Goal: Task Accomplishment & Management: Complete application form

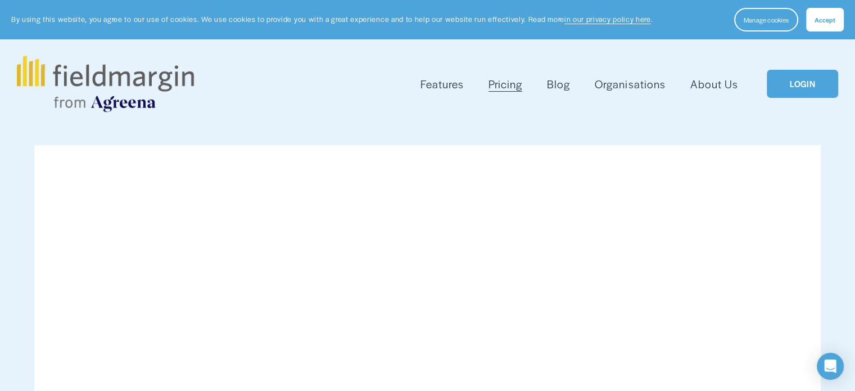
click at [790, 83] on link "LOGIN" at bounding box center [802, 84] width 71 height 29
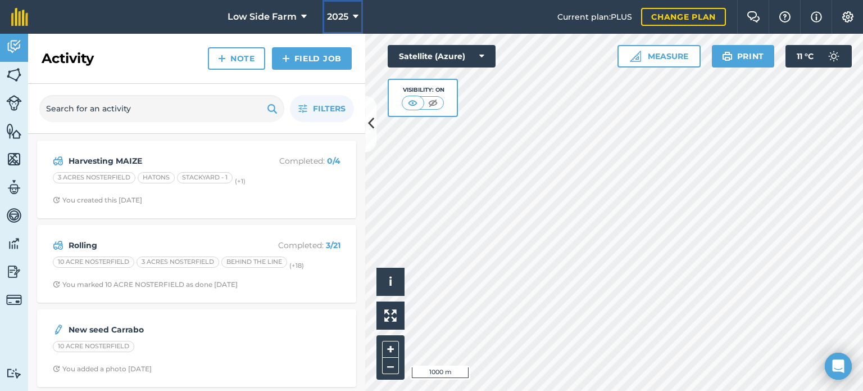
click at [358, 16] on button "2025" at bounding box center [343, 17] width 40 height 34
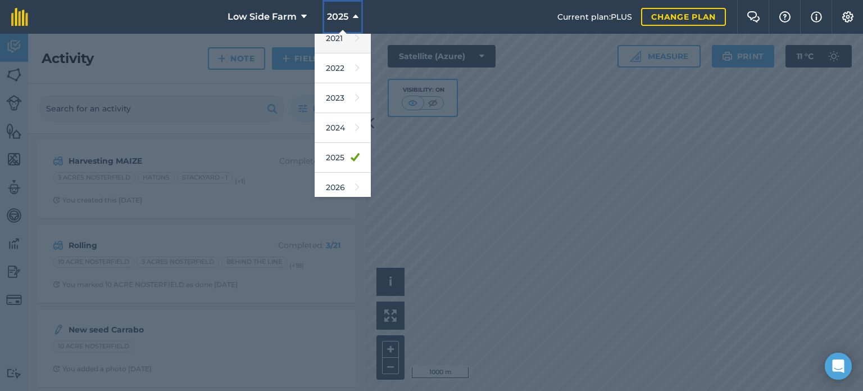
scroll to position [133, 0]
click at [335, 151] on link "2026" at bounding box center [343, 154] width 56 height 30
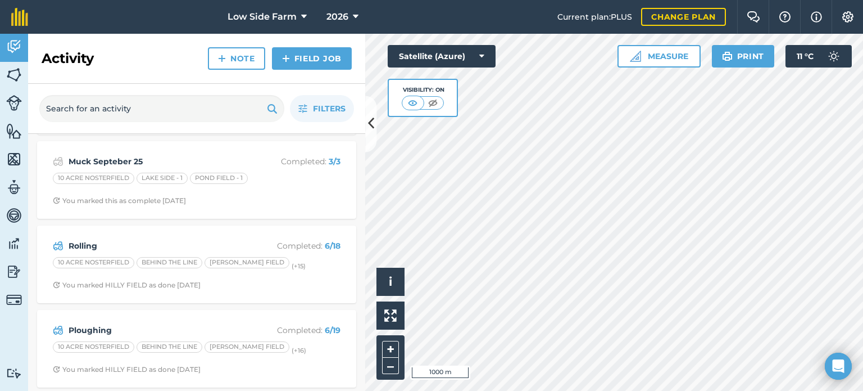
scroll to position [338, 0]
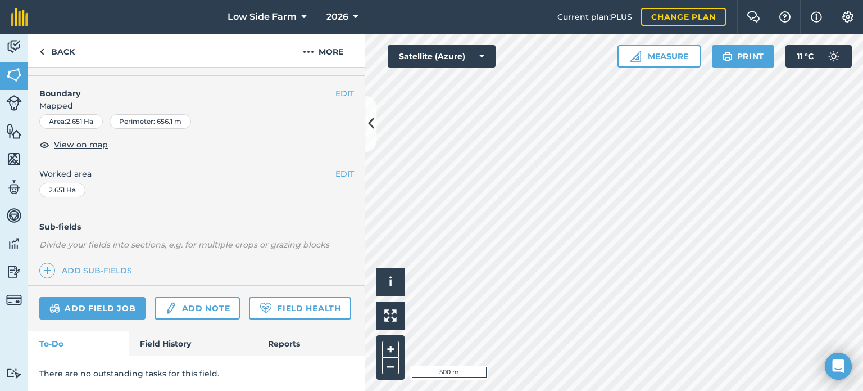
scroll to position [182, 0]
click at [171, 340] on link "Field History" at bounding box center [193, 343] width 128 height 25
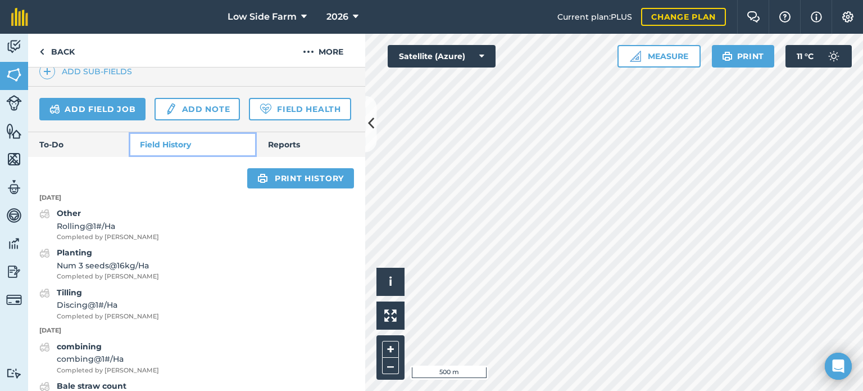
scroll to position [463, 0]
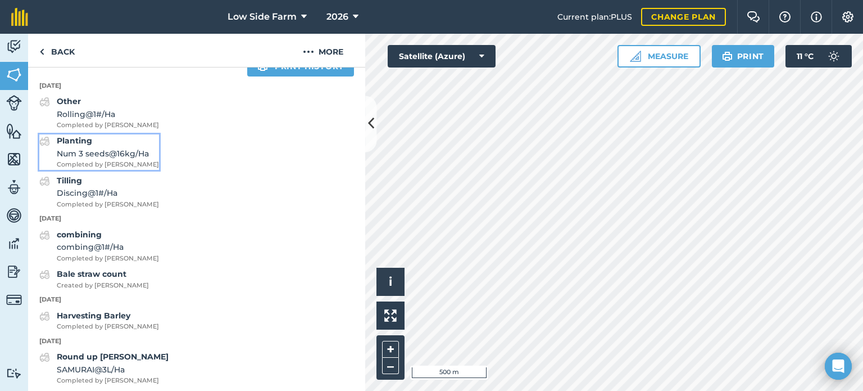
click at [106, 160] on span "Num 3 seeds @ 16 kg / Ha" at bounding box center [108, 153] width 102 height 12
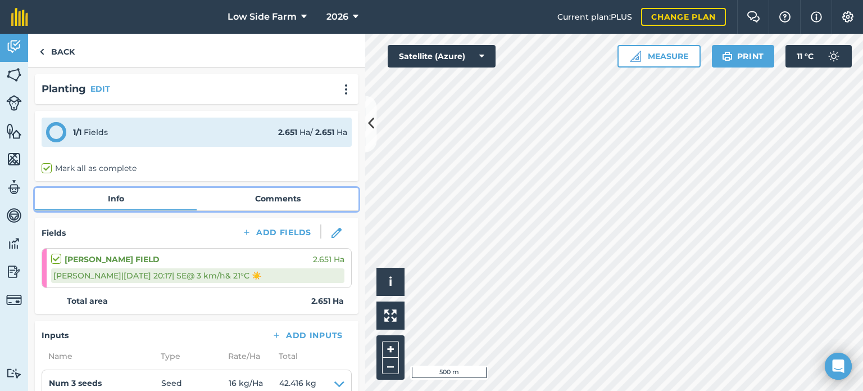
click at [257, 200] on link "Comments" at bounding box center [278, 198] width 162 height 21
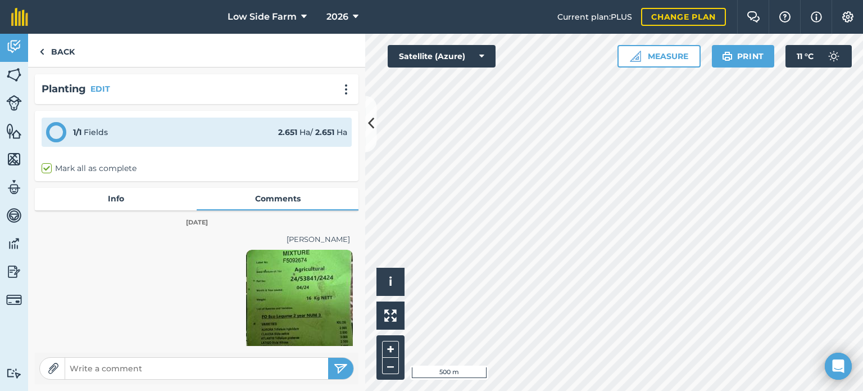
click at [302, 289] on img at bounding box center [299, 303] width 107 height 107
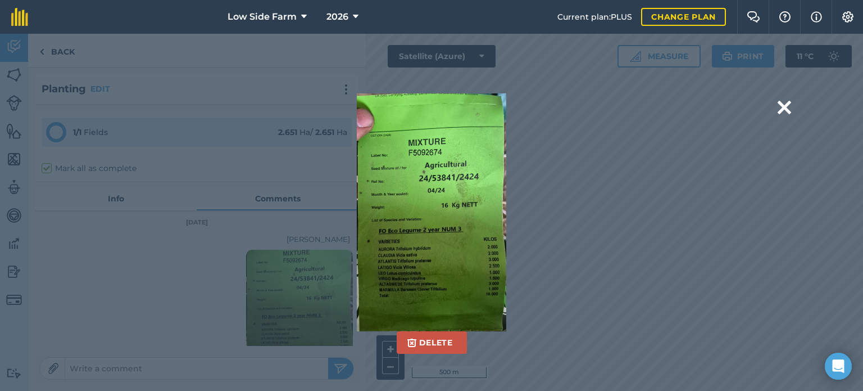
click at [178, 264] on div "Delete Are you sure you would like to delete this image? [GEOGRAPHIC_DATA]" at bounding box center [432, 212] width 600 height 238
click at [175, 262] on div "Delete Are you sure you would like to delete this image? [GEOGRAPHIC_DATA]" at bounding box center [432, 212] width 600 height 238
click at [51, 55] on div "Delete Are you sure you would like to delete this image? [GEOGRAPHIC_DATA]" at bounding box center [431, 212] width 863 height 357
click at [616, 151] on div "Delete Are you sure you would like to delete this image? [GEOGRAPHIC_DATA]" at bounding box center [432, 212] width 600 height 238
click at [561, 309] on div "Delete Are you sure you would like to delete this image? [GEOGRAPHIC_DATA]" at bounding box center [432, 212] width 600 height 238
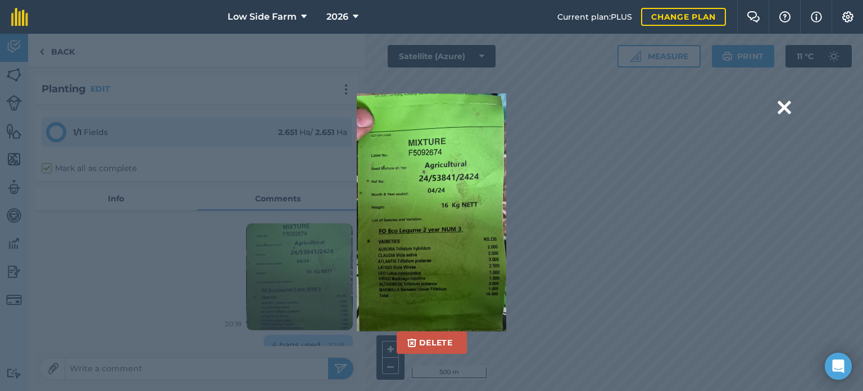
scroll to position [40, 0]
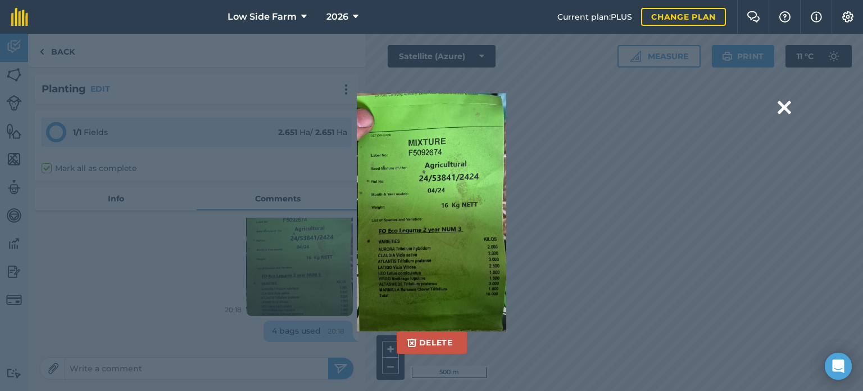
click at [221, 307] on div "Delete Are you sure you would like to delete this image? [GEOGRAPHIC_DATA]" at bounding box center [432, 212] width 600 height 238
drag, startPoint x: 686, startPoint y: 119, endPoint x: 654, endPoint y: 1, distance: 122.1
click at [686, 118] on div "Delete Are you sure you would like to delete this image? [GEOGRAPHIC_DATA]" at bounding box center [432, 212] width 600 height 238
drag, startPoint x: 310, startPoint y: 273, endPoint x: 295, endPoint y: 266, distance: 16.1
click at [293, 268] on div "Delete Are you sure you would like to delete this image? [GEOGRAPHIC_DATA]" at bounding box center [432, 212] width 600 height 238
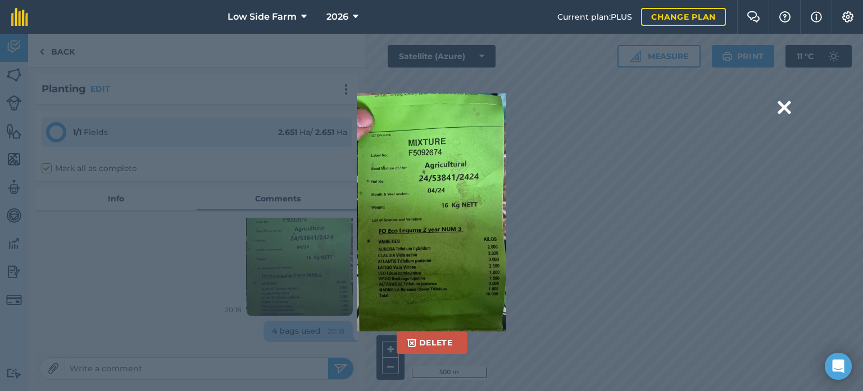
click at [326, 276] on div "Delete Are you sure you would like to delete this image? [GEOGRAPHIC_DATA]" at bounding box center [432, 212] width 600 height 238
click at [427, 339] on button "Delete" at bounding box center [432, 342] width 70 height 22
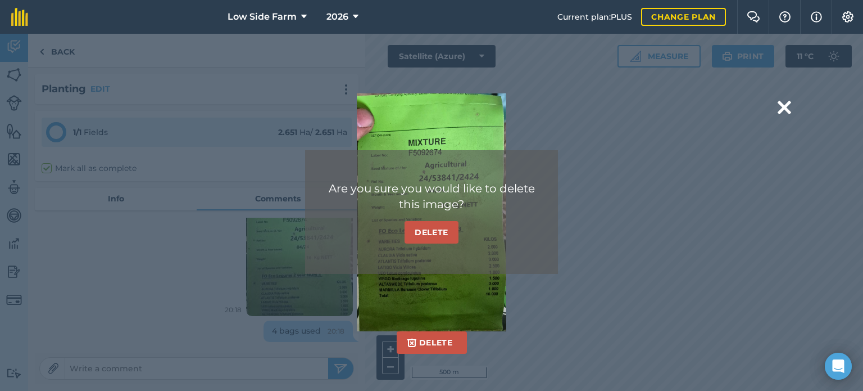
click at [573, 332] on div "Delete Are you sure you would like to delete this image? [GEOGRAPHIC_DATA]" at bounding box center [431, 212] width 863 height 357
click at [560, 307] on div "Delete Are you sure you would like to delete this image? [GEOGRAPHIC_DATA]" at bounding box center [432, 212] width 600 height 238
drag, startPoint x: 560, startPoint y: 265, endPoint x: 309, endPoint y: 154, distance: 274.0
click at [308, 155] on div "Are you sure you would like to delete this image? [GEOGRAPHIC_DATA]" at bounding box center [431, 212] width 253 height 124
click at [368, 248] on div "Are you sure you would like to delete this image? [GEOGRAPHIC_DATA]" at bounding box center [431, 212] width 253 height 124
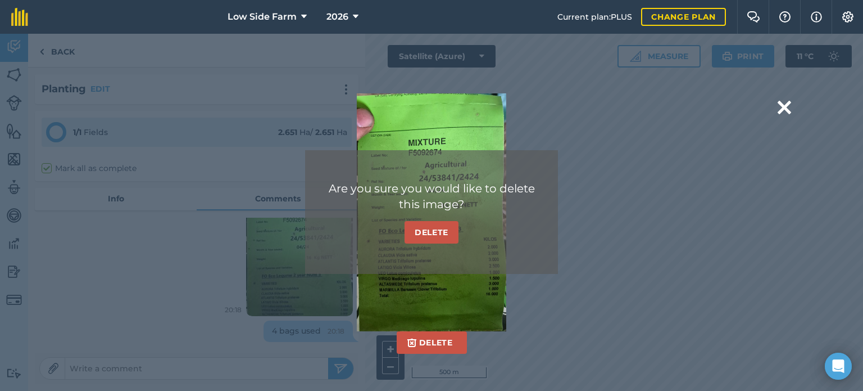
click at [327, 368] on div "Delete Are you sure you would like to delete this image? [GEOGRAPHIC_DATA]" at bounding box center [431, 212] width 863 height 357
drag, startPoint x: 529, startPoint y: 224, endPoint x: 561, endPoint y: 234, distance: 33.1
click at [560, 234] on div "Delete Are you sure you would like to delete this image? [GEOGRAPHIC_DATA]" at bounding box center [432, 212] width 600 height 238
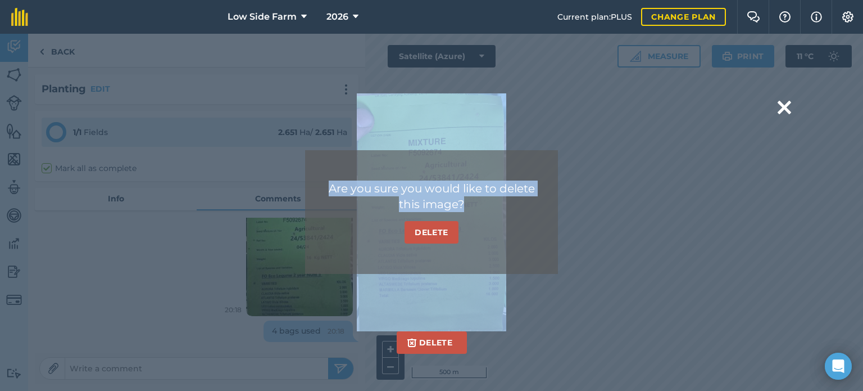
click at [351, 155] on div "Are you sure you would like to delete this image? [GEOGRAPHIC_DATA]" at bounding box center [431, 212] width 253 height 124
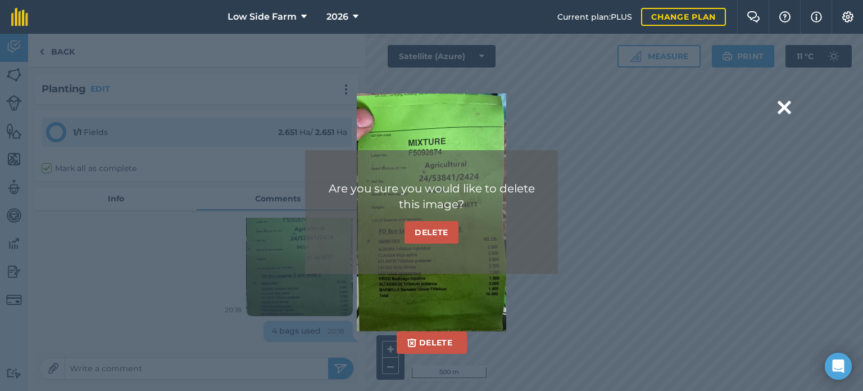
drag, startPoint x: 417, startPoint y: 322, endPoint x: 355, endPoint y: 247, distance: 97.4
click at [355, 247] on div "Are you sure you would like to delete this image? [GEOGRAPHIC_DATA]" at bounding box center [431, 212] width 253 height 124
click at [292, 274] on div "Delete Are you sure you would like to delete this image? [GEOGRAPHIC_DATA]" at bounding box center [432, 212] width 600 height 238
click at [61, 50] on div "Delete Are you sure you would like to delete this image? [GEOGRAPHIC_DATA]" at bounding box center [431, 212] width 863 height 357
click at [16, 44] on div "Delete Are you sure you would like to delete this image? [GEOGRAPHIC_DATA]" at bounding box center [431, 212] width 863 height 357
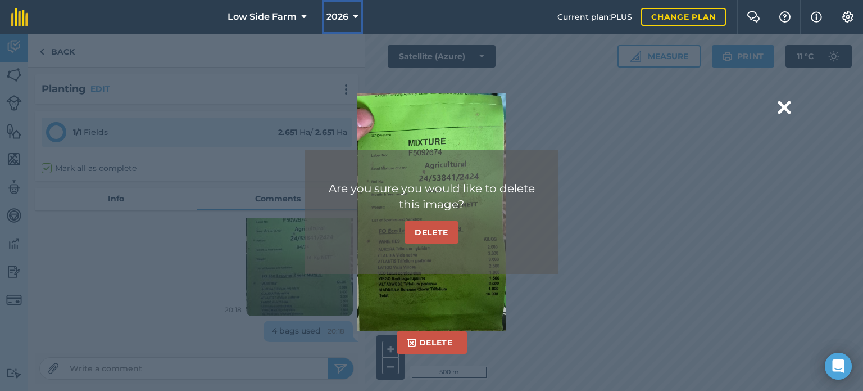
click at [350, 15] on button "2026" at bounding box center [342, 17] width 41 height 34
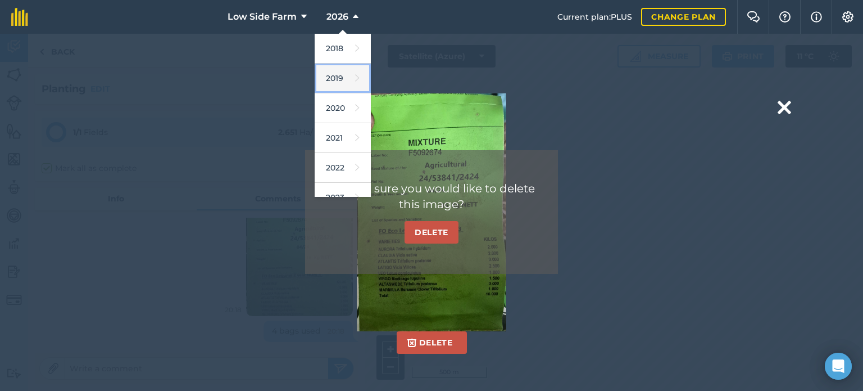
click at [337, 82] on link "2019" at bounding box center [343, 79] width 56 height 30
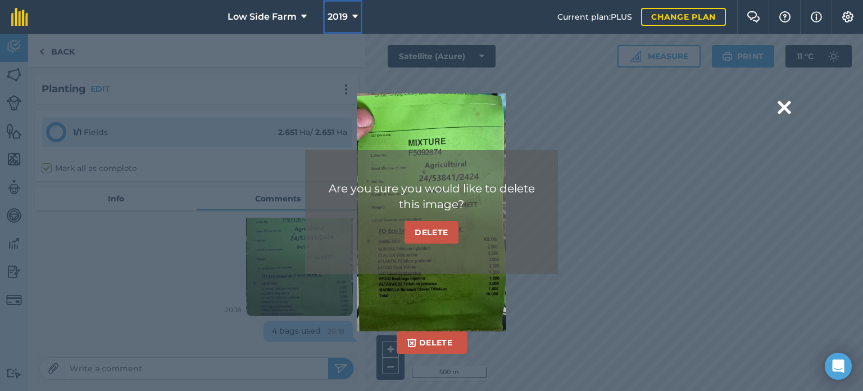
click at [353, 16] on icon at bounding box center [355, 16] width 6 height 13
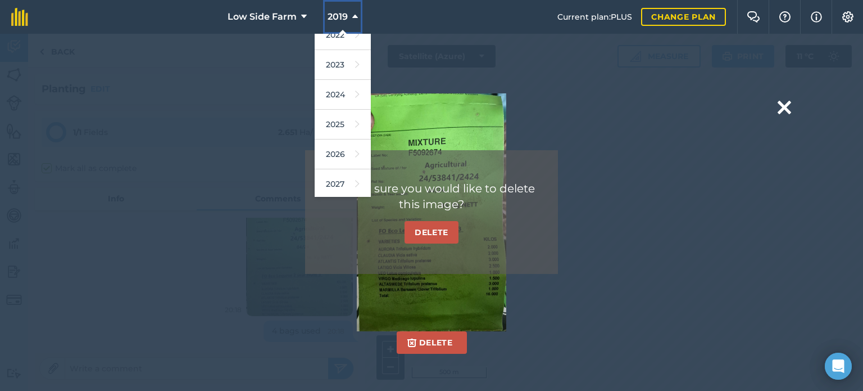
scroll to position [133, 0]
click at [355, 150] on icon at bounding box center [357, 154] width 4 height 16
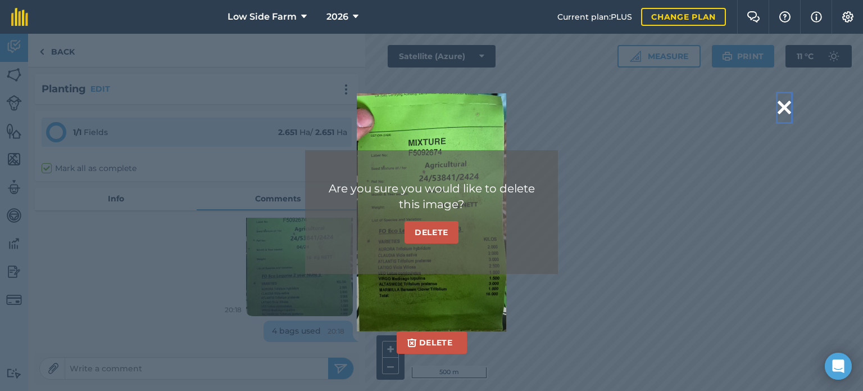
click at [782, 100] on button at bounding box center [784, 107] width 13 height 29
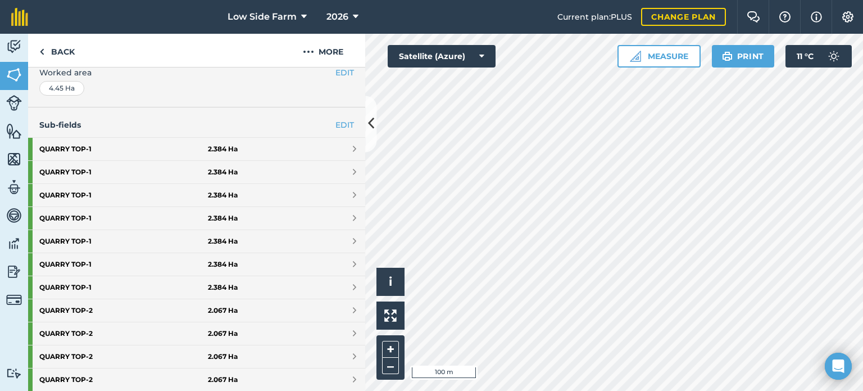
scroll to position [169, 0]
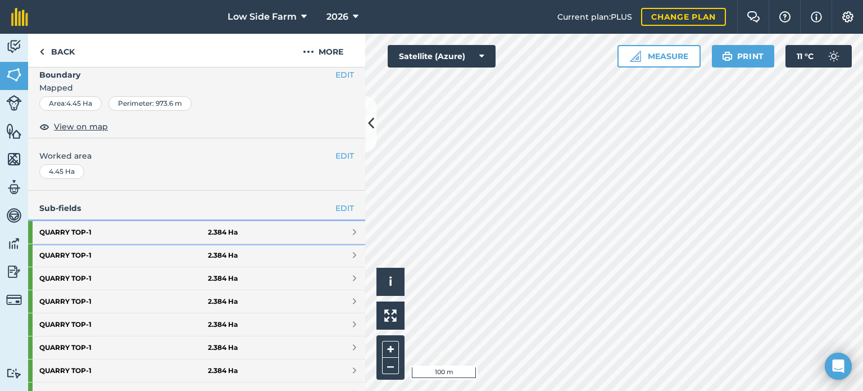
click at [98, 231] on strong "QUARRY TOP - 1" at bounding box center [123, 232] width 169 height 22
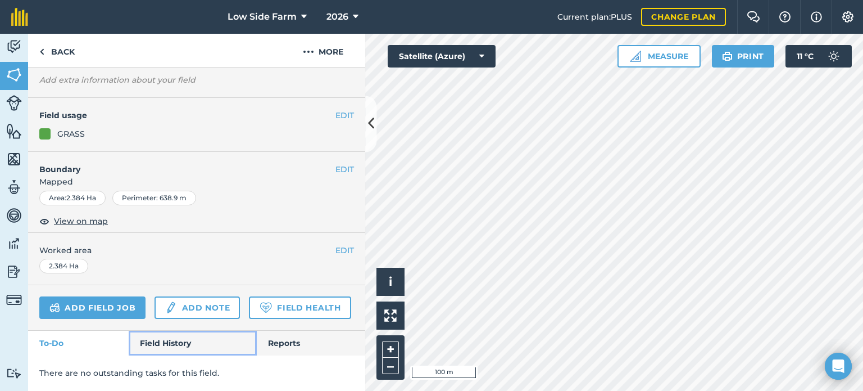
click at [167, 341] on link "Field History" at bounding box center [193, 342] width 128 height 25
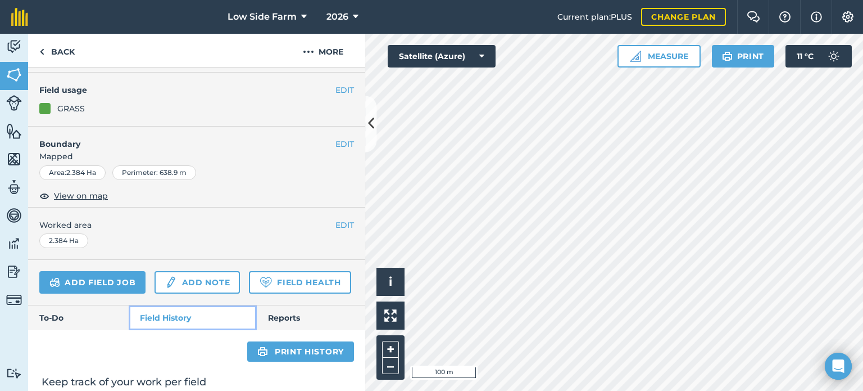
scroll to position [85, 0]
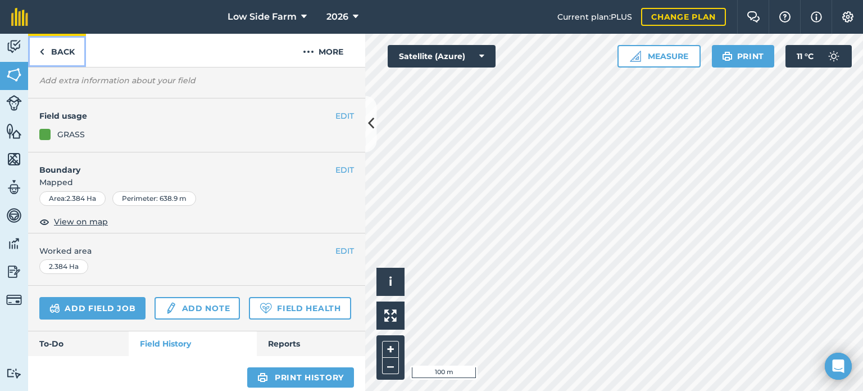
click at [58, 51] on link "Back" at bounding box center [57, 50] width 58 height 33
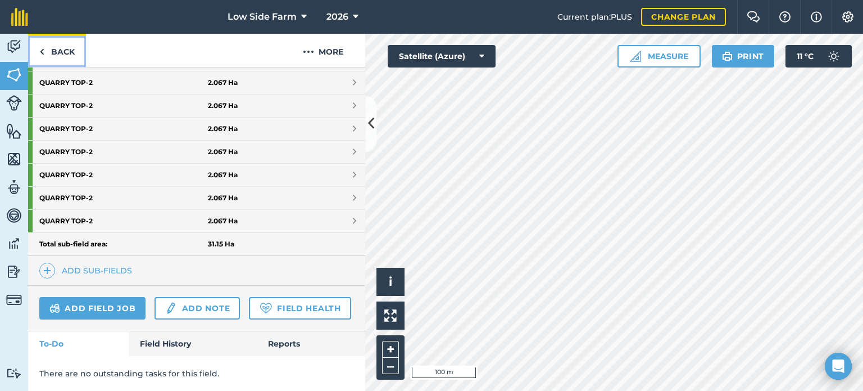
scroll to position [507, 0]
click at [136, 239] on strong "Total sub-field area:" at bounding box center [123, 243] width 169 height 9
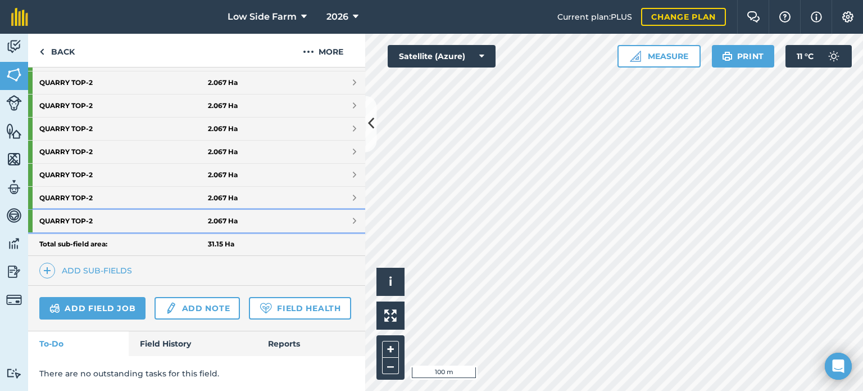
click at [122, 210] on strong "QUARRY TOP - 2" at bounding box center [123, 221] width 169 height 22
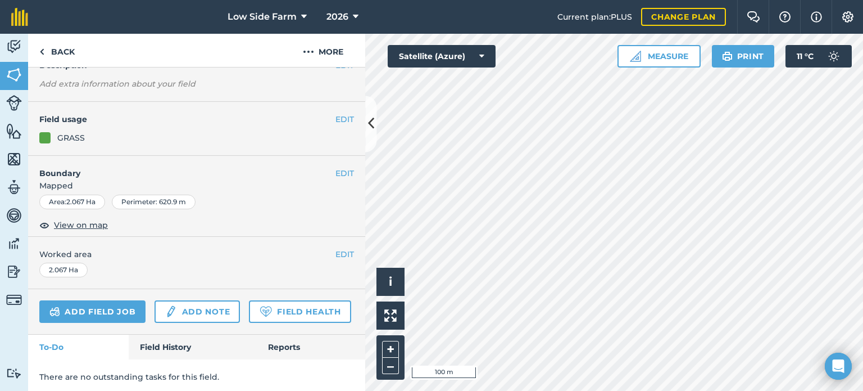
scroll to position [115, 0]
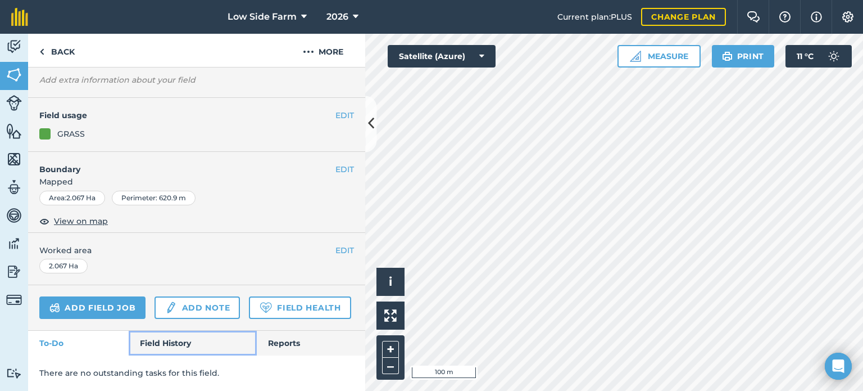
click at [173, 334] on link "Field History" at bounding box center [193, 342] width 128 height 25
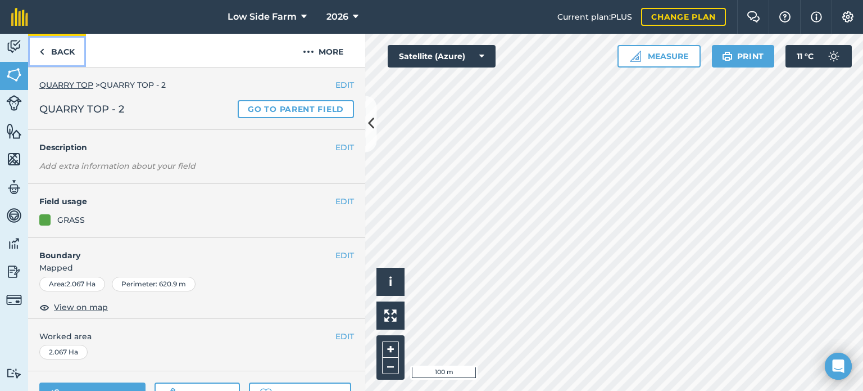
click at [64, 56] on link "Back" at bounding box center [57, 50] width 58 height 33
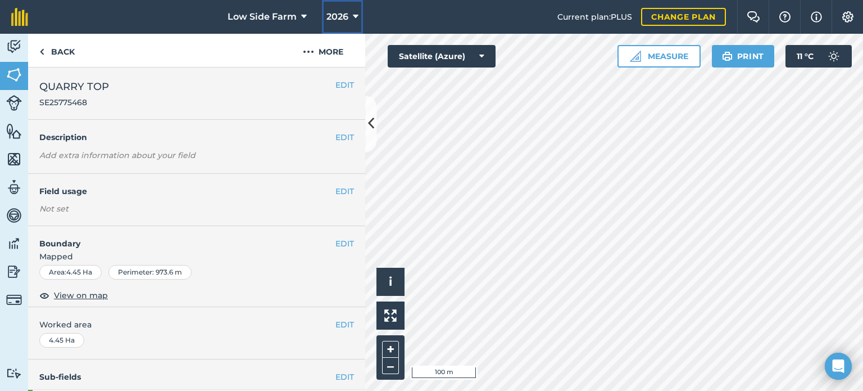
click at [343, 10] on span "2026" at bounding box center [338, 16] width 22 height 13
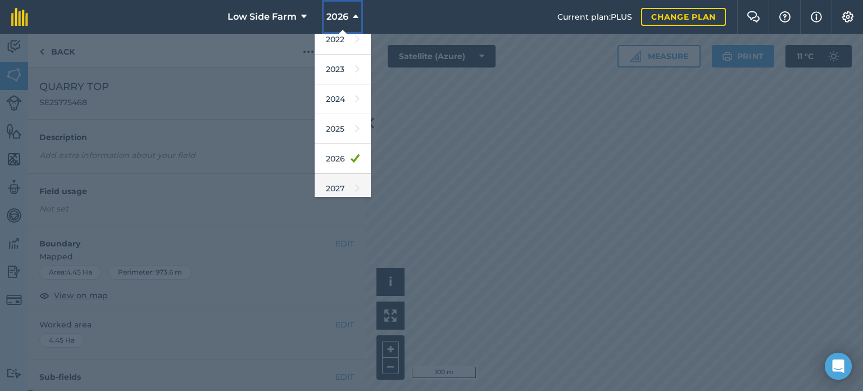
scroll to position [133, 0]
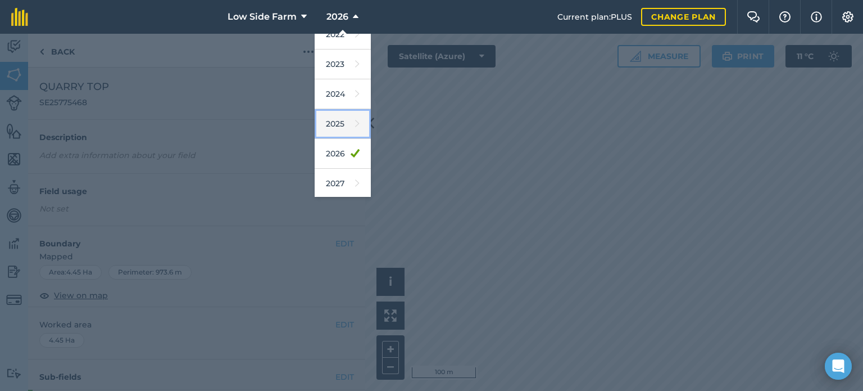
click at [344, 124] on link "2025" at bounding box center [343, 124] width 56 height 30
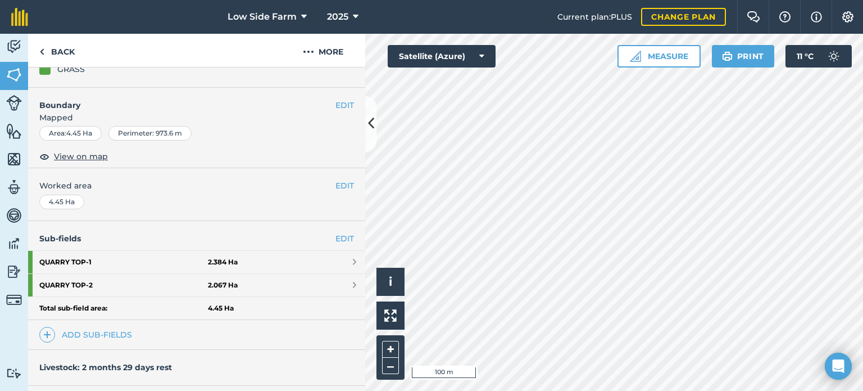
scroll to position [225, 0]
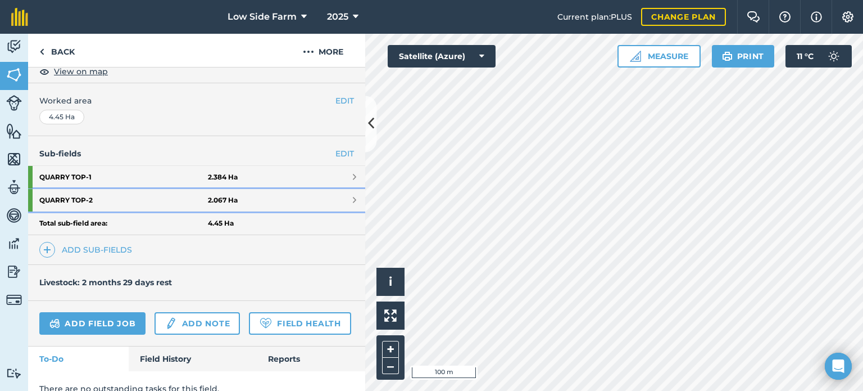
click at [193, 196] on strong "QUARRY TOP - 2" at bounding box center [123, 200] width 169 height 22
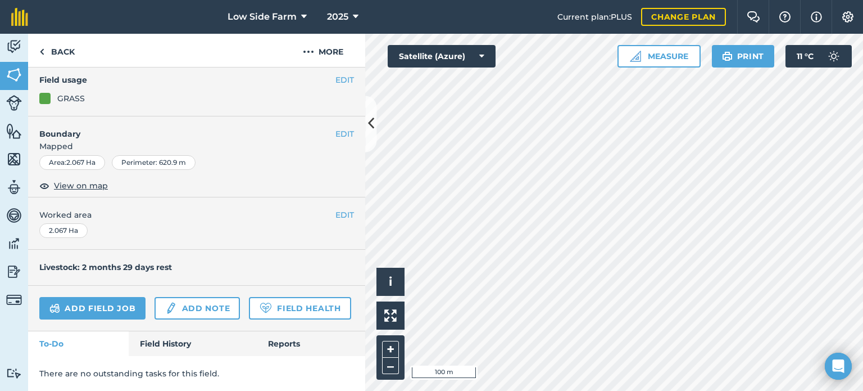
scroll to position [151, 0]
click at [180, 339] on link "Field History" at bounding box center [193, 343] width 128 height 25
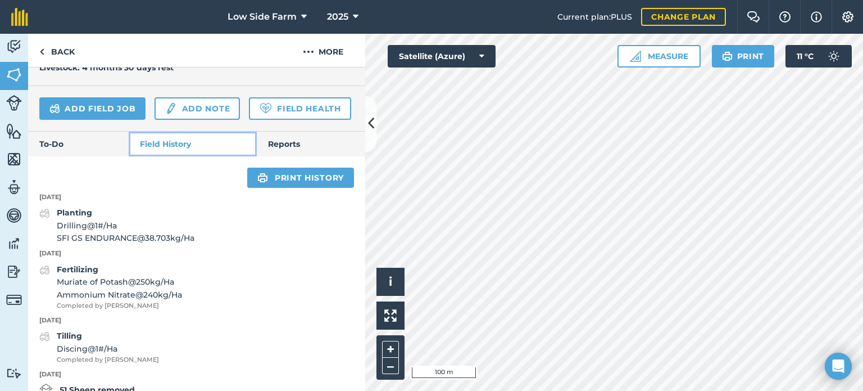
scroll to position [375, 0]
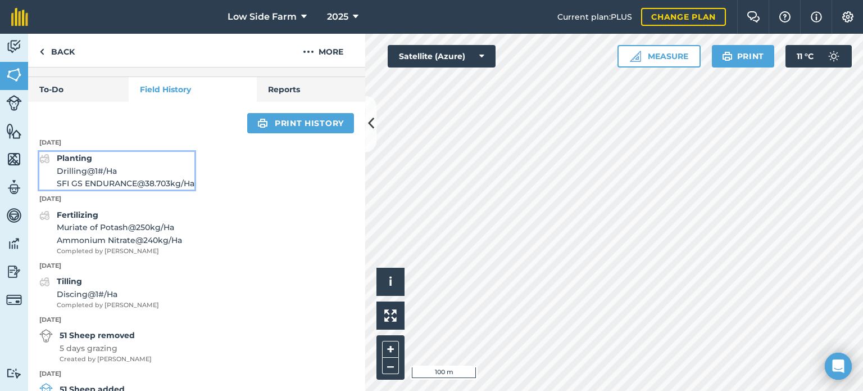
click at [112, 177] on span "Drilling @ 1 # / Ha" at bounding box center [126, 171] width 138 height 12
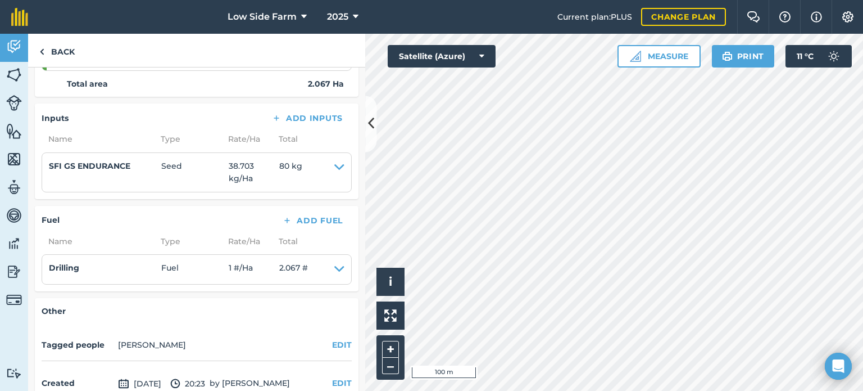
scroll to position [106, 0]
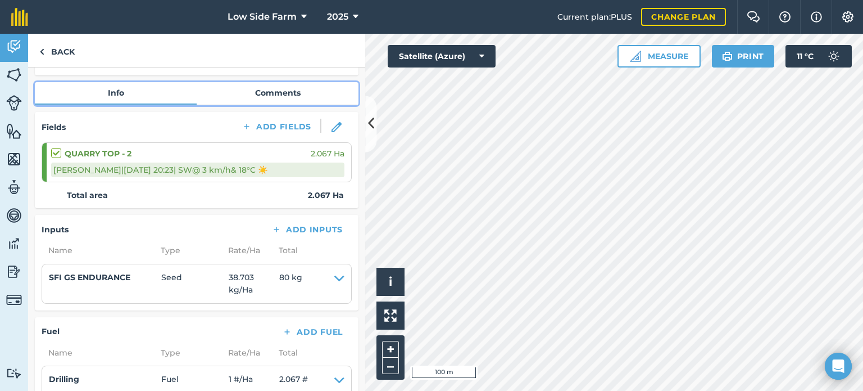
click at [275, 87] on link "Comments" at bounding box center [278, 92] width 162 height 21
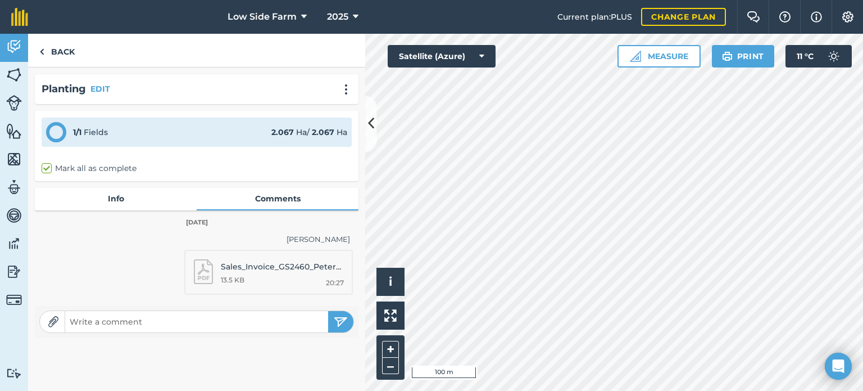
click at [264, 269] on p "Sales_Invoice_GS2460_Peter [PERSON_NAME] Ltd.pdf" at bounding box center [282, 266] width 123 height 12
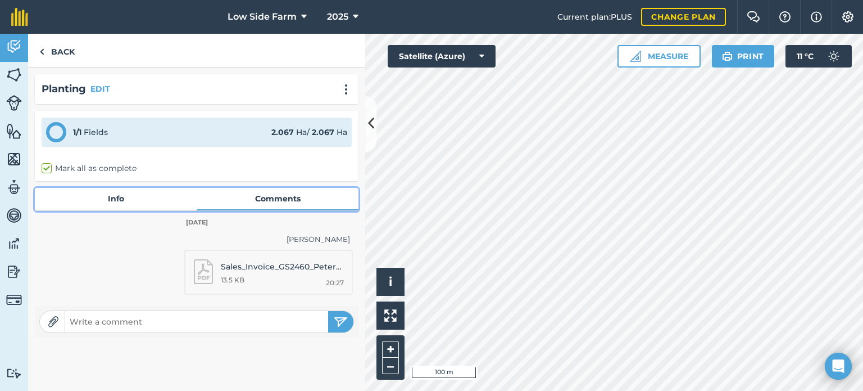
click at [133, 198] on link "Info" at bounding box center [116, 198] width 162 height 21
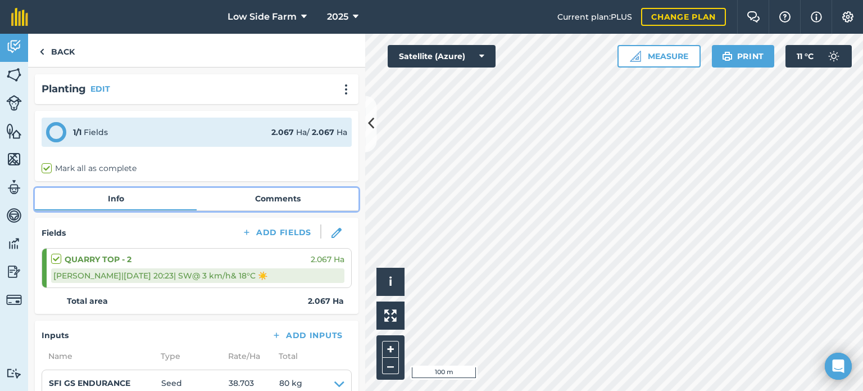
click at [247, 200] on link "Comments" at bounding box center [278, 198] width 162 height 21
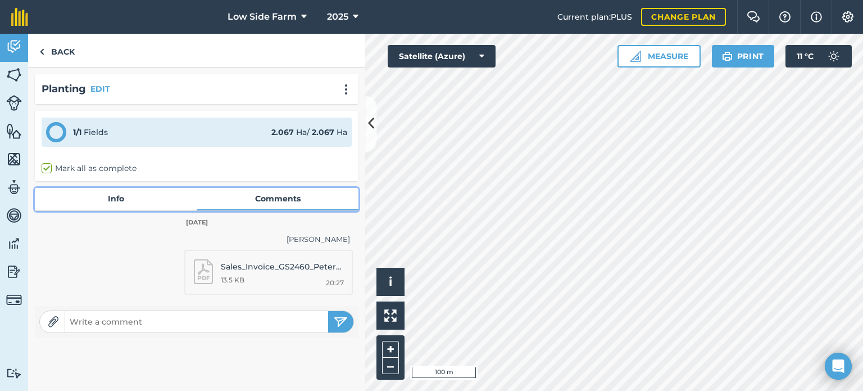
click at [148, 202] on link "Info" at bounding box center [116, 198] width 162 height 21
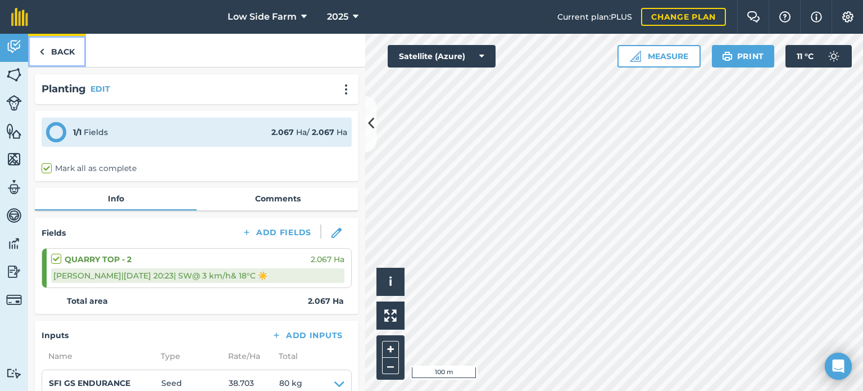
click at [65, 48] on link "Back" at bounding box center [57, 50] width 58 height 33
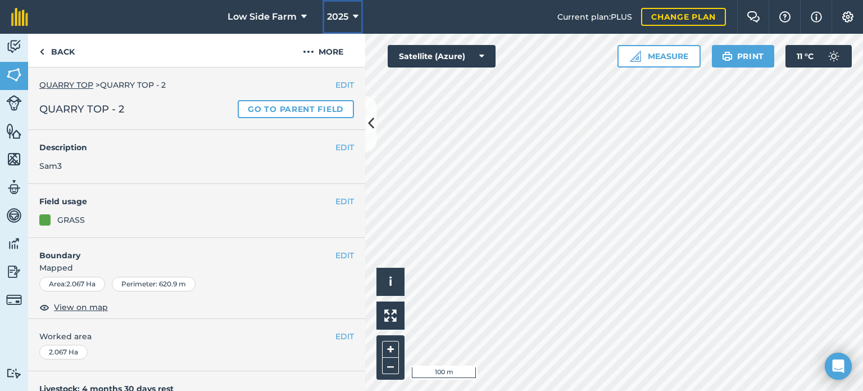
click at [359, 18] on button "2025" at bounding box center [343, 17] width 40 height 34
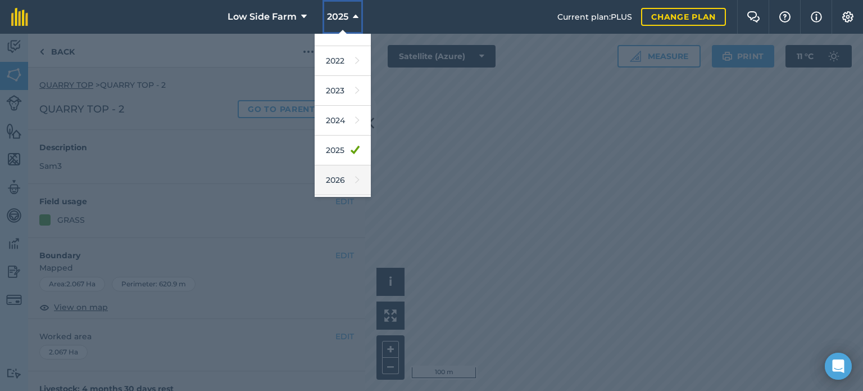
scroll to position [112, 0]
click at [344, 167] on link "2026" at bounding box center [343, 175] width 56 height 30
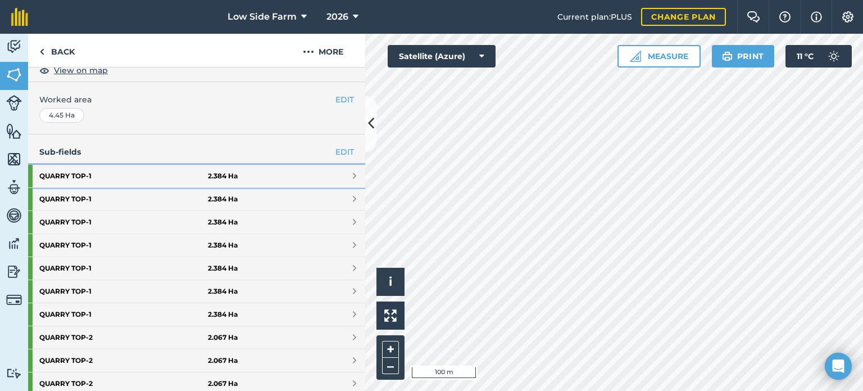
click at [353, 173] on span at bounding box center [354, 175] width 3 height 9
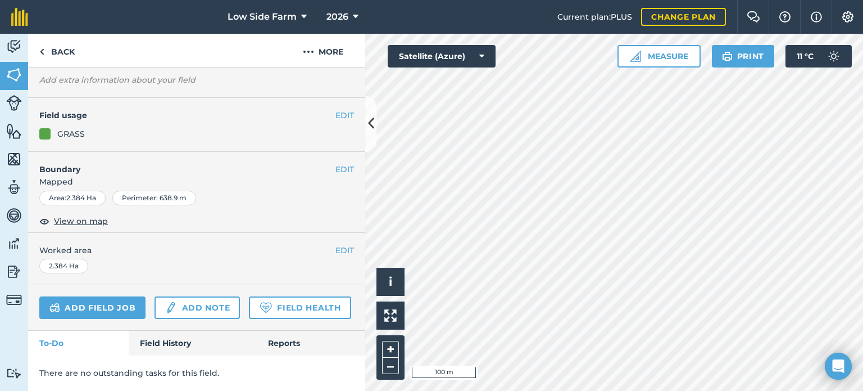
scroll to position [115, 0]
click at [166, 349] on link "Field History" at bounding box center [193, 342] width 128 height 25
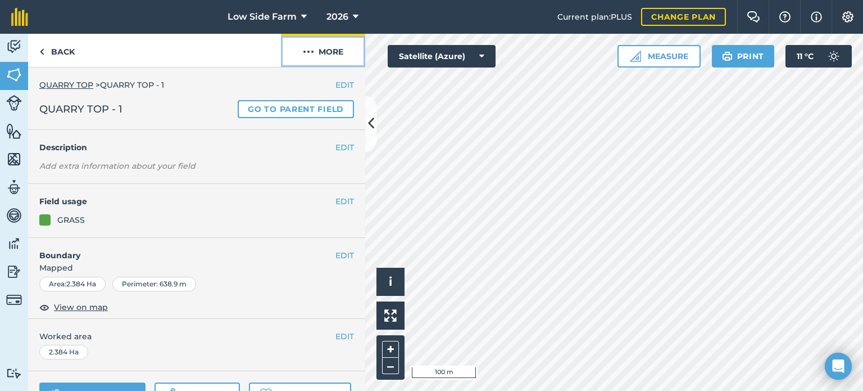
click at [319, 54] on button "More" at bounding box center [323, 50] width 84 height 33
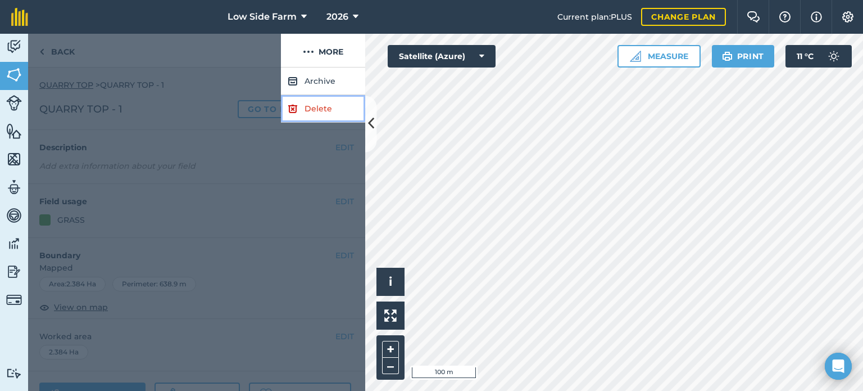
click at [307, 110] on link "Delete" at bounding box center [323, 109] width 84 height 28
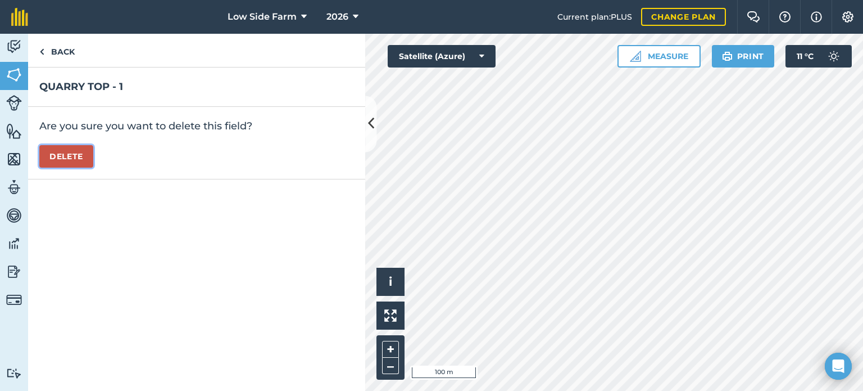
click at [75, 157] on button "Delete" at bounding box center [66, 156] width 54 height 22
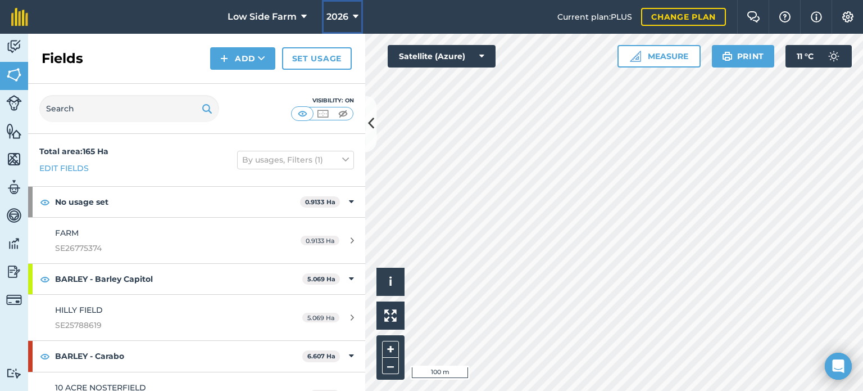
click at [345, 13] on span "2026" at bounding box center [338, 16] width 22 height 13
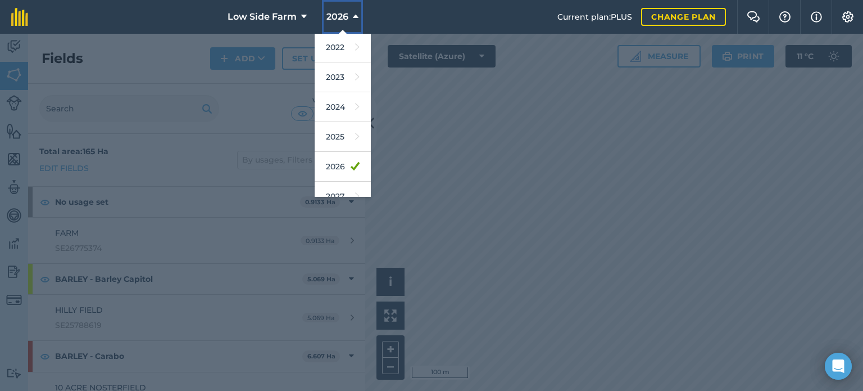
scroll to position [133, 0]
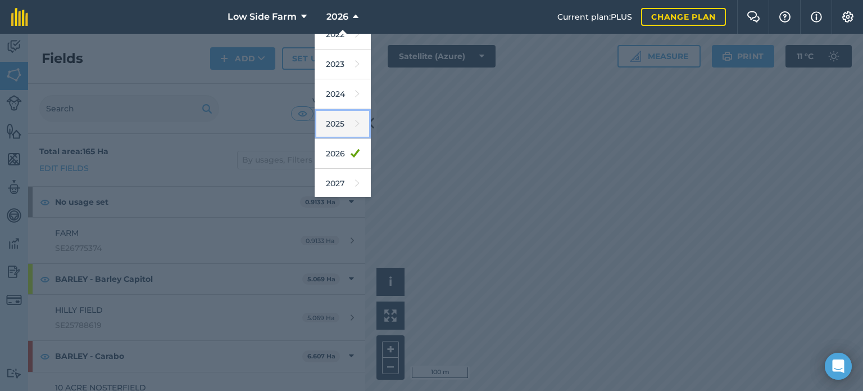
click at [342, 118] on link "2025" at bounding box center [343, 124] width 56 height 30
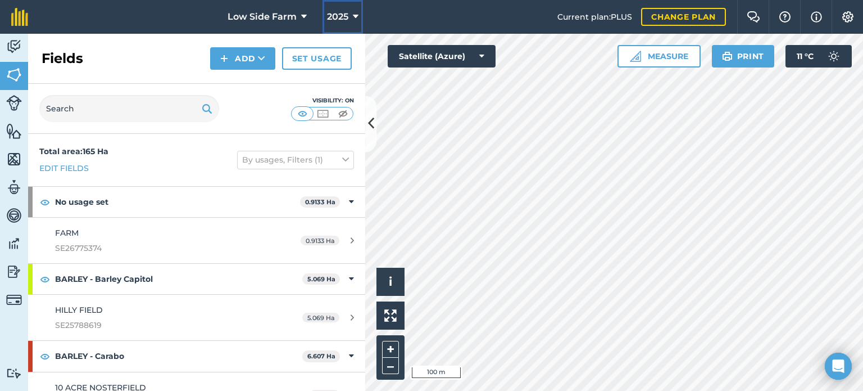
click at [346, 18] on span "2025" at bounding box center [337, 16] width 21 height 13
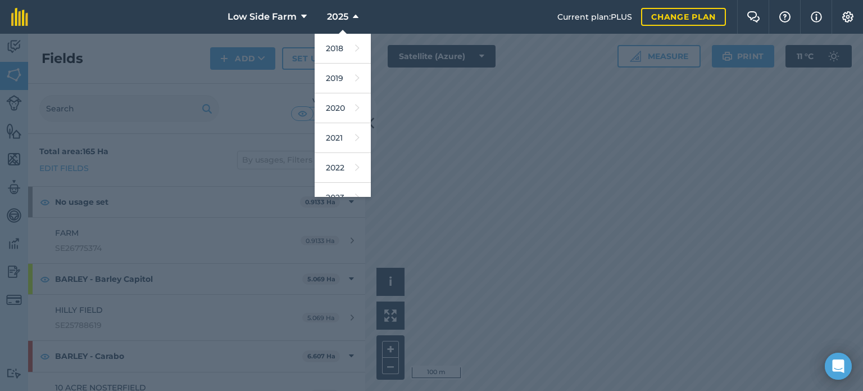
click at [405, 128] on div at bounding box center [431, 212] width 863 height 357
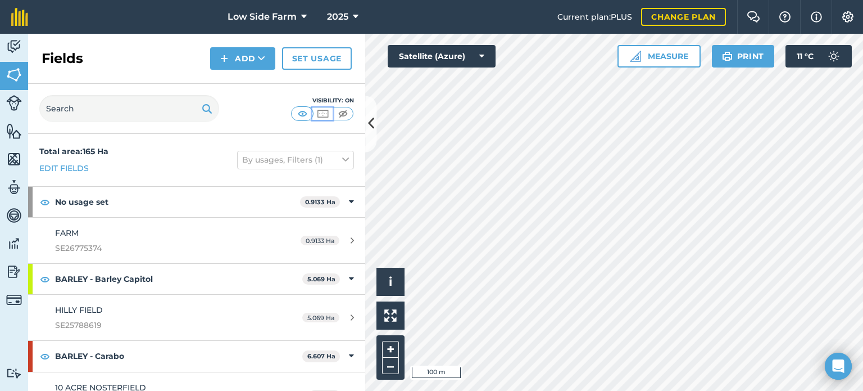
click at [331, 115] on button at bounding box center [322, 113] width 20 height 12
click at [307, 116] on img at bounding box center [303, 113] width 14 height 11
click at [341, 110] on img at bounding box center [343, 113] width 14 height 11
click at [326, 115] on img at bounding box center [323, 113] width 14 height 11
click at [302, 113] on img at bounding box center [303, 113] width 14 height 11
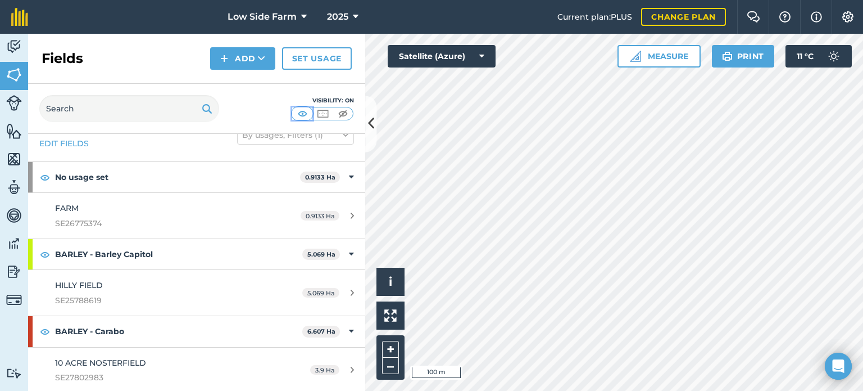
scroll to position [0, 0]
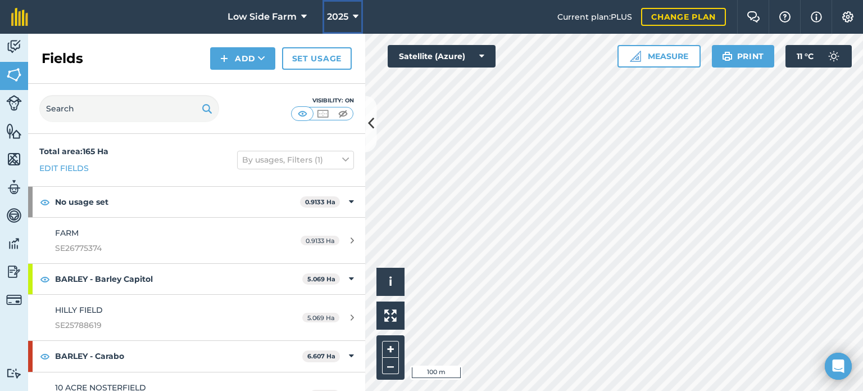
click at [354, 20] on icon at bounding box center [356, 16] width 6 height 13
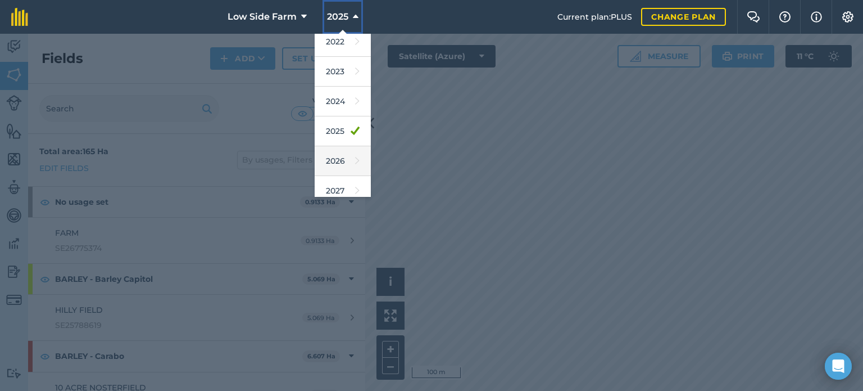
scroll to position [133, 0]
click at [342, 151] on link "2026" at bounding box center [343, 154] width 56 height 30
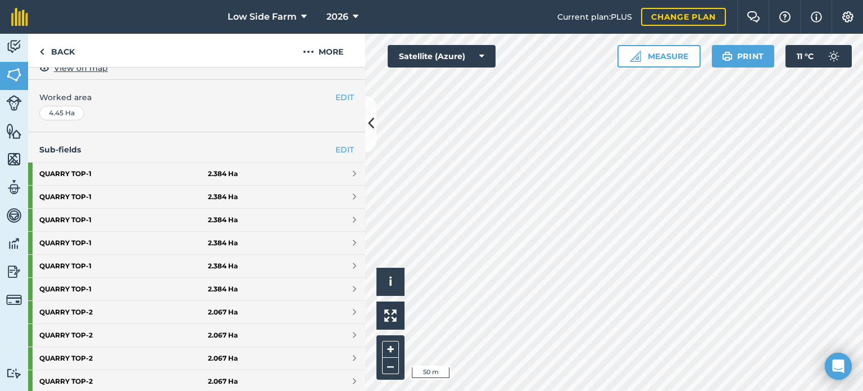
scroll to position [203, 0]
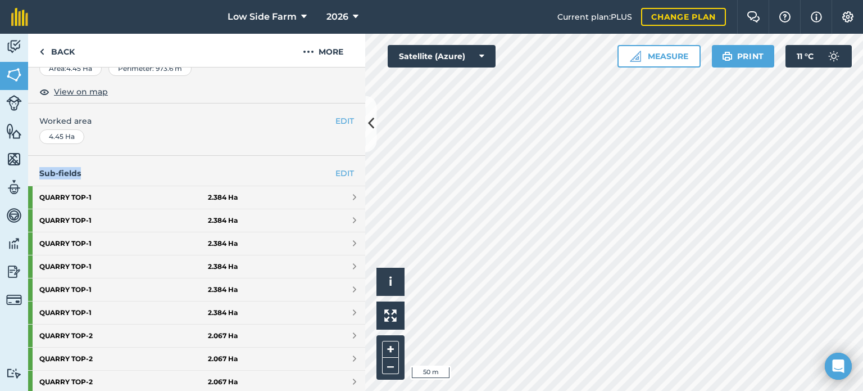
drag, startPoint x: 34, startPoint y: 176, endPoint x: 110, endPoint y: 174, distance: 76.4
click at [110, 174] on h4 "Sub-fields EDIT" at bounding box center [196, 173] width 337 height 12
click at [115, 172] on h4 "Sub-fields EDIT" at bounding box center [196, 173] width 337 height 12
click at [121, 169] on h4 "Sub-fields EDIT" at bounding box center [196, 173] width 337 height 12
drag, startPoint x: 107, startPoint y: 175, endPoint x: 100, endPoint y: 171, distance: 7.8
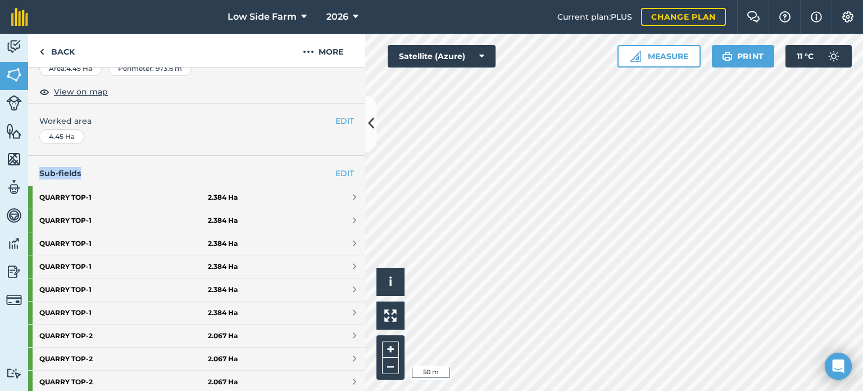
click at [104, 171] on h4 "Sub-fields EDIT" at bounding box center [196, 173] width 337 height 12
click at [70, 47] on link "Back" at bounding box center [57, 50] width 58 height 33
click at [67, 51] on link "Back" at bounding box center [57, 50] width 58 height 33
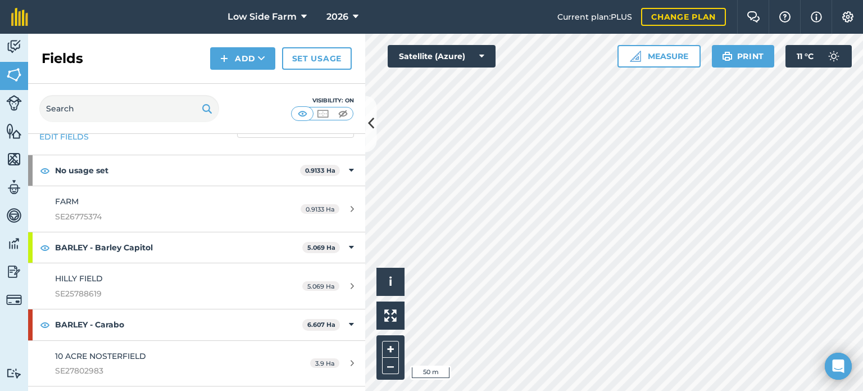
scroll to position [56, 0]
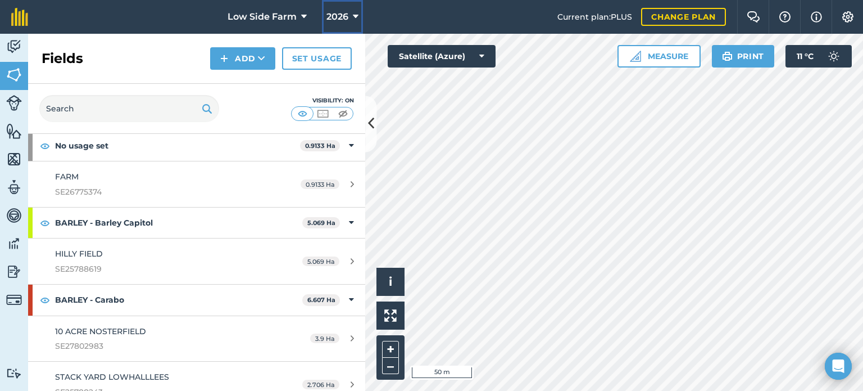
click at [354, 19] on icon at bounding box center [356, 16] width 6 height 13
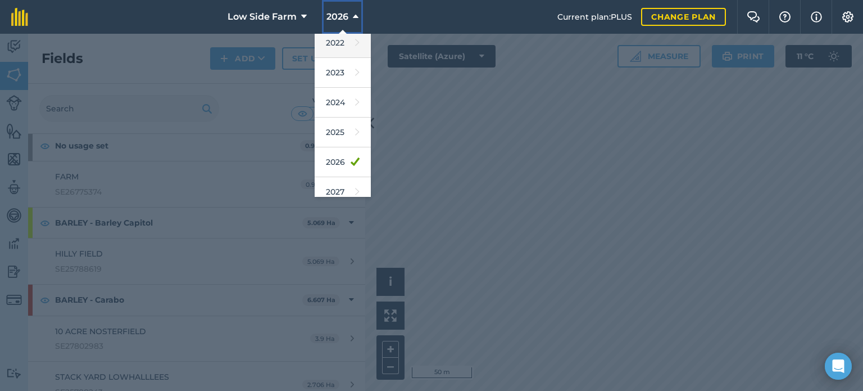
scroll to position [133, 0]
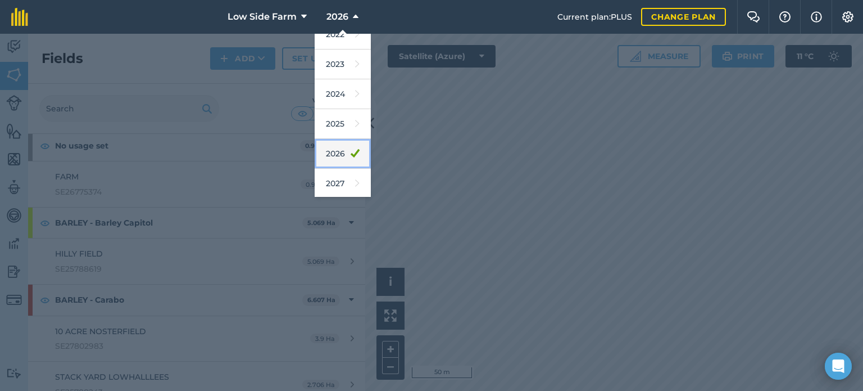
click at [330, 144] on link "2026" at bounding box center [343, 154] width 56 height 30
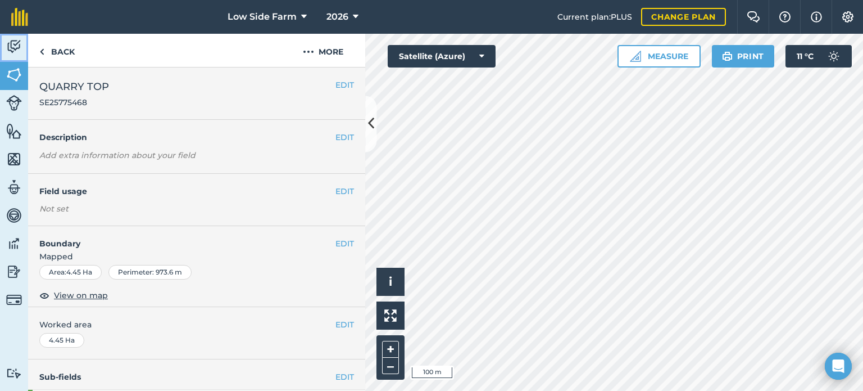
click at [21, 50] on link "Activity" at bounding box center [14, 48] width 28 height 28
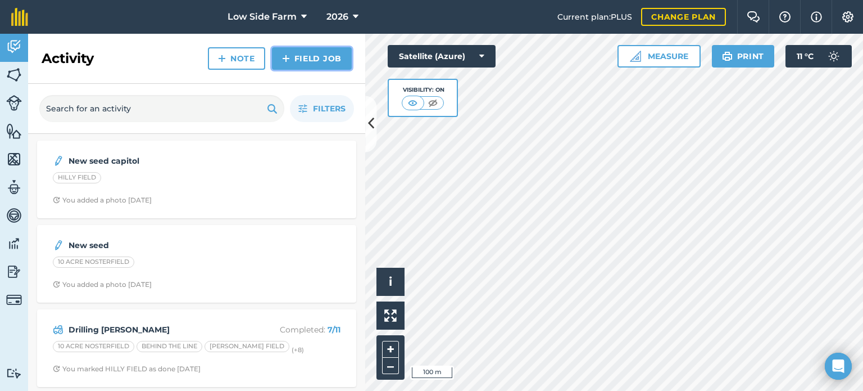
click at [308, 61] on link "Field Job" at bounding box center [312, 58] width 80 height 22
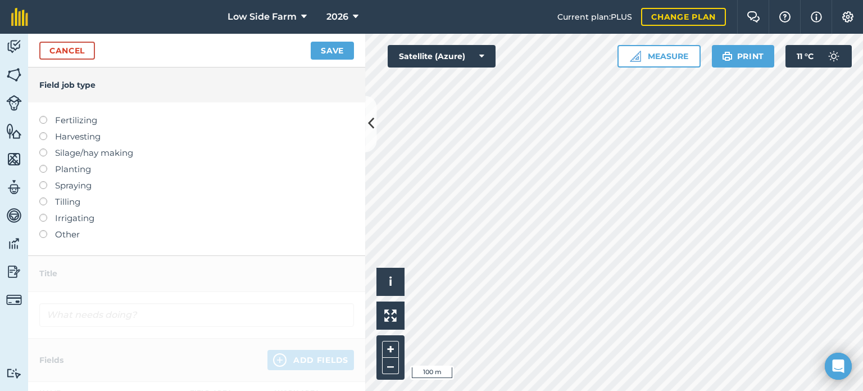
click at [45, 181] on label at bounding box center [47, 181] width 16 height 0
type input "Spraying"
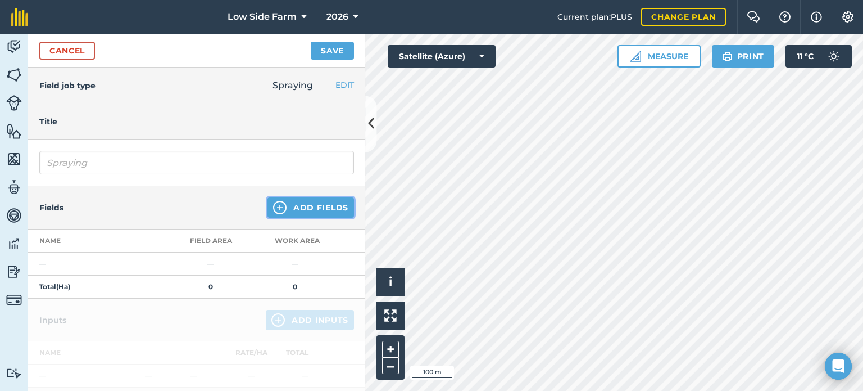
click at [314, 207] on button "Add Fields" at bounding box center [311, 207] width 87 height 20
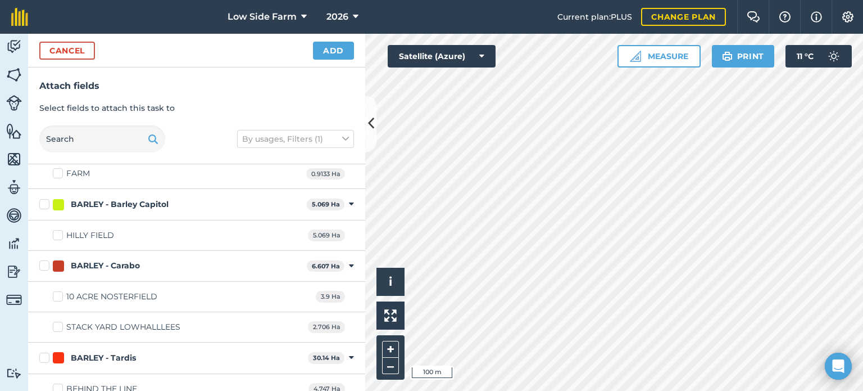
scroll to position [56, 0]
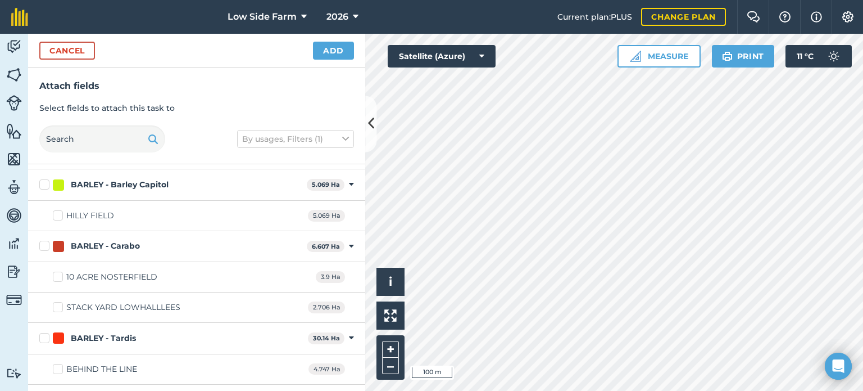
click at [45, 182] on label "BARLEY - Barley Capitol" at bounding box center [170, 185] width 263 height 12
click at [45, 182] on input "BARLEY - Barley Capitol" at bounding box center [42, 182] width 7 height 7
checkbox input "true"
click at [47, 246] on label "BARLEY - Carabo" at bounding box center [170, 246] width 263 height 12
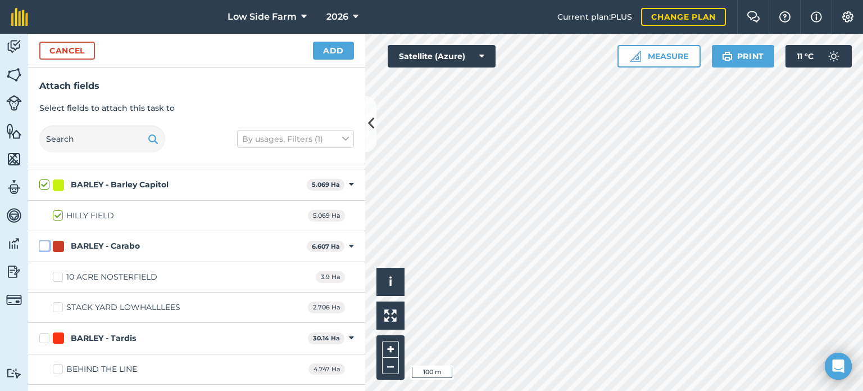
click at [47, 246] on input "BARLEY - Carabo" at bounding box center [42, 243] width 7 height 7
checkbox input "true"
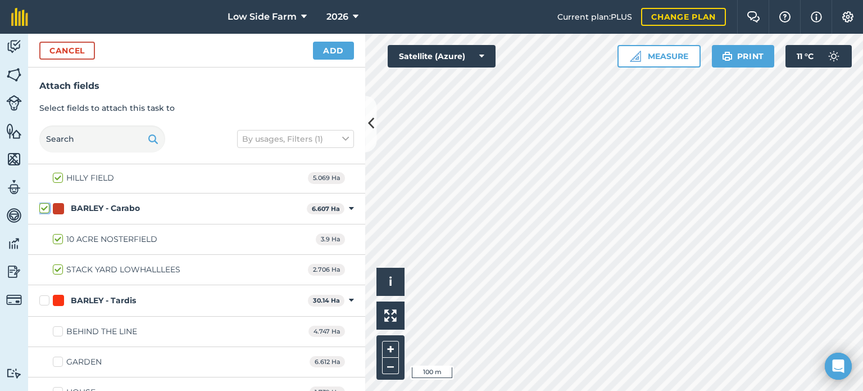
scroll to position [112, 0]
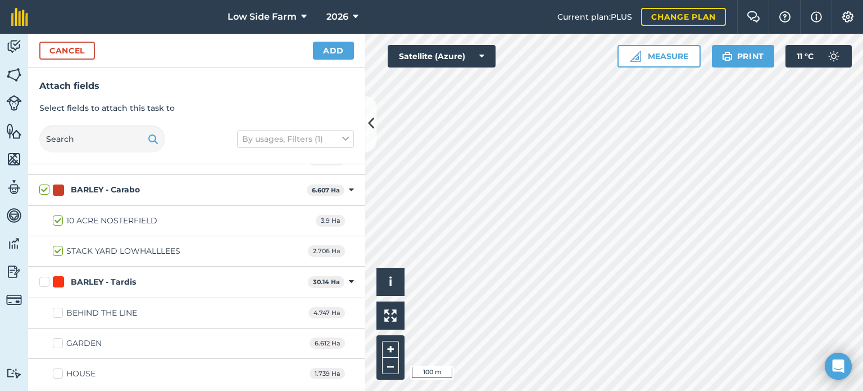
click at [62, 310] on label "BEHIND THE LINE" at bounding box center [95, 313] width 84 height 12
click at [60, 310] on input "BEHIND THE LINE" at bounding box center [56, 310] width 7 height 7
checkbox input "true"
click at [61, 340] on label "GARDEN" at bounding box center [77, 343] width 49 height 12
click at [60, 340] on input "GARDEN" at bounding box center [56, 340] width 7 height 7
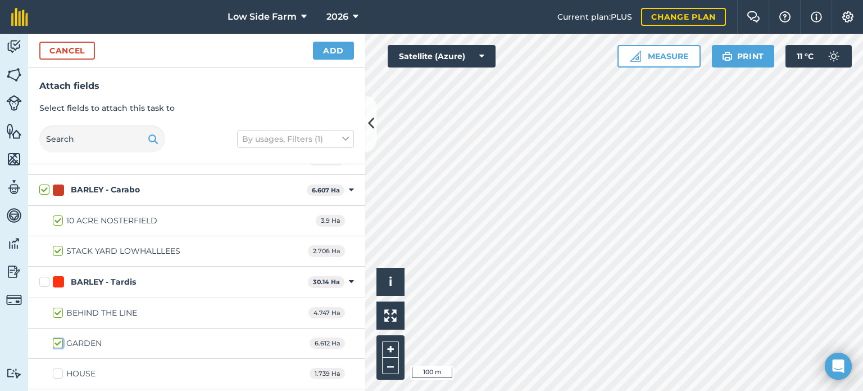
checkbox input "true"
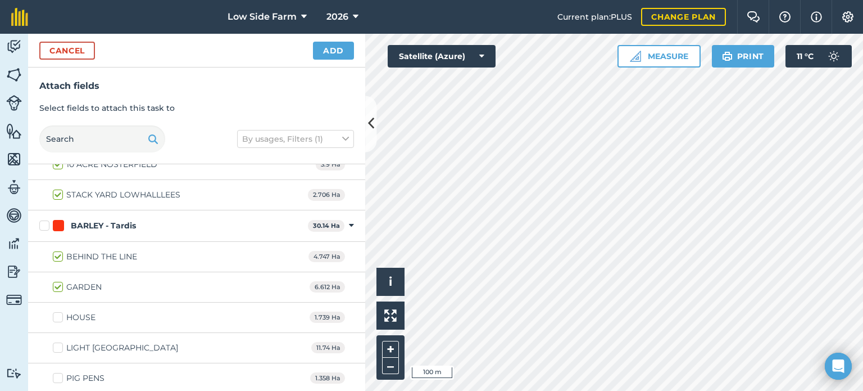
click at [58, 314] on label "HOUSE" at bounding box center [74, 317] width 43 height 12
click at [58, 314] on input "HOUSE" at bounding box center [56, 314] width 7 height 7
checkbox input "true"
click at [61, 347] on label "LIGHT [GEOGRAPHIC_DATA]" at bounding box center [115, 348] width 125 height 12
click at [60, 347] on input "LIGHT [GEOGRAPHIC_DATA]" at bounding box center [56, 345] width 7 height 7
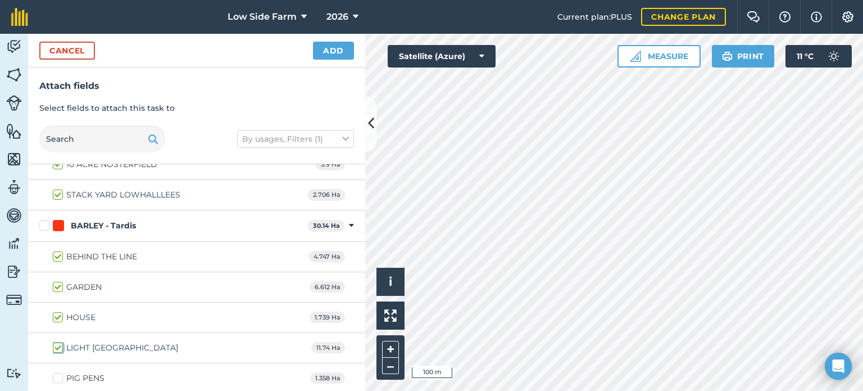
checkbox input "true"
click at [62, 375] on label "PIG PENS" at bounding box center [79, 378] width 52 height 12
click at [60, 375] on input "PIG PENS" at bounding box center [56, 375] width 7 height 7
checkbox input "true"
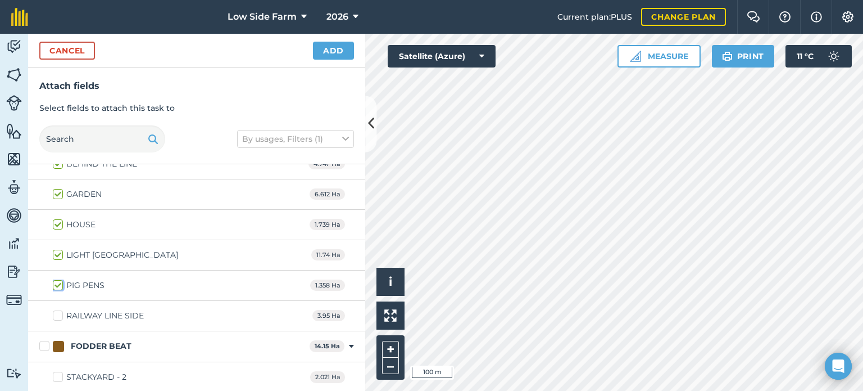
scroll to position [281, 0]
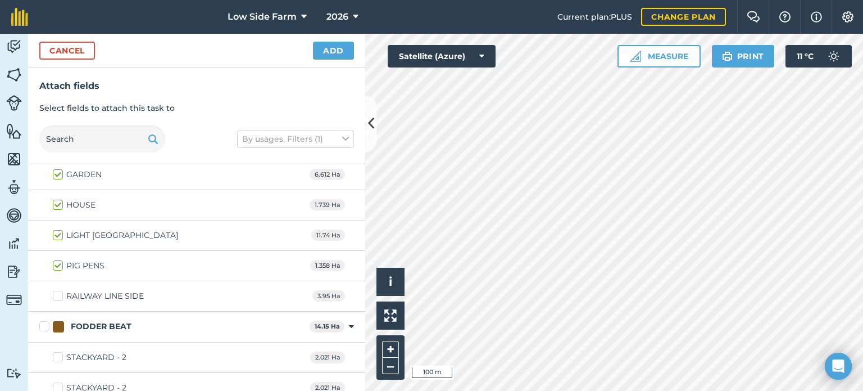
click at [57, 295] on label "RAILWAY LINE SIDE" at bounding box center [98, 296] width 91 height 12
click at [57, 295] on input "RAILWAY LINE SIDE" at bounding box center [56, 293] width 7 height 7
checkbox input "true"
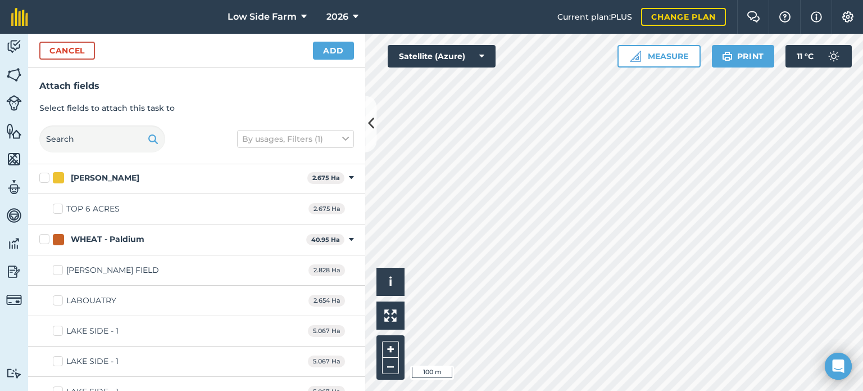
scroll to position [3035, 0]
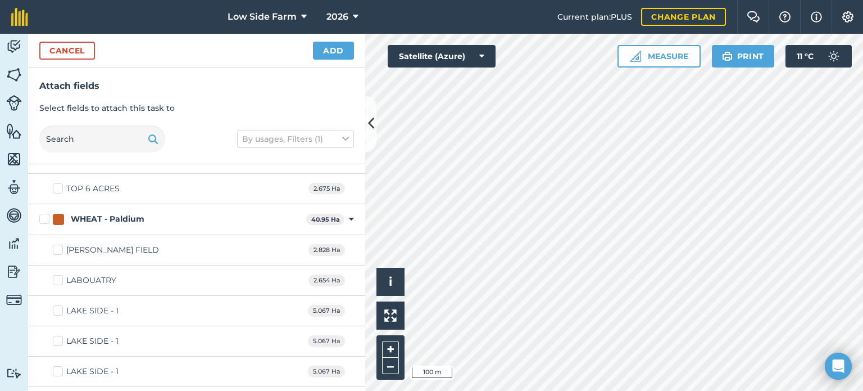
click at [57, 244] on label "[PERSON_NAME] FIELD" at bounding box center [106, 250] width 106 height 12
click at [57, 244] on input "[PERSON_NAME] FIELD" at bounding box center [56, 247] width 7 height 7
checkbox input "true"
click at [58, 305] on label "LAKE SIDE - 1" at bounding box center [86, 311] width 66 height 12
click at [58, 305] on input "LAKE SIDE - 1" at bounding box center [56, 308] width 7 height 7
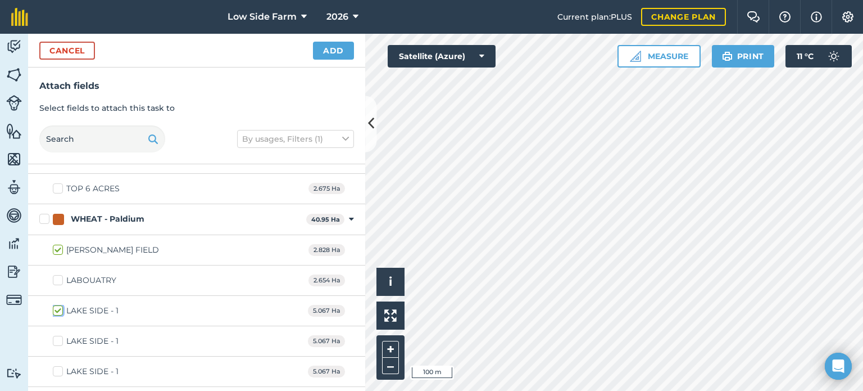
checkbox input "true"
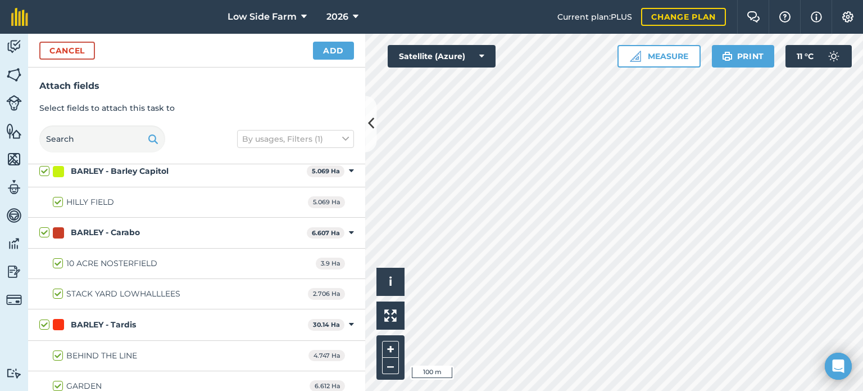
scroll to position [0, 0]
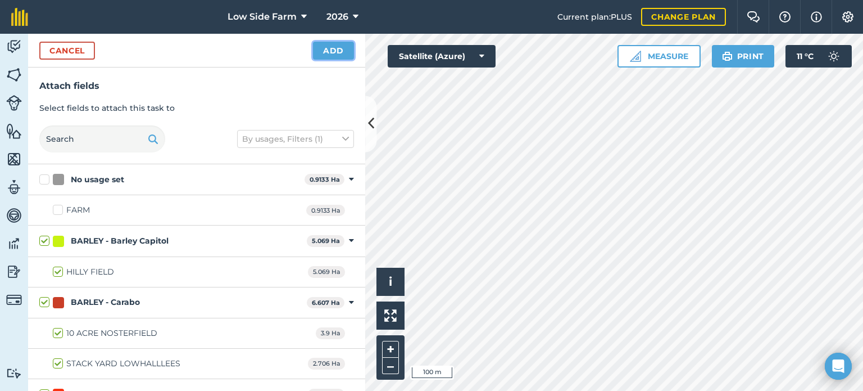
click at [338, 49] on button "Add" at bounding box center [333, 51] width 41 height 18
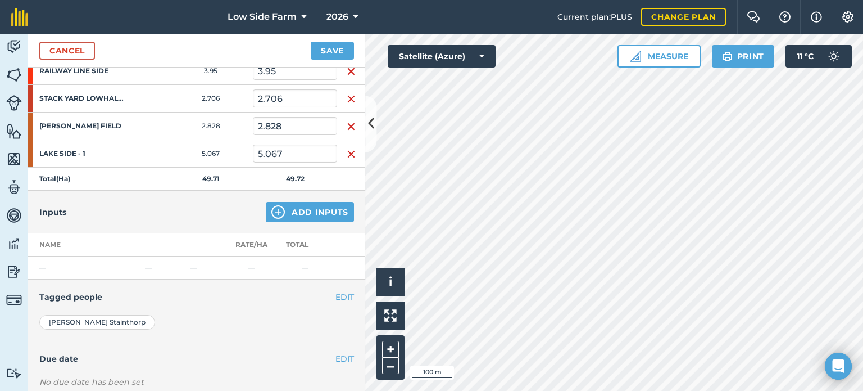
scroll to position [450, 0]
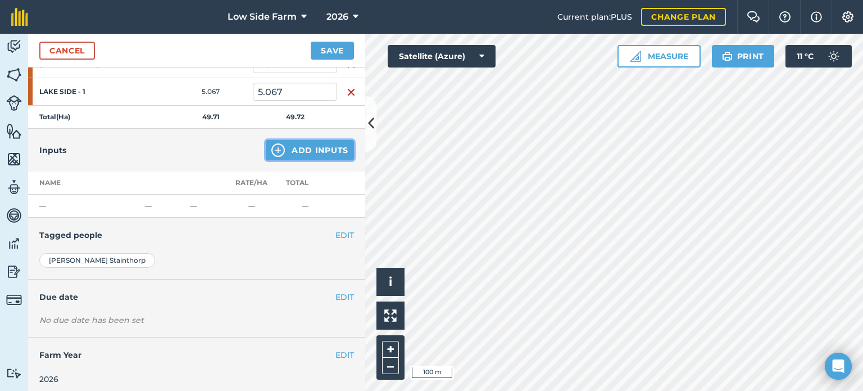
click at [299, 149] on button "Add Inputs" at bounding box center [310, 150] width 88 height 20
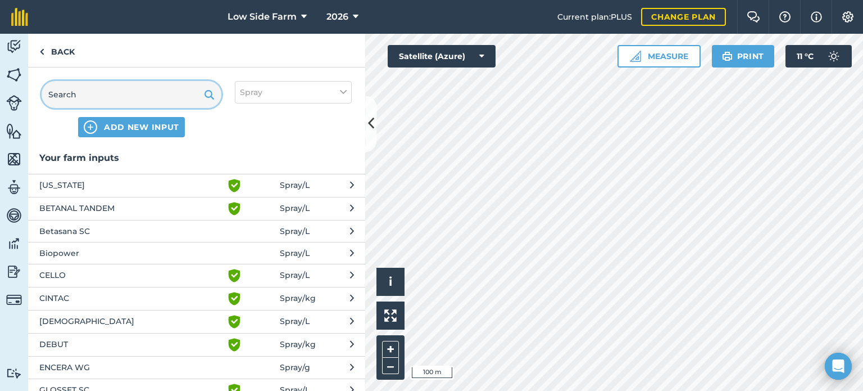
click at [63, 92] on input "text" at bounding box center [132, 94] width 180 height 27
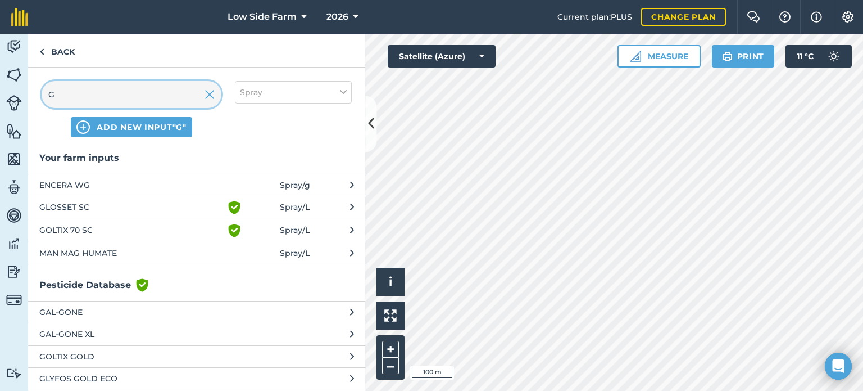
type input "G"
click at [103, 207] on span "GLOSSET SC" at bounding box center [131, 207] width 184 height 13
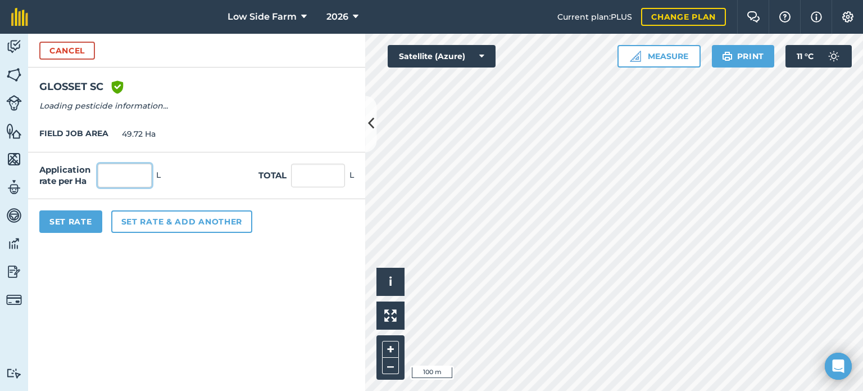
click at [128, 176] on input "text" at bounding box center [125, 176] width 54 height 24
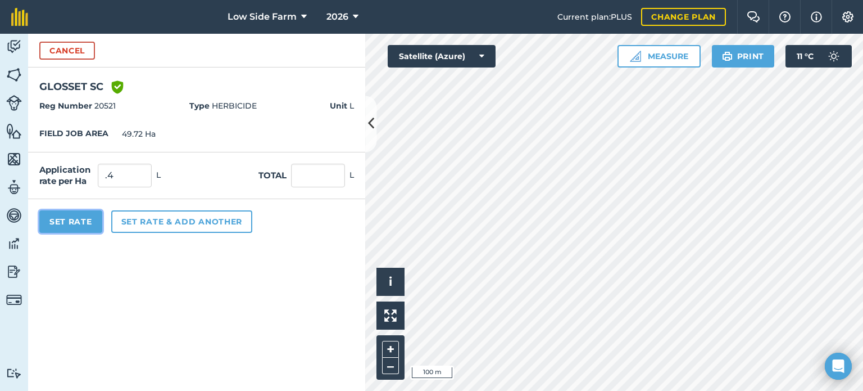
type input "0.4"
type input "19.888"
click at [84, 223] on button "Set Rate" at bounding box center [70, 221] width 63 height 22
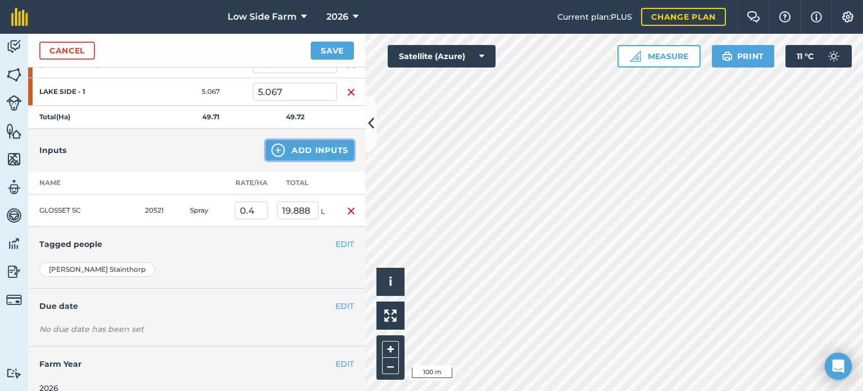
click at [290, 143] on button "Add Inputs" at bounding box center [310, 150] width 88 height 20
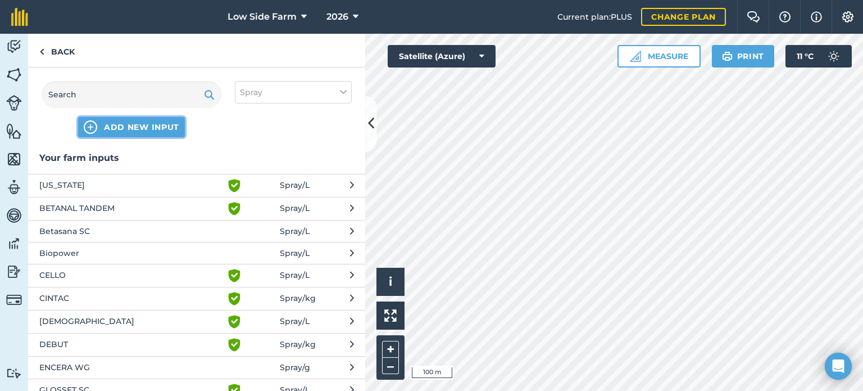
click at [112, 124] on span "ADD NEW INPUT" at bounding box center [141, 126] width 75 height 11
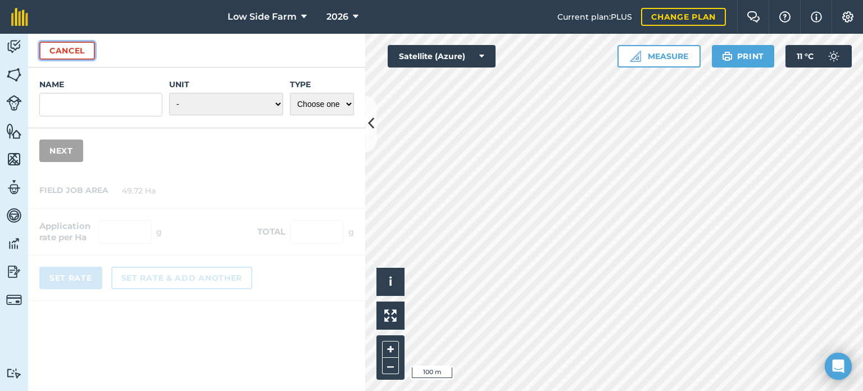
click at [63, 57] on button "Cancel" at bounding box center [67, 51] width 56 height 18
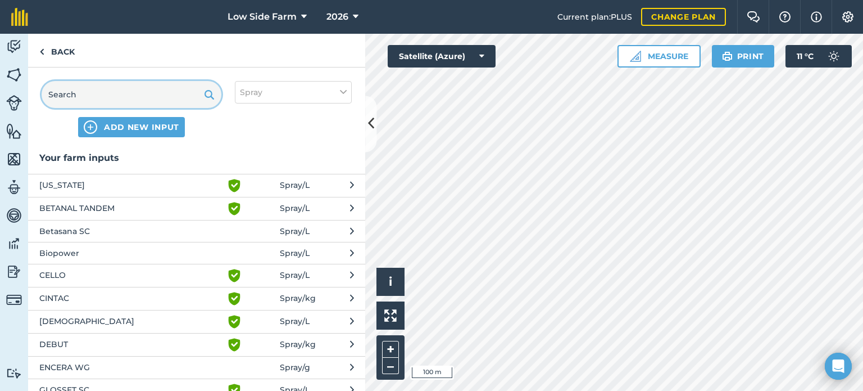
click at [89, 93] on input "text" at bounding box center [132, 94] width 180 height 27
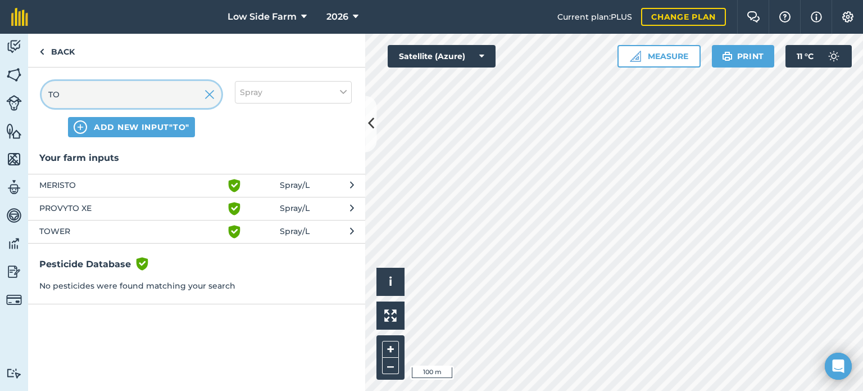
type input "TO"
click at [68, 231] on span "TOWER" at bounding box center [131, 231] width 184 height 13
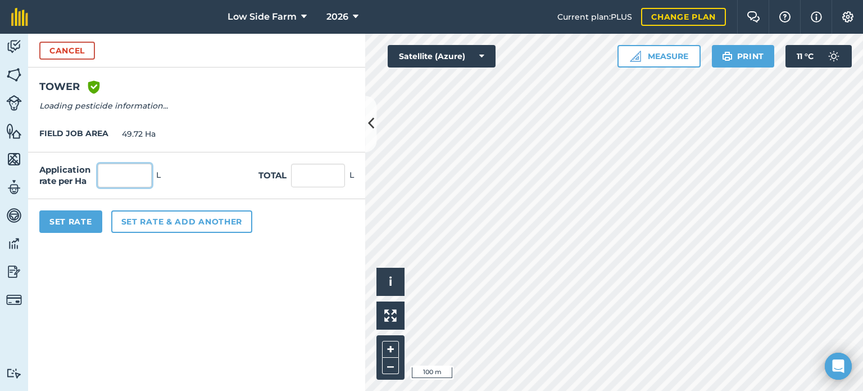
click at [110, 182] on input "text" at bounding box center [125, 176] width 54 height 24
type input "2"
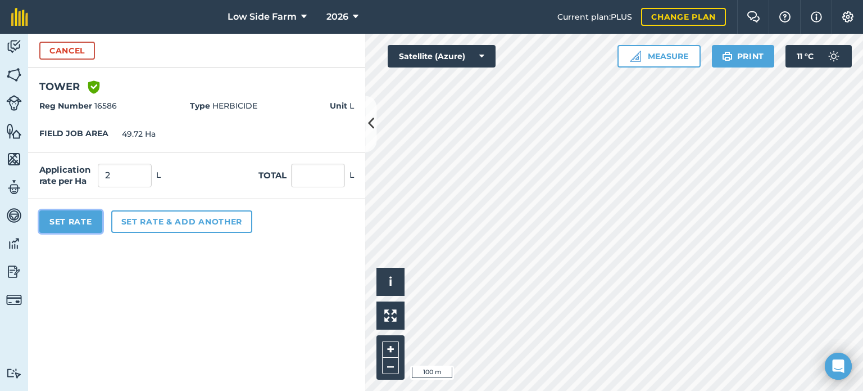
type input "99.44"
click at [62, 224] on button "Set Rate" at bounding box center [70, 221] width 63 height 22
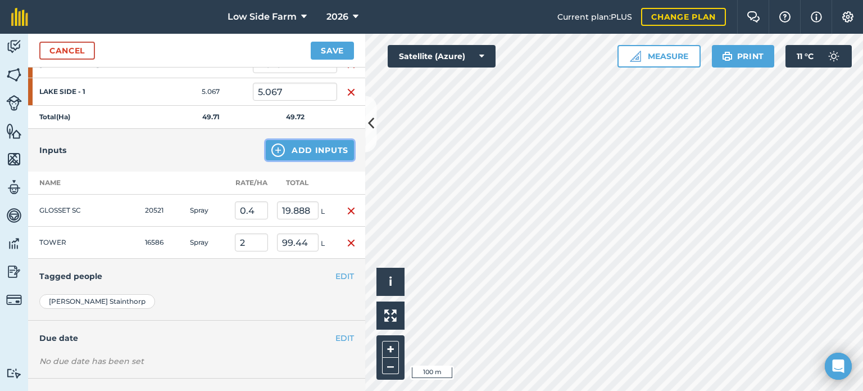
click at [293, 147] on button "Add Inputs" at bounding box center [310, 150] width 88 height 20
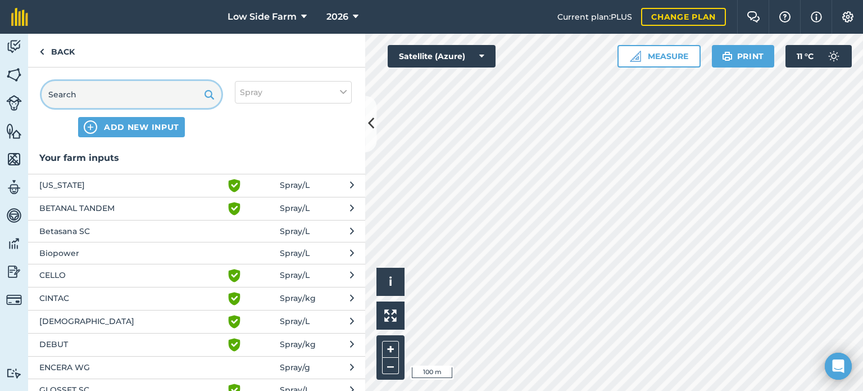
click at [90, 96] on input "text" at bounding box center [132, 94] width 180 height 27
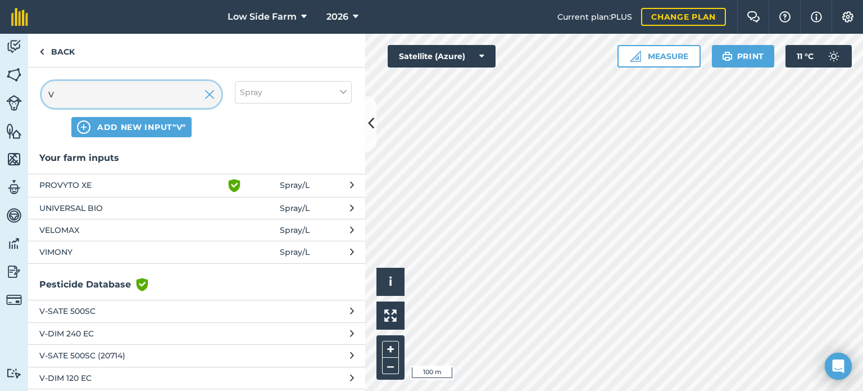
type input "V"
click at [100, 226] on span "VELOMAX" at bounding box center [131, 230] width 184 height 12
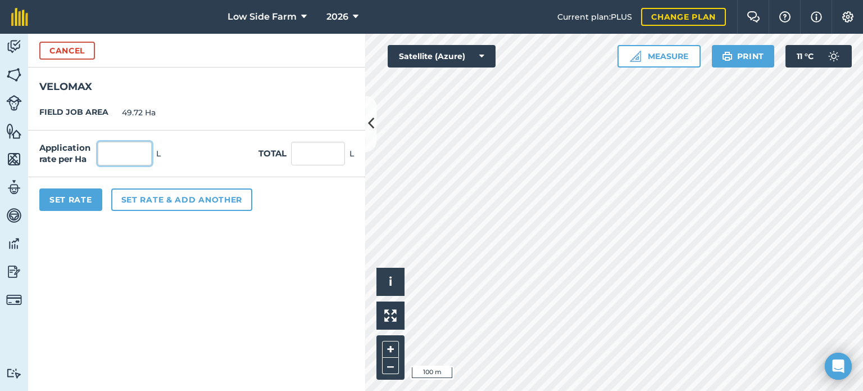
click at [132, 149] on input "text" at bounding box center [125, 154] width 54 height 24
type input "0.4"
type input "19.888"
click at [79, 196] on button "Set Rate" at bounding box center [70, 199] width 63 height 22
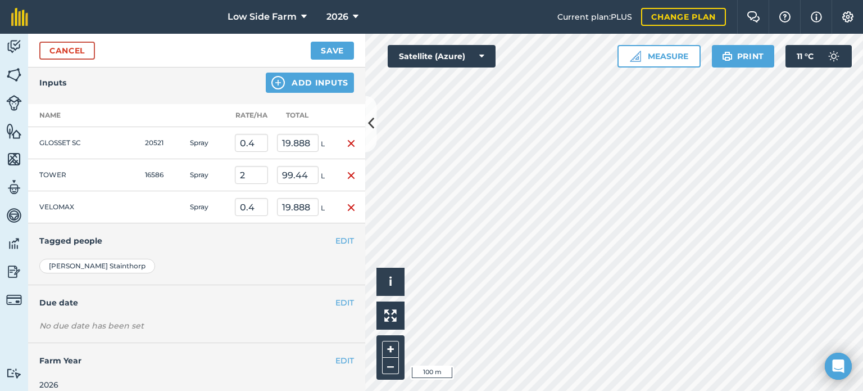
scroll to position [525, 0]
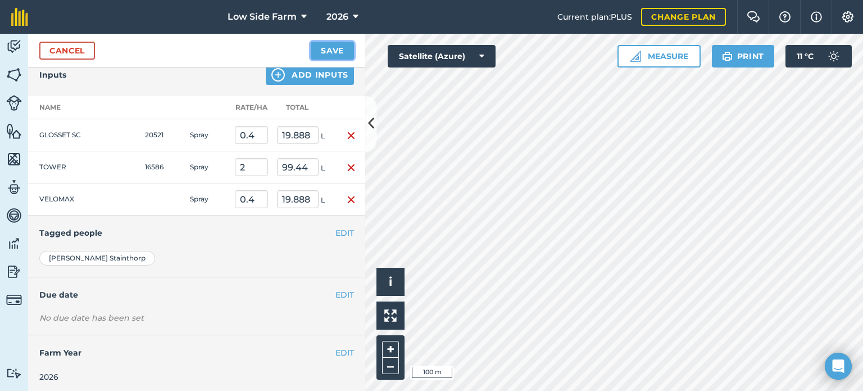
click at [333, 47] on button "Save" at bounding box center [332, 51] width 43 height 18
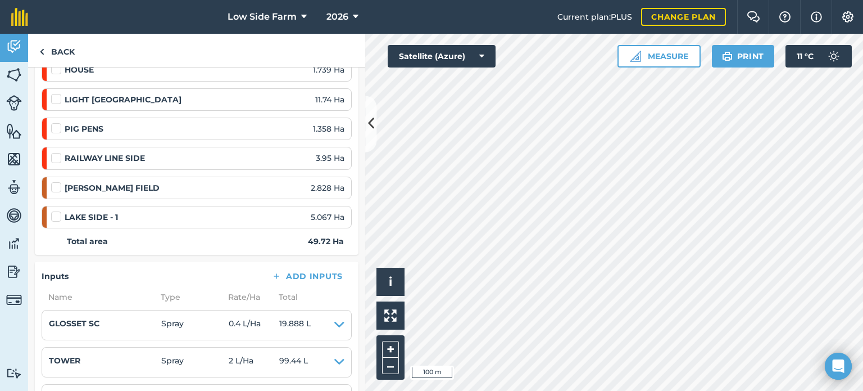
scroll to position [562, 0]
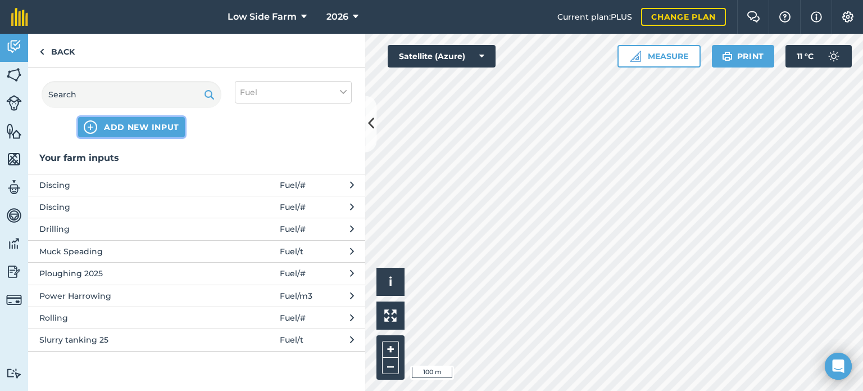
click at [105, 132] on button "ADD NEW INPUT" at bounding box center [131, 127] width 107 height 20
select select "FUEL"
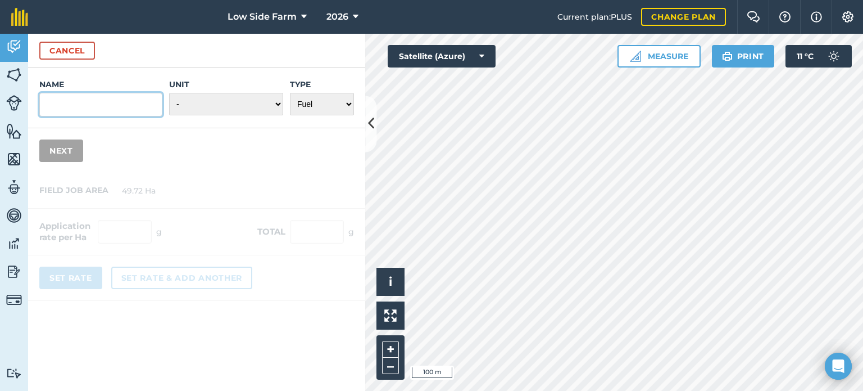
click at [97, 100] on input "Name" at bounding box center [100, 105] width 123 height 24
type input "Spraying"
click at [221, 103] on select "- Grams/g Kilograms/kg Metric tonnes/t Millilitres/ml Litres/L Ounces/oz Pounds…" at bounding box center [226, 104] width 114 height 22
select select "COUNT"
click at [170, 93] on select "- Grams/g Kilograms/kg Metric tonnes/t Millilitres/ml Litres/L Ounces/oz Pounds…" at bounding box center [226, 104] width 114 height 22
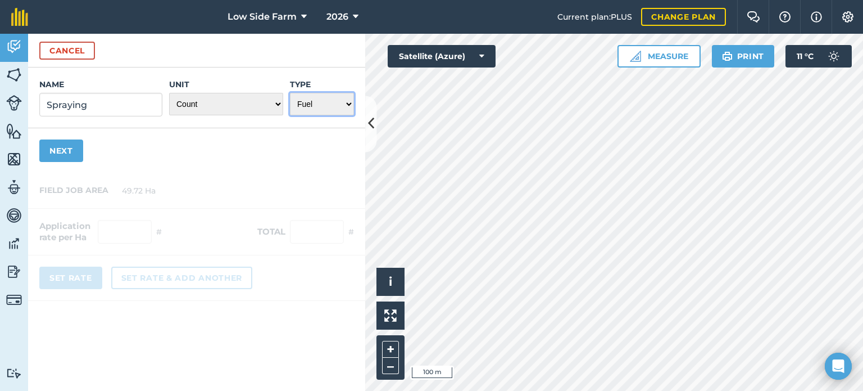
click at [335, 106] on select "Choose one Fertilizer Seed Spray Fuel Other" at bounding box center [322, 104] width 64 height 22
click at [58, 154] on button "Next" at bounding box center [61, 150] width 44 height 22
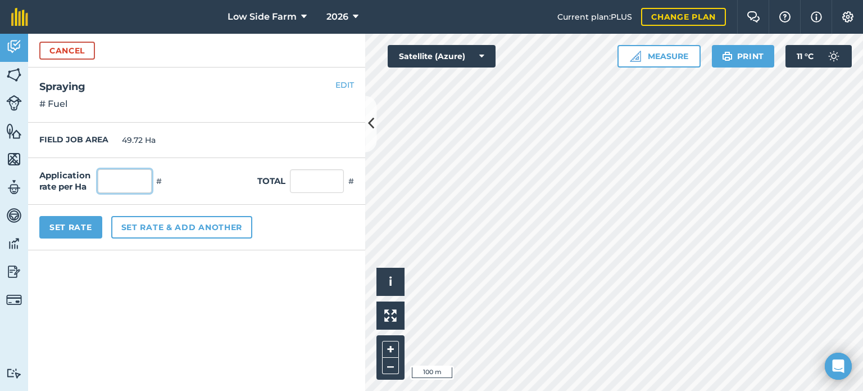
click at [129, 182] on input "text" at bounding box center [125, 181] width 54 height 24
type input "1"
type input "49.72"
click at [182, 188] on div "Application rate per Ha 1 # Total 49.72 #" at bounding box center [196, 181] width 337 height 47
click at [77, 228] on button "Set Rate" at bounding box center [70, 227] width 63 height 22
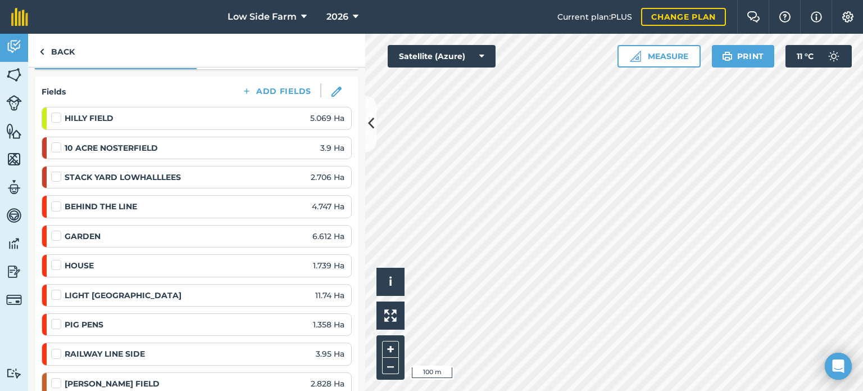
scroll to position [112, 0]
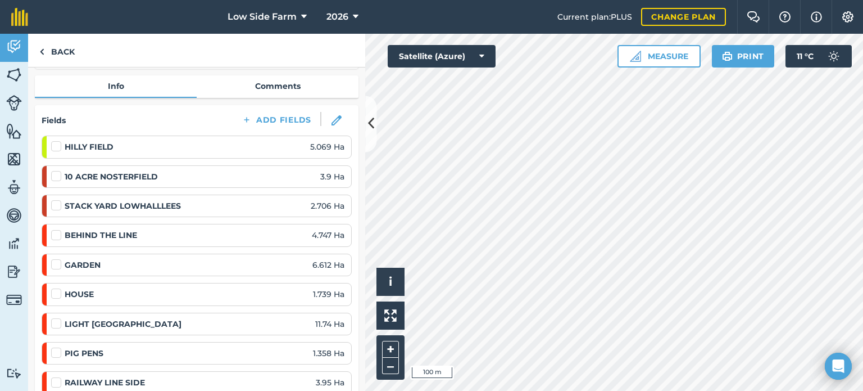
click at [55, 170] on label at bounding box center [57, 170] width 13 height 0
click at [55, 177] on input "checkbox" at bounding box center [54, 173] width 7 height 7
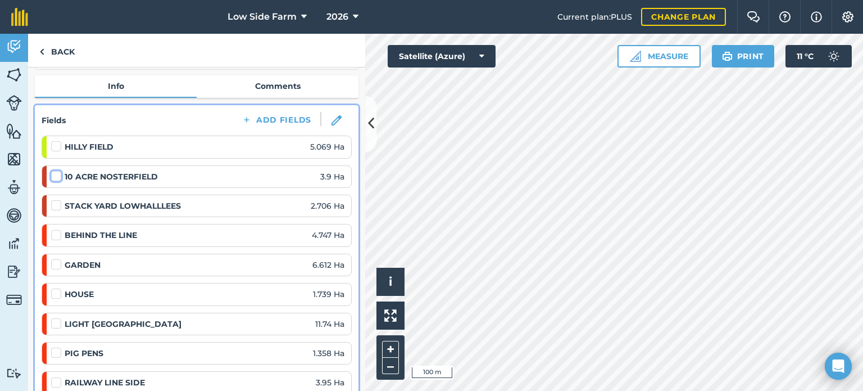
checkbox input "false"
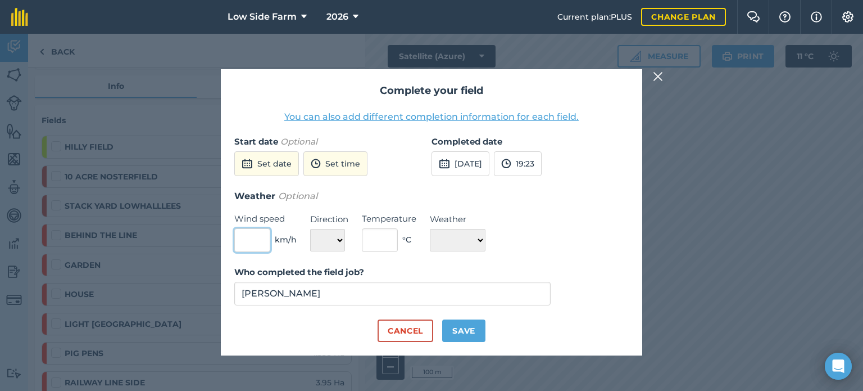
click at [257, 242] on input "text" at bounding box center [252, 240] width 36 height 24
type input "3"
click at [325, 238] on select "N NE E SE S SW W NW" at bounding box center [327, 240] width 35 height 22
select select "SW"
click at [310, 229] on select "N NE E SE S SW W NW" at bounding box center [327, 240] width 35 height 22
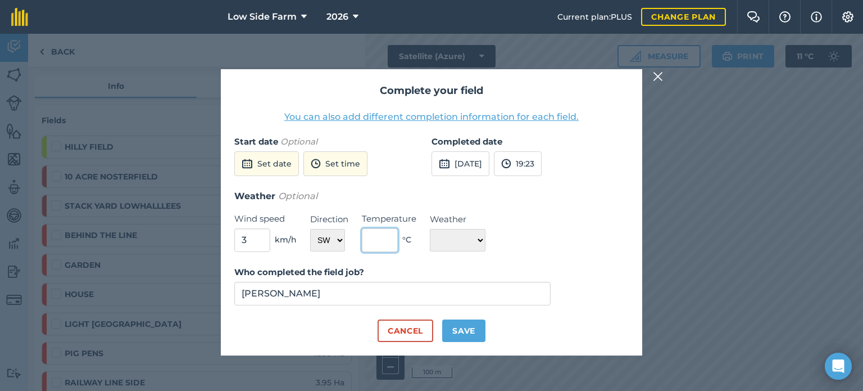
drag, startPoint x: 376, startPoint y: 242, endPoint x: 371, endPoint y: 247, distance: 7.2
click at [376, 242] on input "text" at bounding box center [380, 240] width 36 height 24
type input "12"
click at [452, 240] on select "☀️ Sunny 🌧 Rainy ⛅️ Cloudy 🌨 Snow ❄️ Icy" at bounding box center [458, 240] width 56 height 22
select select "Sunny"
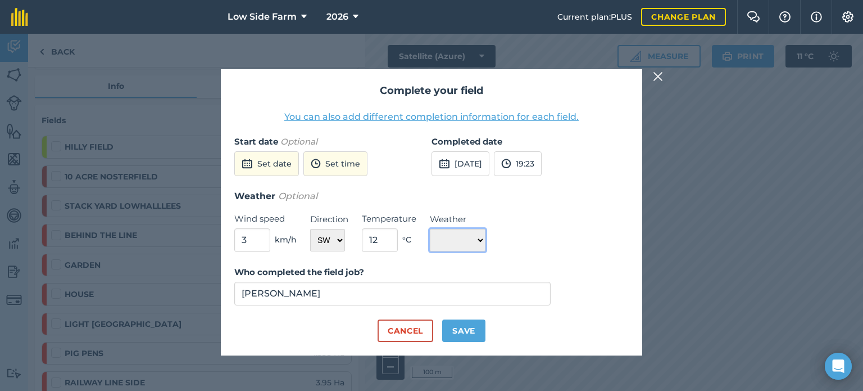
click at [430, 229] on select "☀️ Sunny 🌧 Rainy ⛅️ Cloudy 🌨 Snow ❄️ Icy" at bounding box center [458, 240] width 56 height 22
click at [468, 333] on button "Save" at bounding box center [463, 330] width 43 height 22
checkbox input "true"
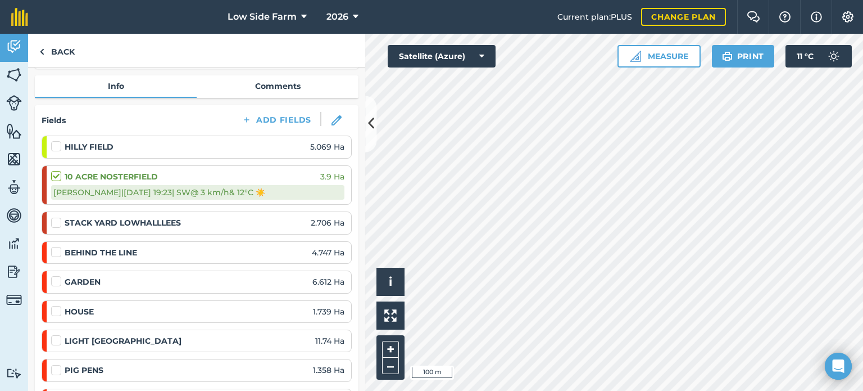
click at [60, 217] on label at bounding box center [57, 217] width 13 height 0
click at [58, 222] on input "checkbox" at bounding box center [54, 220] width 7 height 7
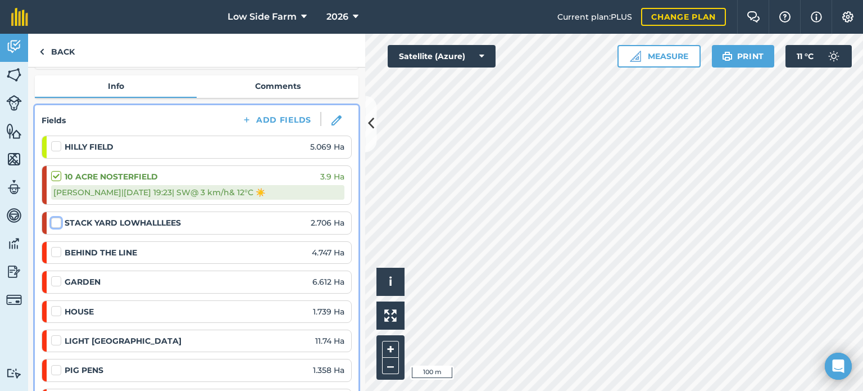
checkbox input "false"
select select "SW"
select select "Sunny"
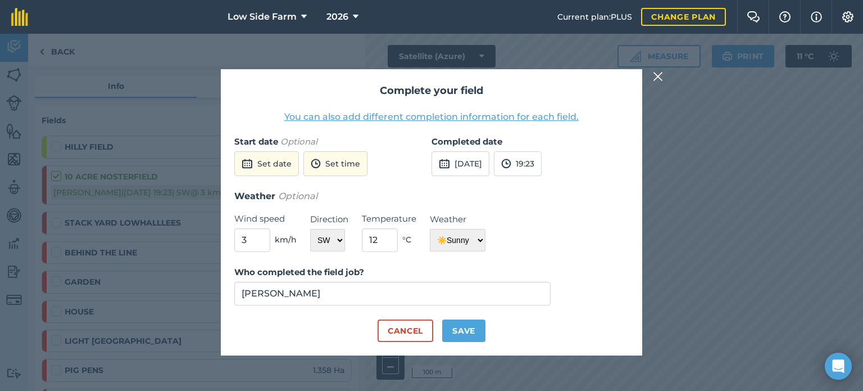
click at [57, 173] on div "Complete your field You can also add different completion information for each …" at bounding box center [431, 212] width 863 height 357
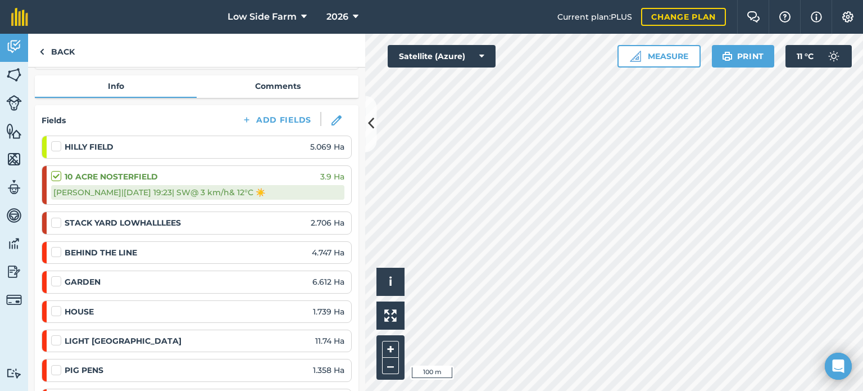
click at [58, 170] on label at bounding box center [57, 170] width 13 height 0
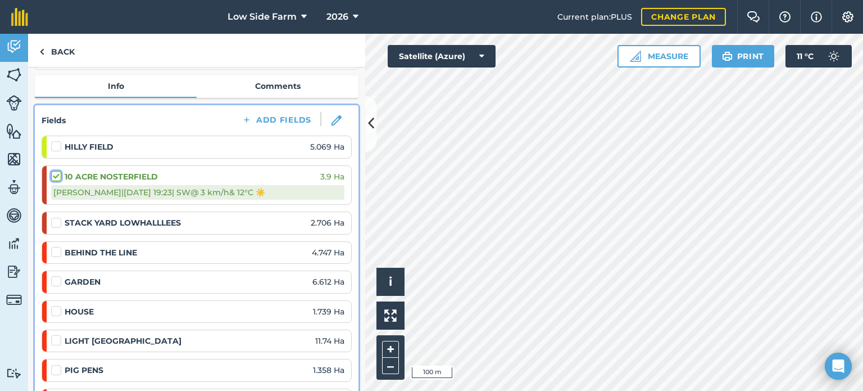
click at [58, 172] on input "checkbox" at bounding box center [54, 173] width 7 height 7
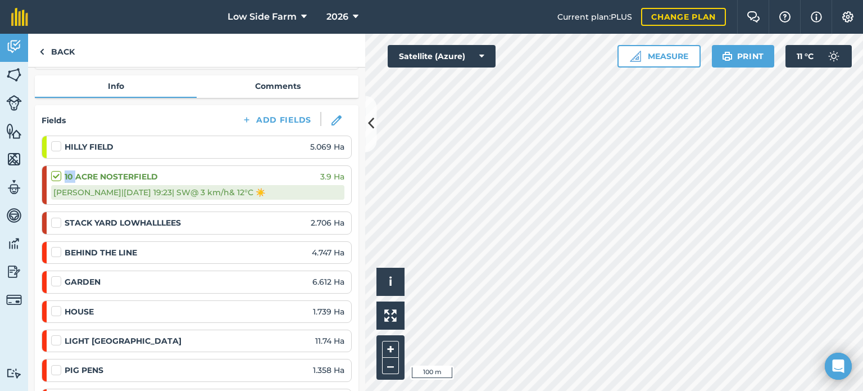
click at [58, 170] on label at bounding box center [57, 170] width 13 height 0
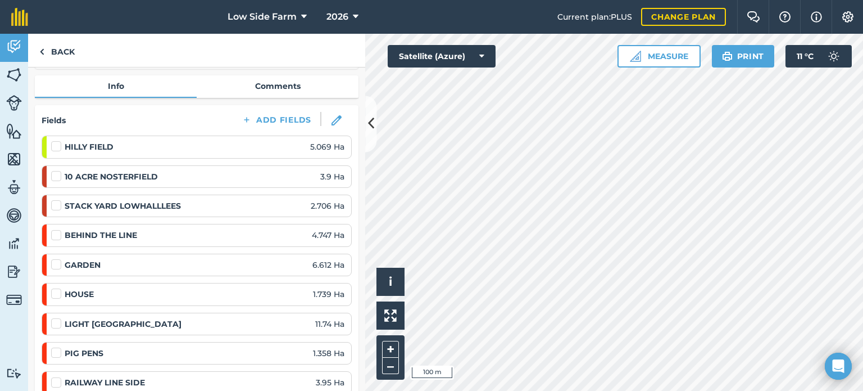
click at [52, 170] on label at bounding box center [57, 170] width 13 height 0
click at [52, 175] on input "checkbox" at bounding box center [54, 173] width 7 height 7
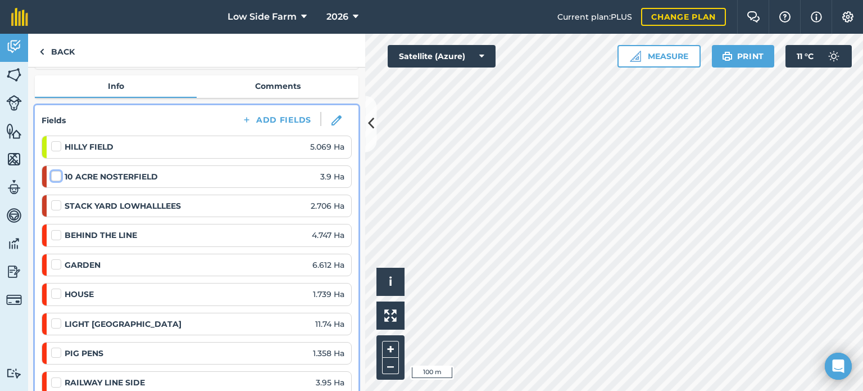
checkbox input "false"
select select "SW"
select select "Sunny"
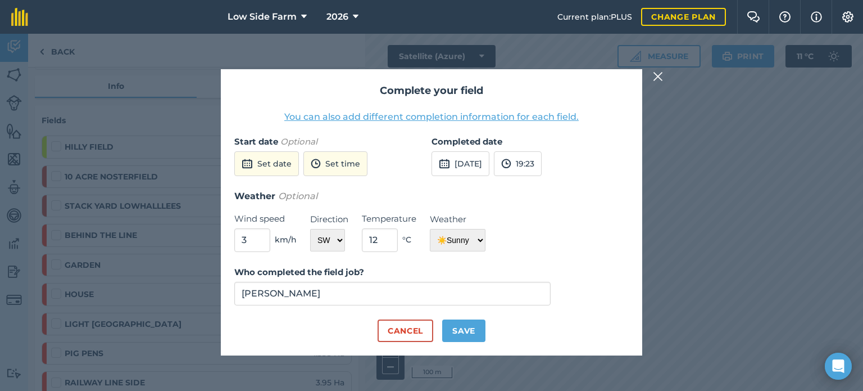
click at [58, 179] on div "Complete your field You can also add different completion information for each …" at bounding box center [431, 212] width 863 height 357
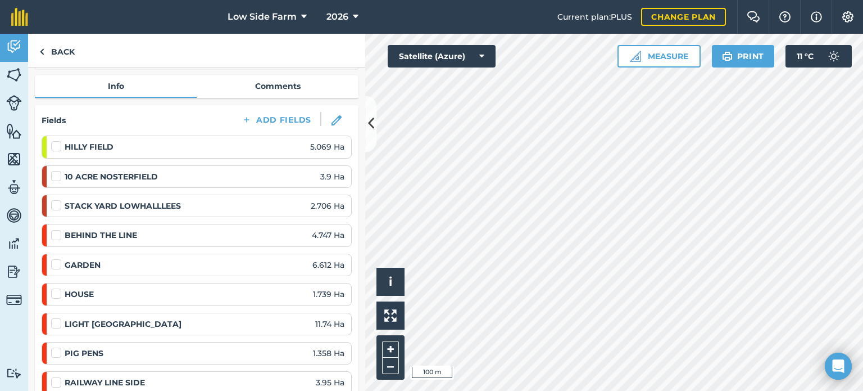
click at [57, 170] on label at bounding box center [57, 170] width 13 height 0
click at [57, 173] on input "checkbox" at bounding box center [54, 173] width 7 height 7
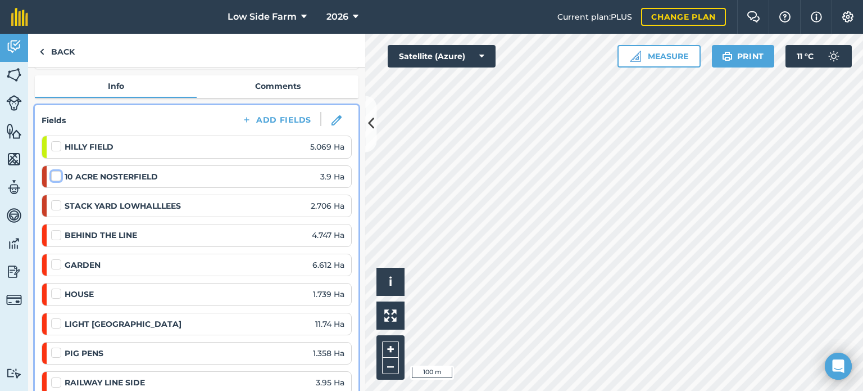
checkbox input "false"
select select "SW"
select select "Sunny"
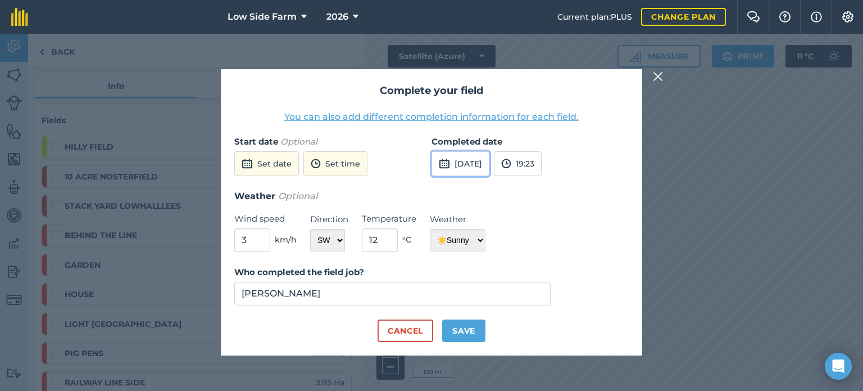
click at [477, 163] on button "[DATE]" at bounding box center [461, 163] width 58 height 25
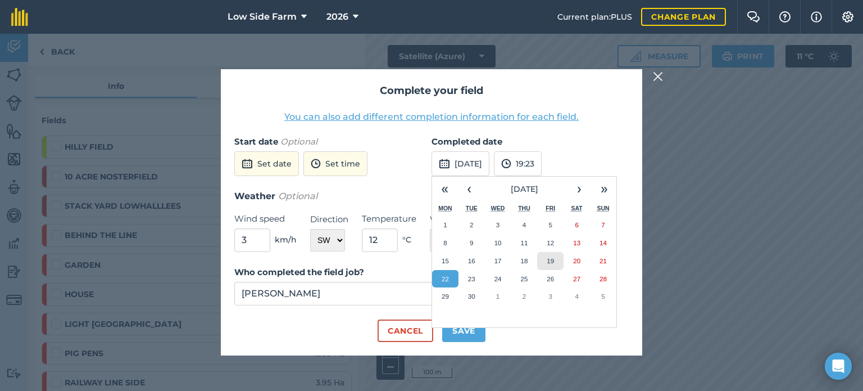
click at [547, 258] on abbr "19" at bounding box center [550, 260] width 7 height 7
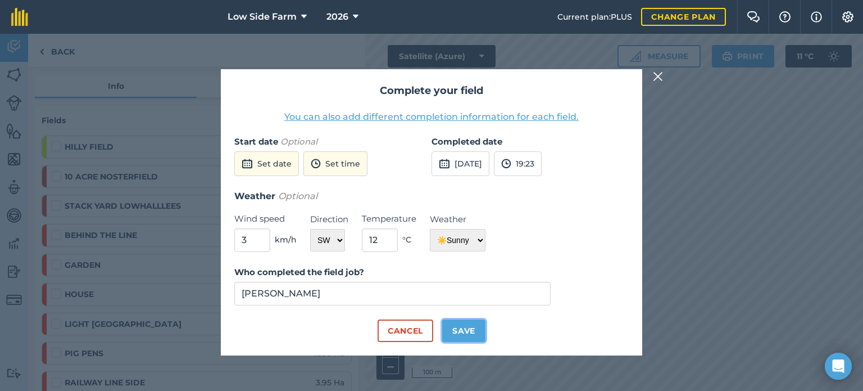
click at [467, 337] on button "Save" at bounding box center [463, 330] width 43 height 22
checkbox input "true"
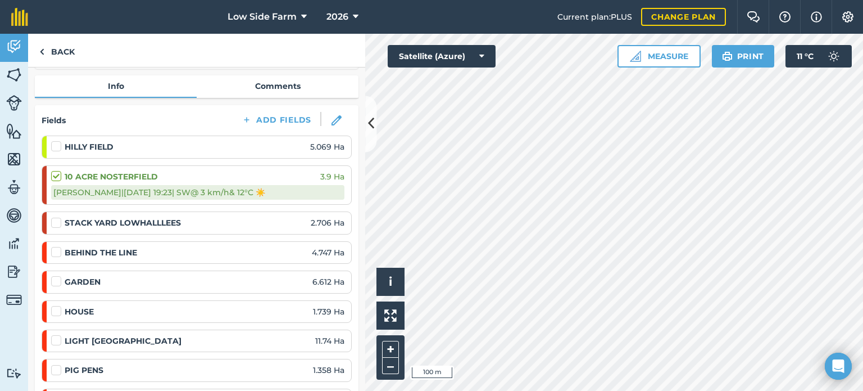
click at [57, 217] on label at bounding box center [57, 217] width 13 height 0
click at [57, 217] on input "checkbox" at bounding box center [54, 220] width 7 height 7
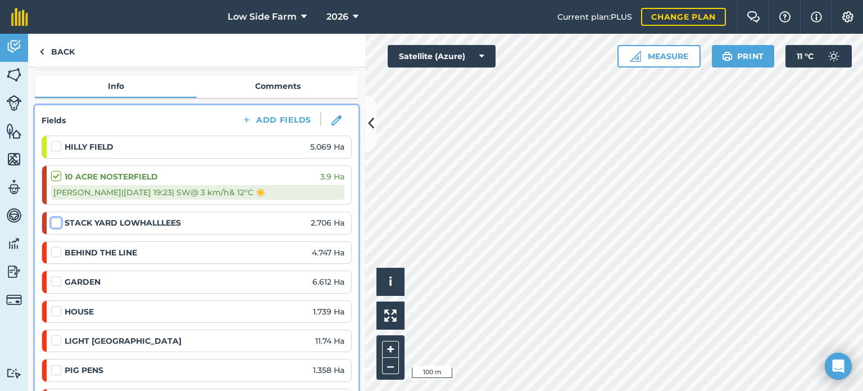
checkbox input "false"
select select "SW"
select select "Sunny"
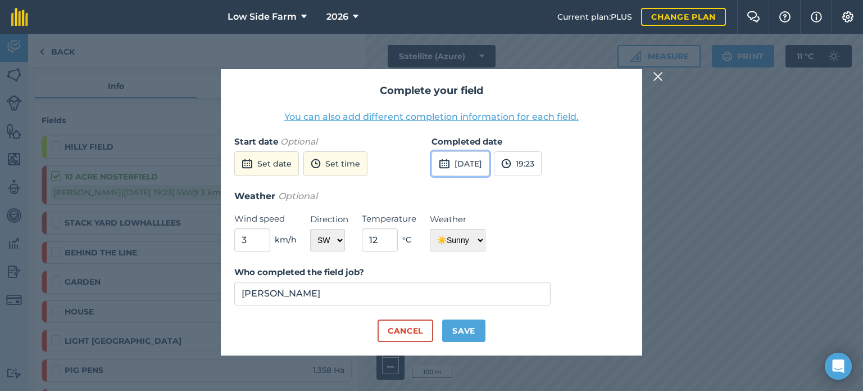
click at [469, 160] on button "[DATE]" at bounding box center [461, 163] width 58 height 25
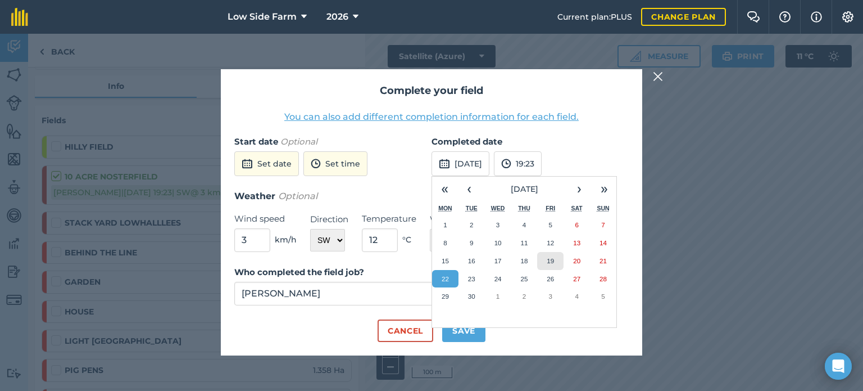
click at [553, 262] on abbr "19" at bounding box center [550, 260] width 7 height 7
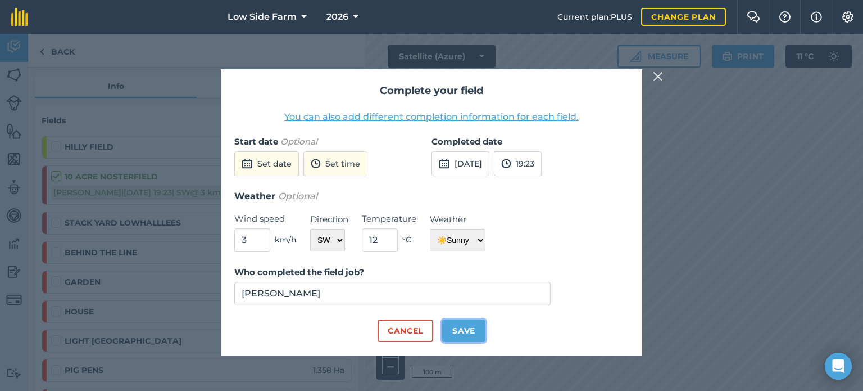
click at [459, 331] on button "Save" at bounding box center [463, 330] width 43 height 22
checkbox input "true"
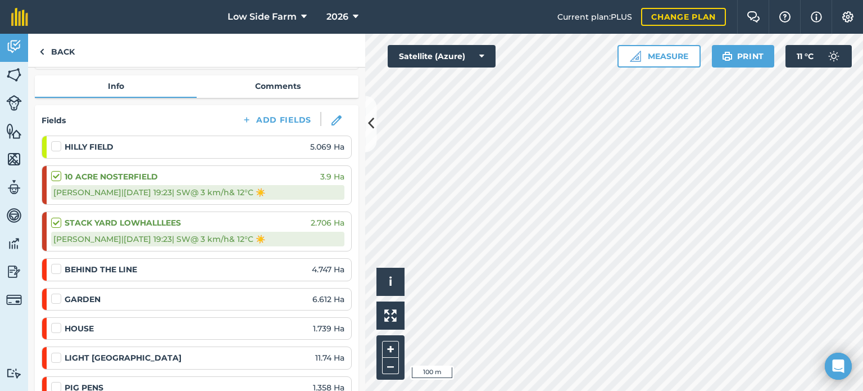
click at [53, 263] on label at bounding box center [57, 263] width 13 height 0
click at [53, 266] on input "checkbox" at bounding box center [54, 266] width 7 height 7
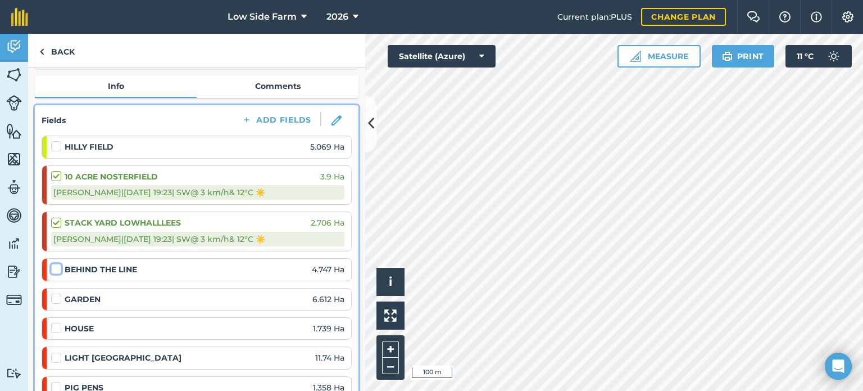
checkbox input "false"
select select "SW"
select select "Sunny"
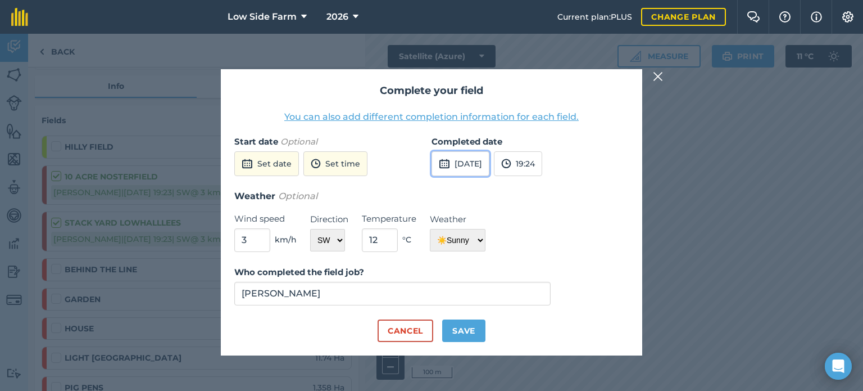
click at [473, 165] on button "[DATE]" at bounding box center [461, 163] width 58 height 25
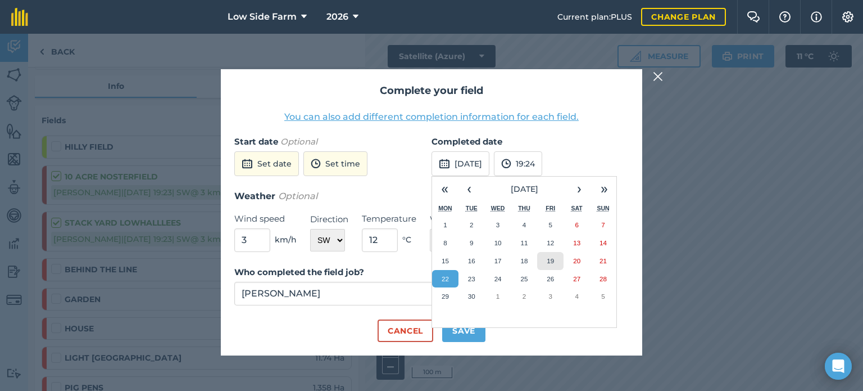
click at [550, 260] on abbr "19" at bounding box center [550, 260] width 7 height 7
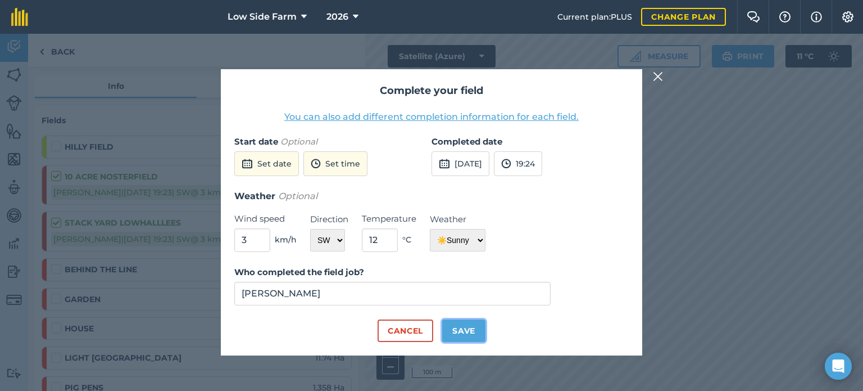
click at [466, 328] on button "Save" at bounding box center [463, 330] width 43 height 22
checkbox input "true"
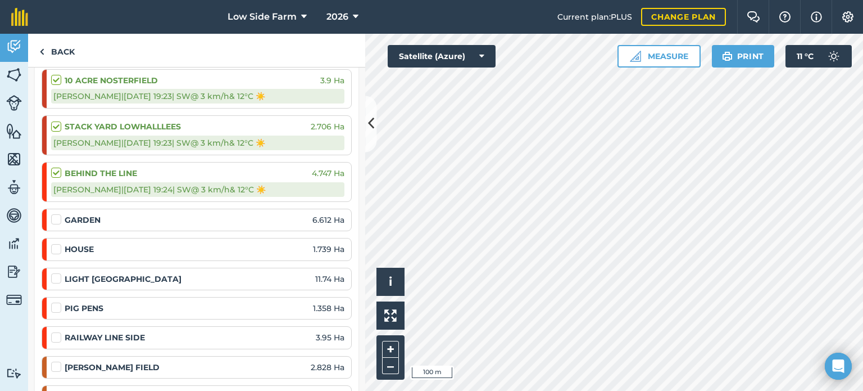
scroll to position [225, 0]
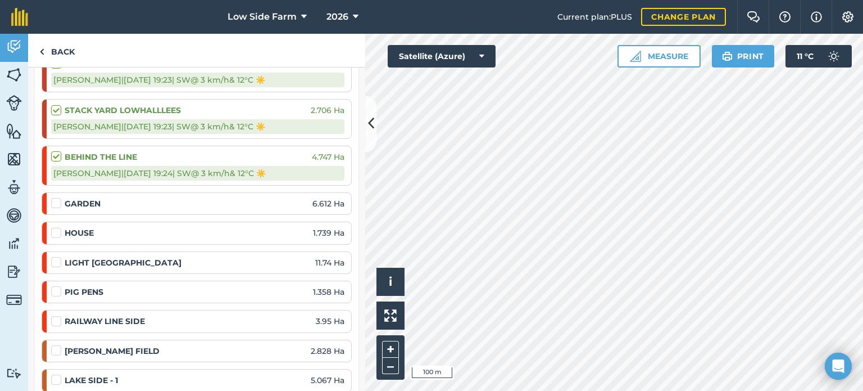
click at [56, 227] on label at bounding box center [57, 227] width 13 height 0
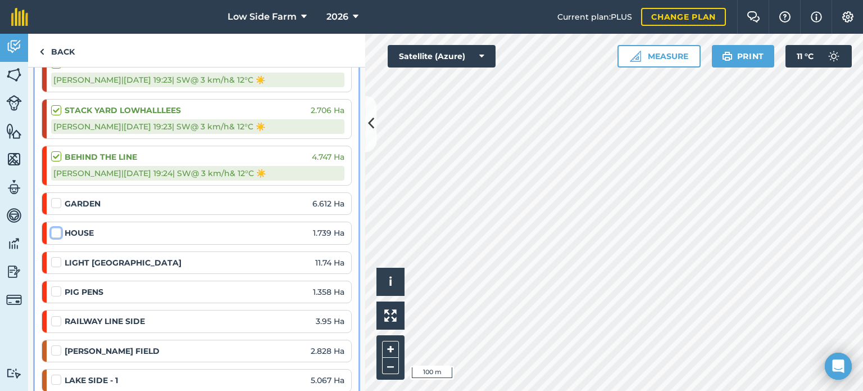
click at [56, 231] on input "checkbox" at bounding box center [54, 230] width 7 height 7
checkbox input "false"
select select "SW"
select select "Sunny"
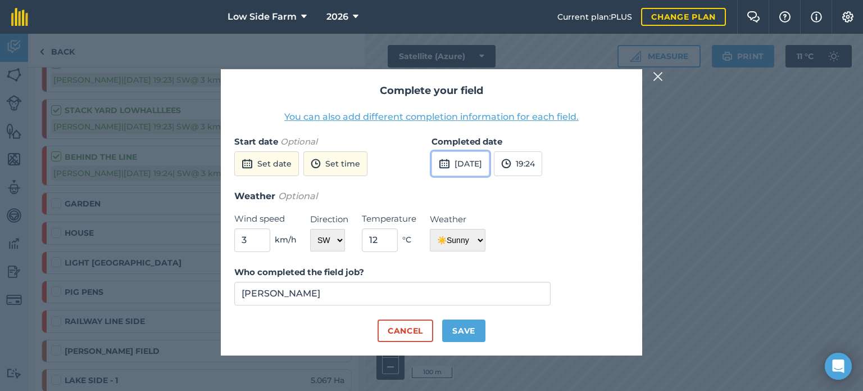
click at [489, 162] on button "[DATE]" at bounding box center [461, 163] width 58 height 25
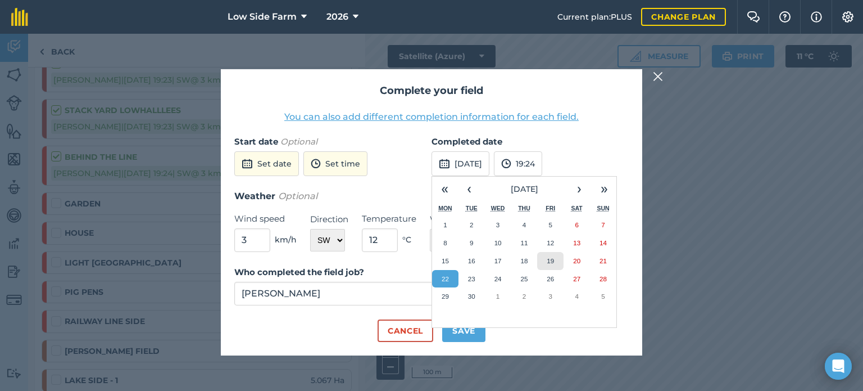
drag, startPoint x: 554, startPoint y: 265, endPoint x: 536, endPoint y: 275, distance: 19.9
click at [553, 265] on button "19" at bounding box center [550, 261] width 26 height 18
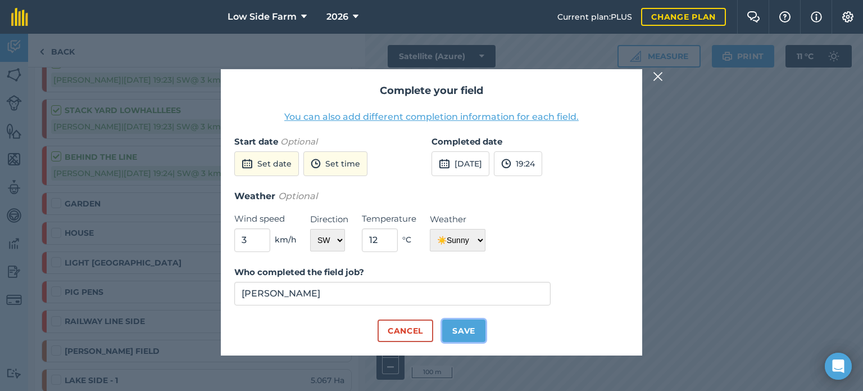
click at [475, 331] on button "Save" at bounding box center [463, 330] width 43 height 22
checkbox input "true"
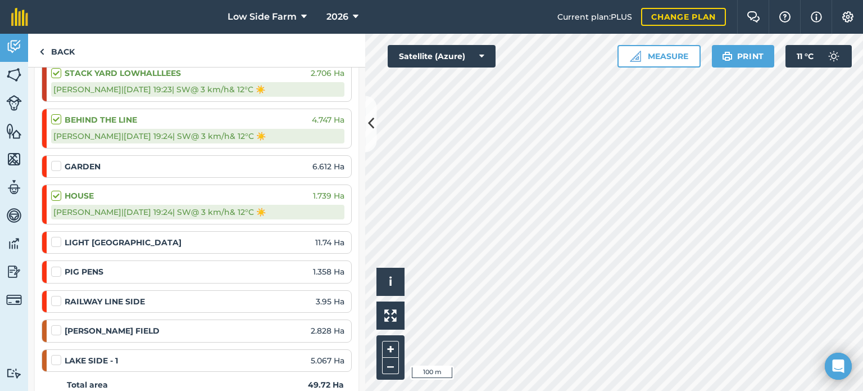
scroll to position [281, 0]
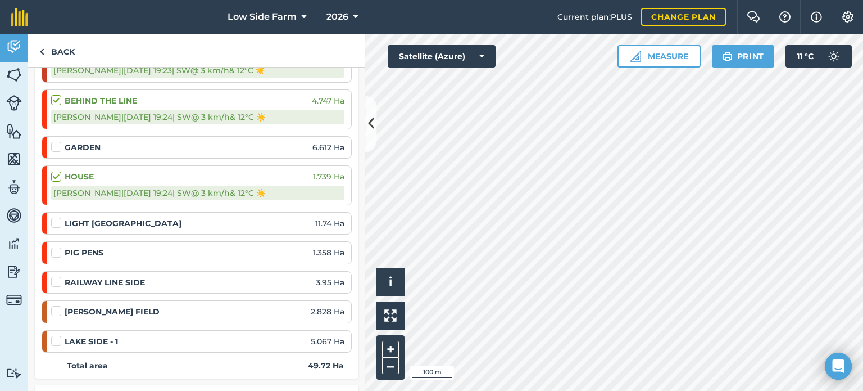
click at [57, 217] on label at bounding box center [57, 217] width 13 height 0
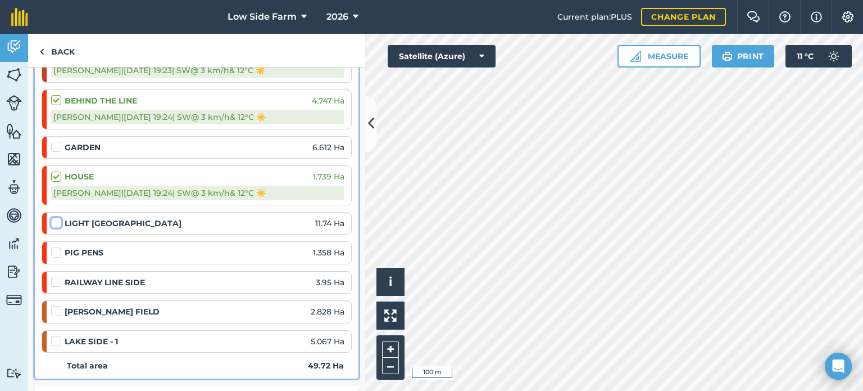
click at [57, 217] on input "checkbox" at bounding box center [54, 220] width 7 height 7
checkbox input "false"
select select "SW"
select select "Sunny"
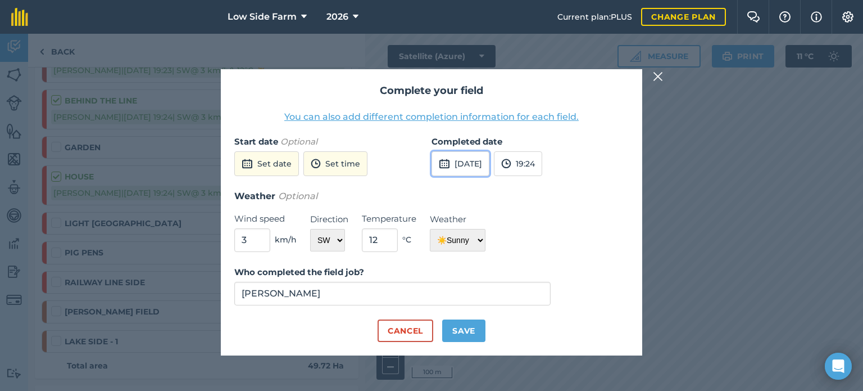
click at [477, 164] on button "[DATE]" at bounding box center [461, 163] width 58 height 25
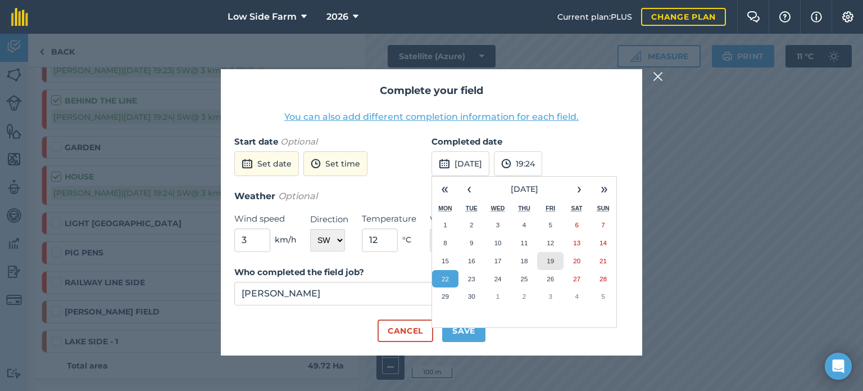
click at [553, 255] on button "19" at bounding box center [550, 261] width 26 height 18
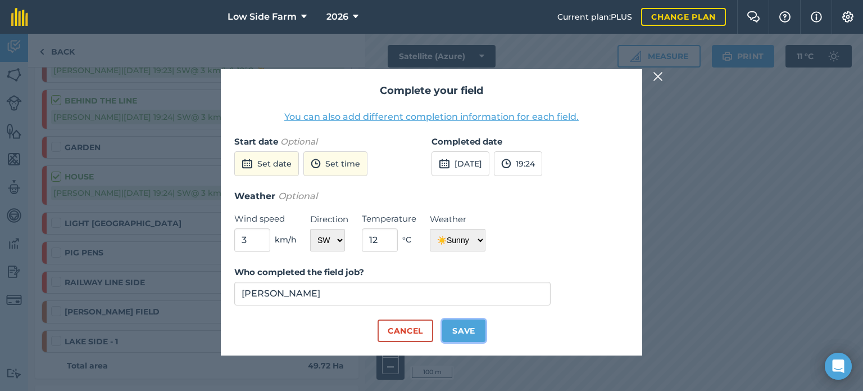
click at [470, 328] on button "Save" at bounding box center [463, 330] width 43 height 22
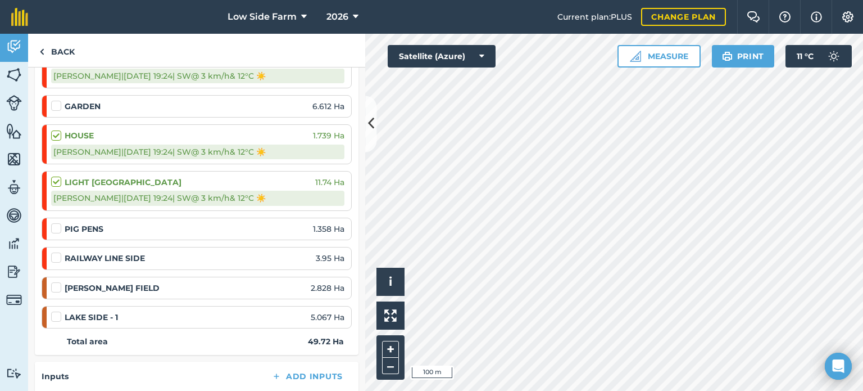
scroll to position [337, 0]
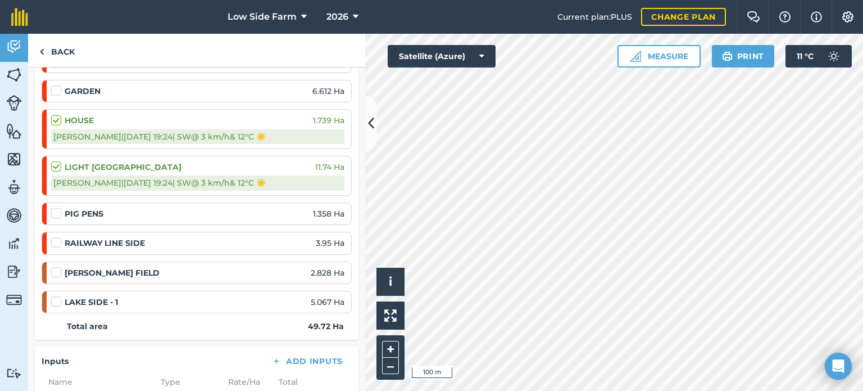
click at [56, 161] on label at bounding box center [57, 161] width 13 height 0
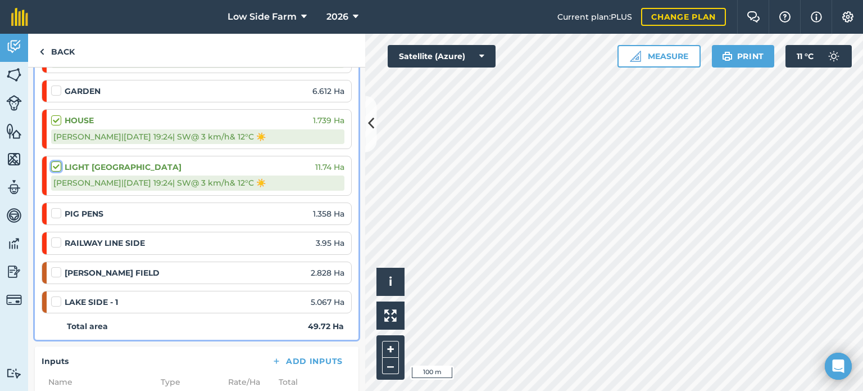
click at [56, 161] on input "checkbox" at bounding box center [54, 164] width 7 height 7
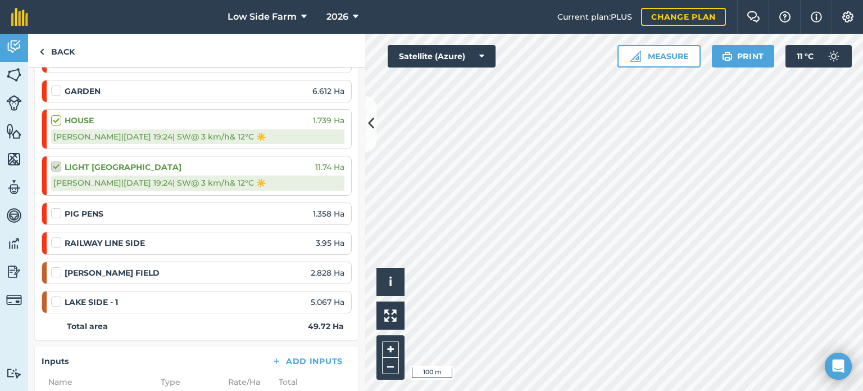
checkbox input "false"
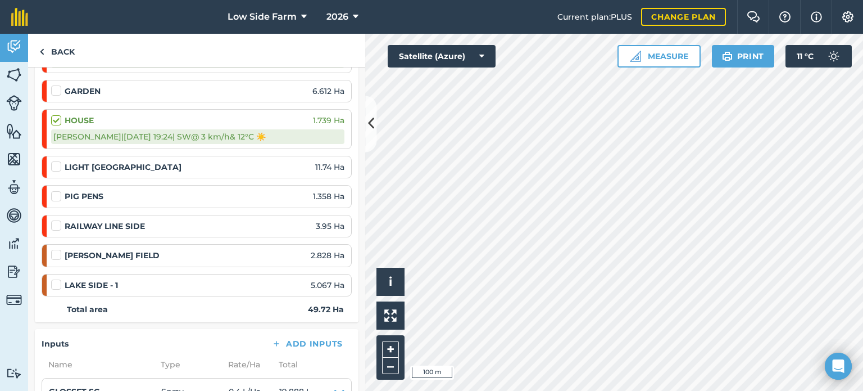
click at [56, 191] on label at bounding box center [57, 191] width 13 height 0
click at [56, 196] on input "checkbox" at bounding box center [54, 194] width 7 height 7
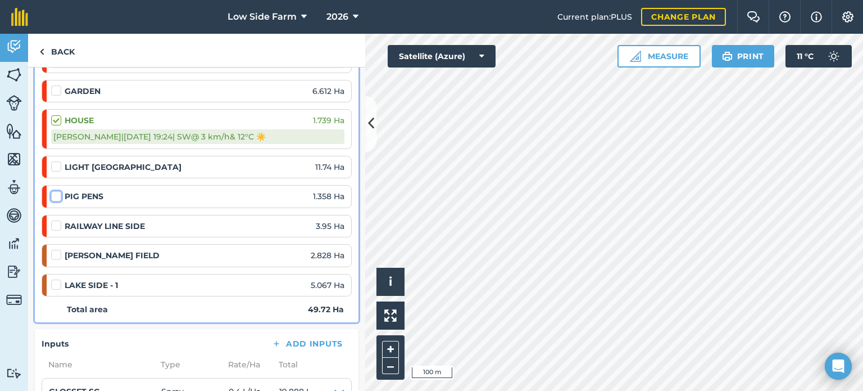
checkbox input "false"
select select "SW"
select select "Sunny"
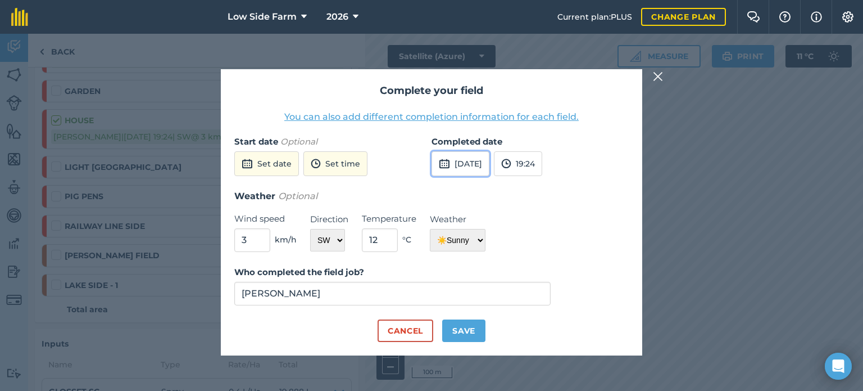
click at [480, 171] on button "[DATE]" at bounding box center [461, 163] width 58 height 25
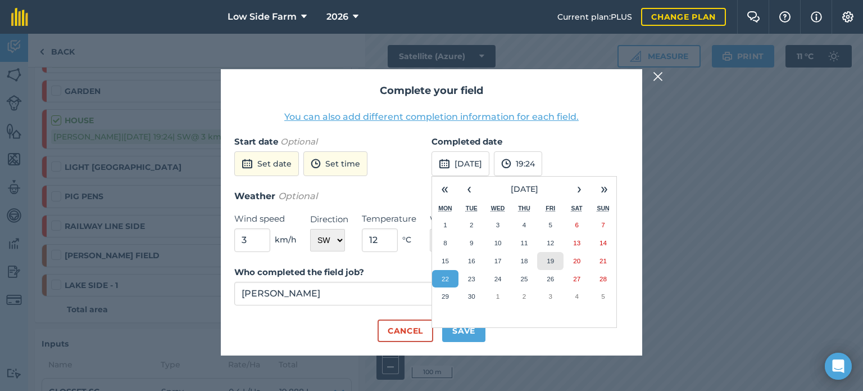
click at [546, 262] on button "19" at bounding box center [550, 261] width 26 height 18
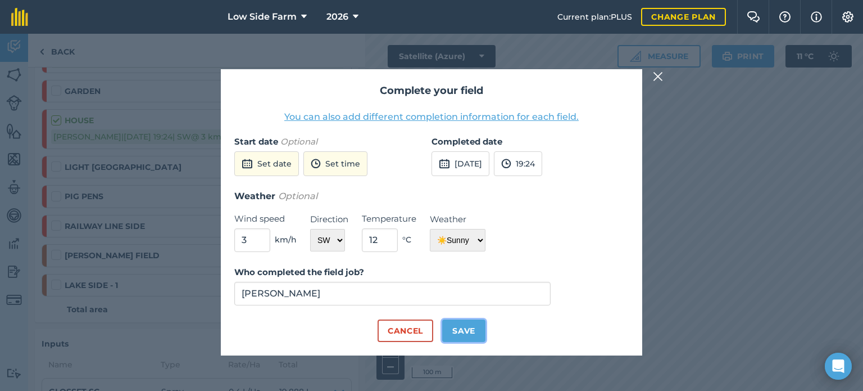
click at [465, 324] on button "Save" at bounding box center [463, 330] width 43 height 22
checkbox input "true"
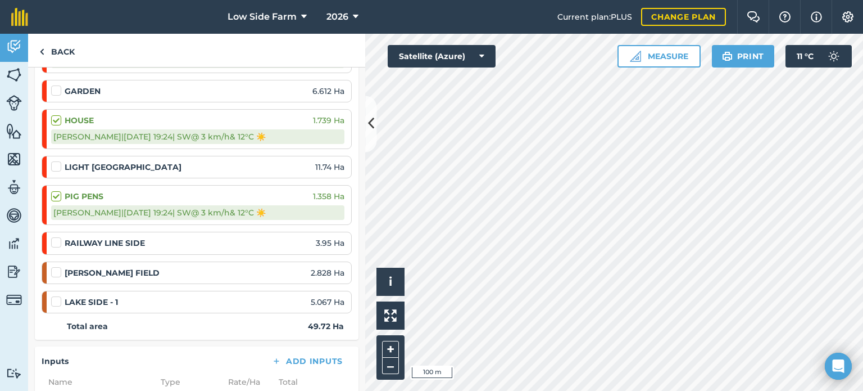
click at [56, 237] on label at bounding box center [57, 237] width 13 height 0
click at [56, 241] on input "checkbox" at bounding box center [54, 240] width 7 height 7
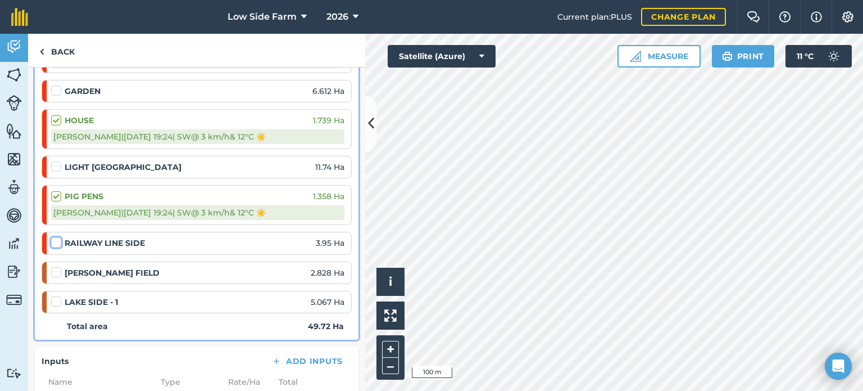
checkbox input "false"
select select "SW"
select select "Sunny"
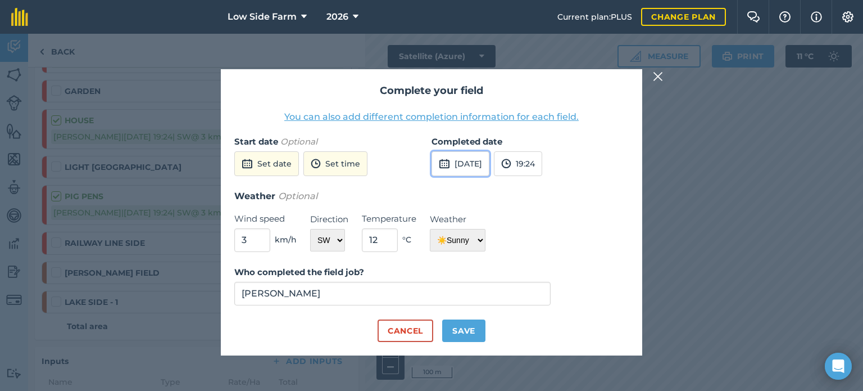
click at [471, 166] on button "[DATE]" at bounding box center [461, 163] width 58 height 25
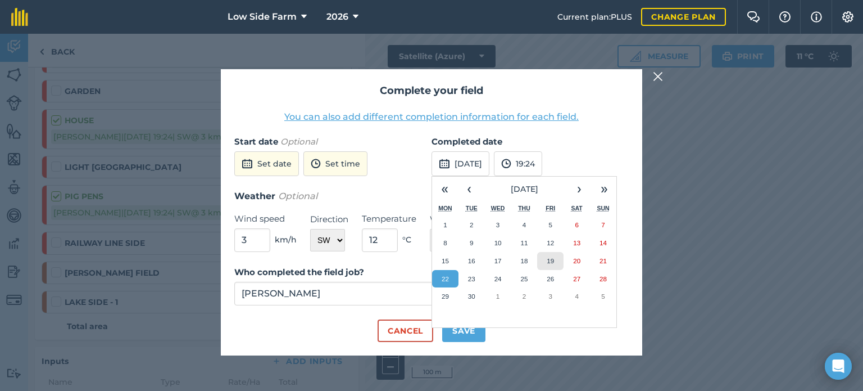
click at [548, 259] on abbr "19" at bounding box center [550, 260] width 7 height 7
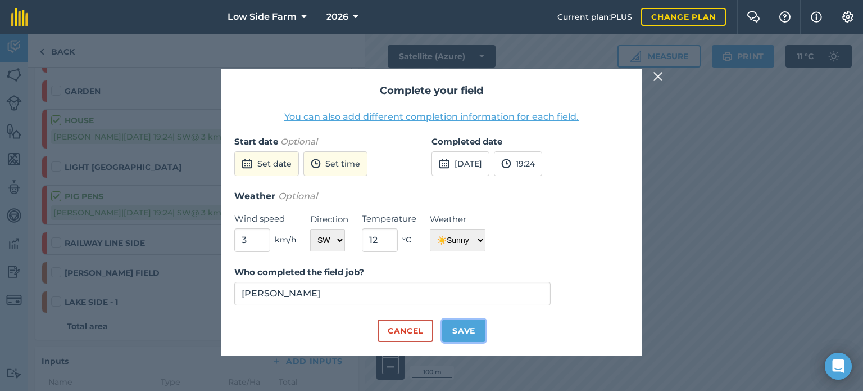
click at [453, 328] on button "Save" at bounding box center [463, 330] width 43 height 22
checkbox input "true"
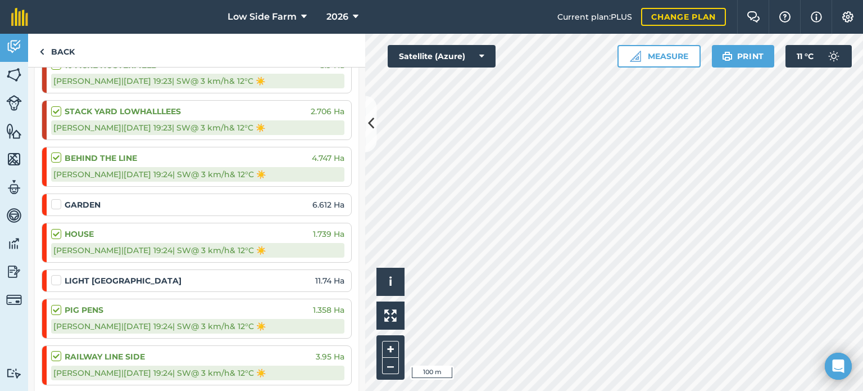
scroll to position [0, 0]
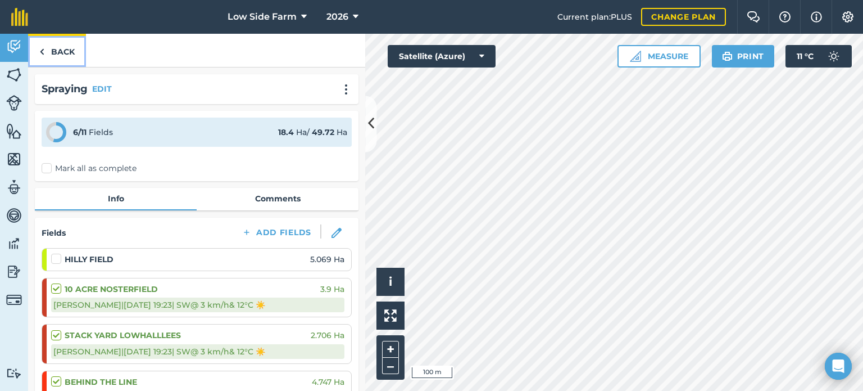
click at [55, 52] on link "Back" at bounding box center [57, 50] width 58 height 33
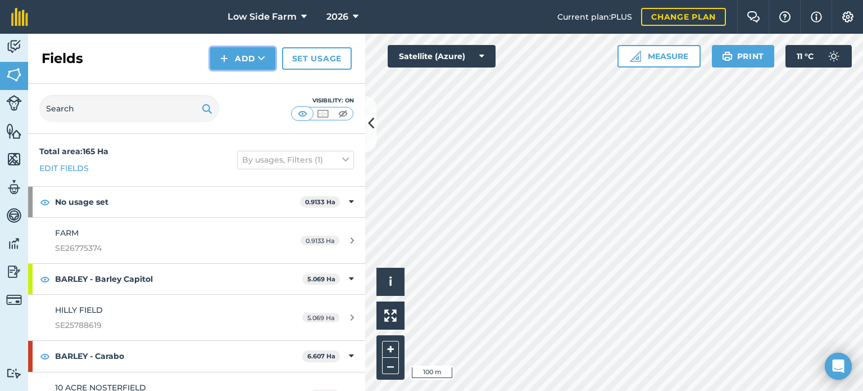
click at [237, 61] on button "Add" at bounding box center [242, 58] width 65 height 22
click at [126, 51] on div "Fields Add Draw Import Set usage" at bounding box center [196, 59] width 337 height 50
click at [16, 53] on img at bounding box center [14, 46] width 16 height 17
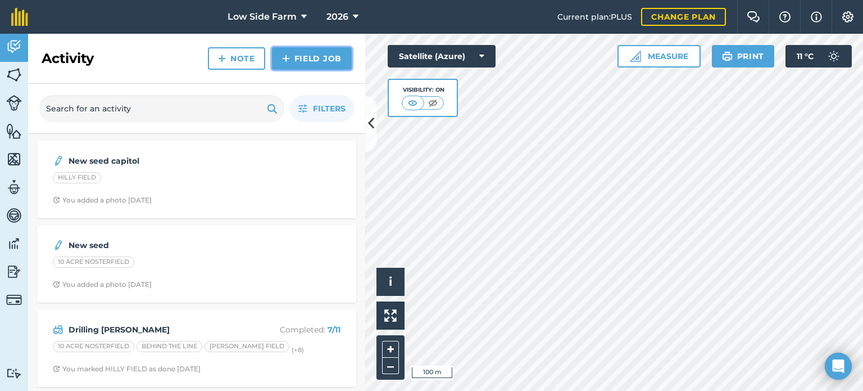
click at [329, 56] on link "Field Job" at bounding box center [312, 58] width 80 height 22
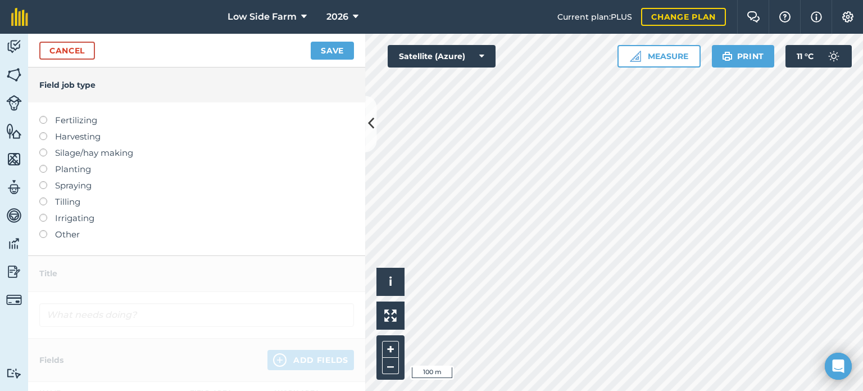
click at [44, 181] on label at bounding box center [47, 181] width 16 height 0
type input "Spraying"
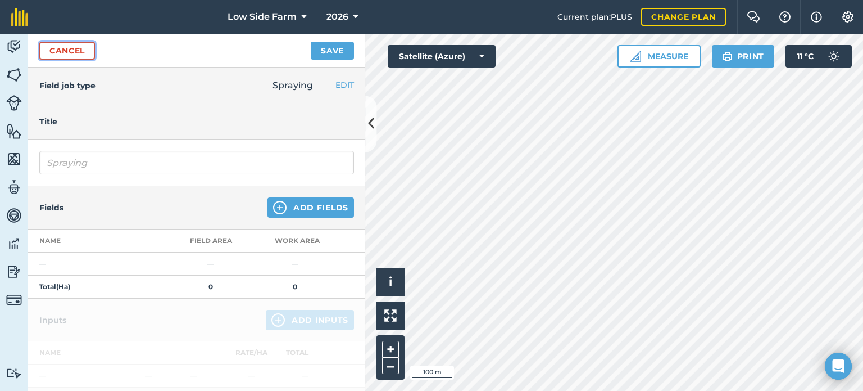
click at [85, 49] on link "Cancel" at bounding box center [67, 51] width 56 height 18
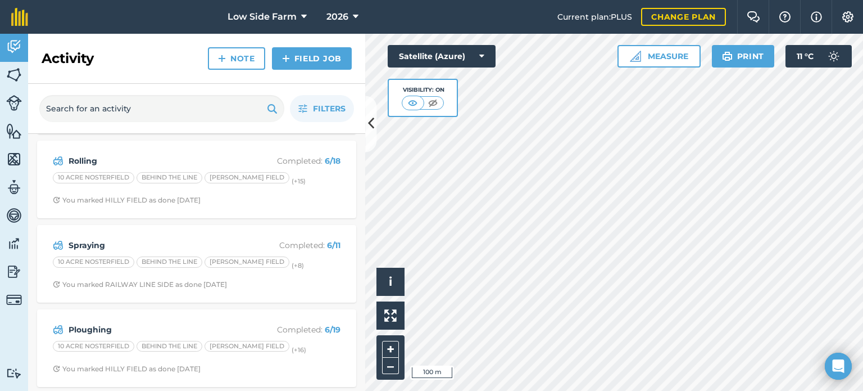
scroll to position [422, 0]
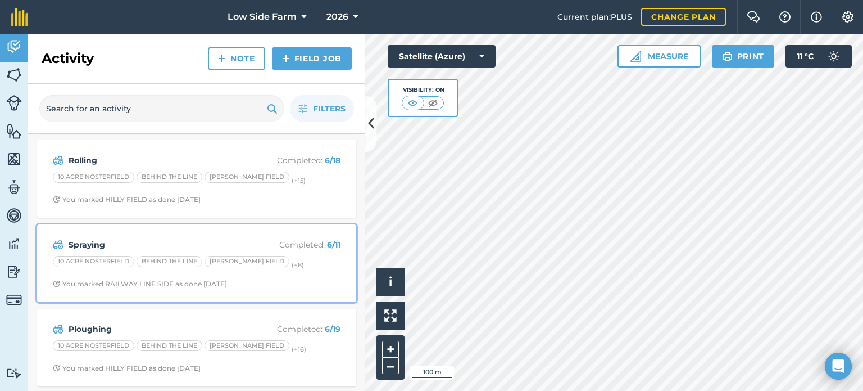
click at [166, 243] on strong "Spraying" at bounding box center [158, 244] width 178 height 12
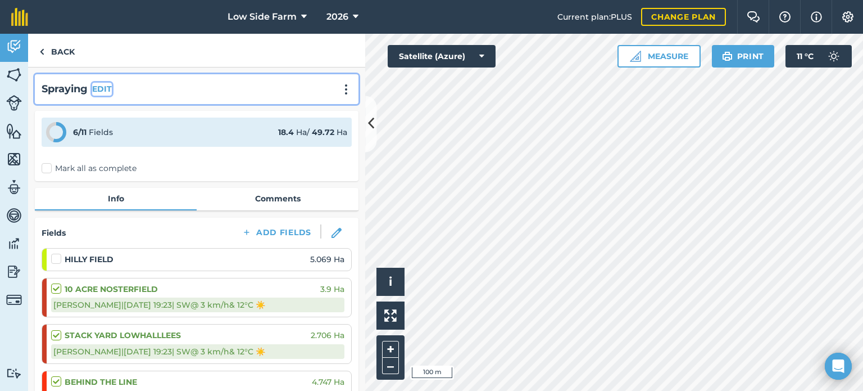
click at [107, 89] on button "EDIT" at bounding box center [102, 89] width 20 height 12
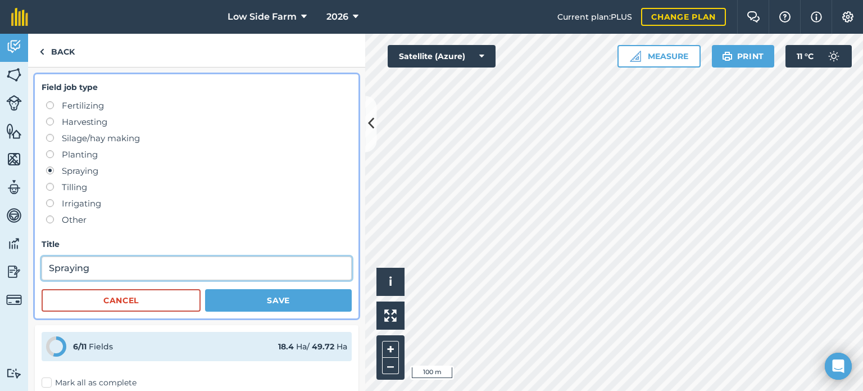
click at [139, 272] on input "Spraying" at bounding box center [197, 268] width 310 height 24
type input "S"
type input "p"
type input "Per emergences Barley"
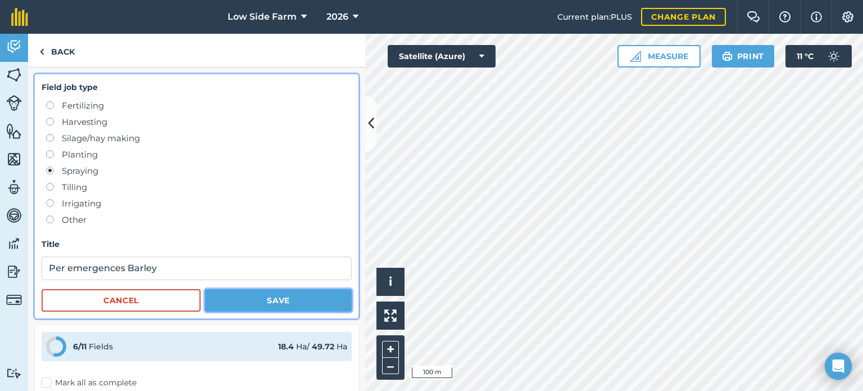
click at [254, 304] on button "Save" at bounding box center [278, 300] width 147 height 22
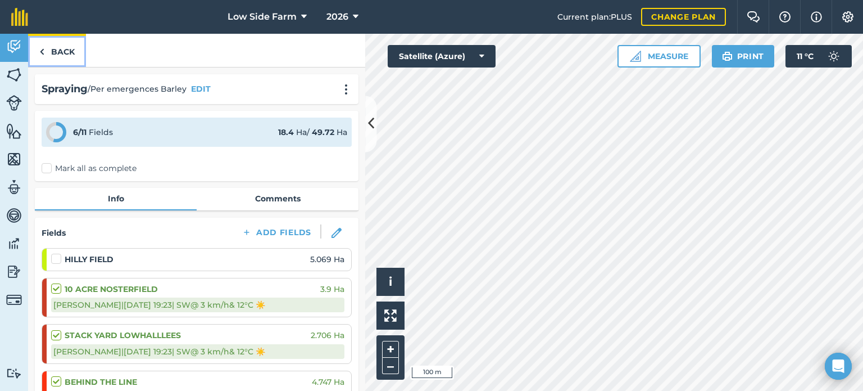
click at [48, 53] on link "Back" at bounding box center [57, 50] width 58 height 33
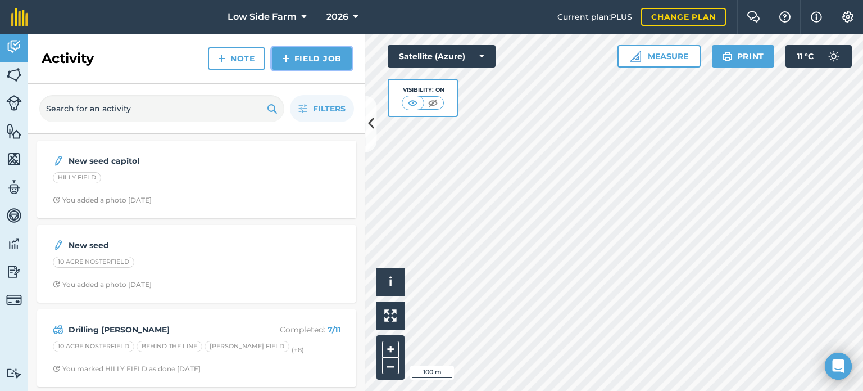
click at [310, 60] on link "Field Job" at bounding box center [312, 58] width 80 height 22
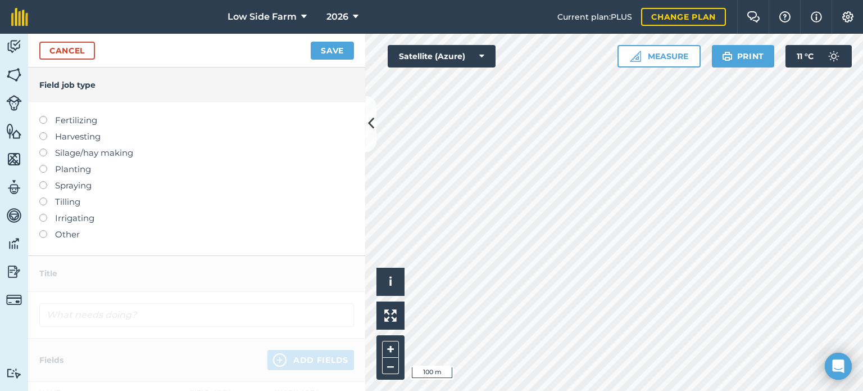
click at [43, 181] on label at bounding box center [47, 181] width 16 height 0
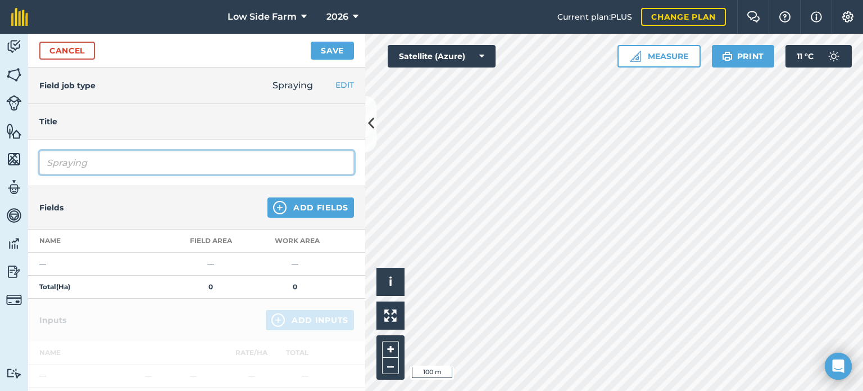
click at [129, 163] on input "Spraying" at bounding box center [196, 163] width 315 height 24
type input "S"
type input "A"
type input "Avadex headland"
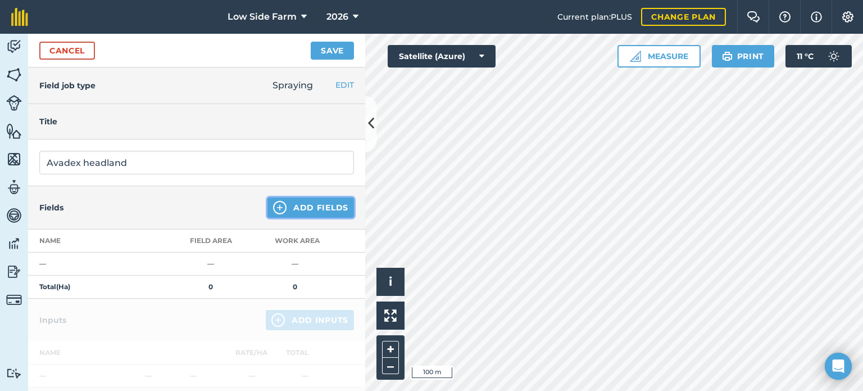
click at [281, 203] on button "Add Fields" at bounding box center [311, 207] width 87 height 20
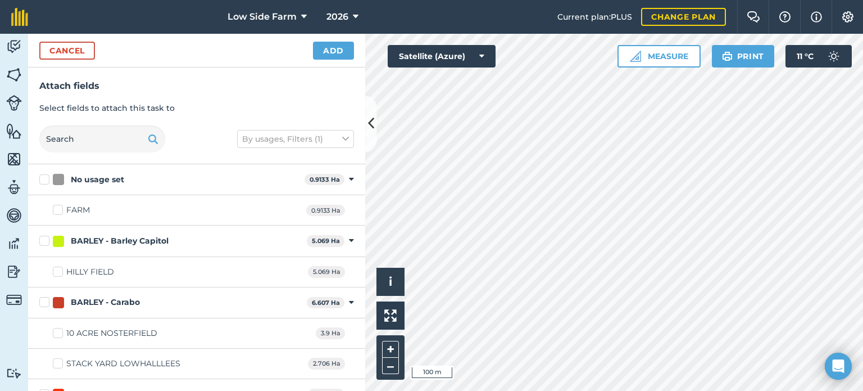
click at [55, 269] on label "HILLY FIELD" at bounding box center [83, 272] width 61 height 12
click at [55, 269] on input "HILLY FIELD" at bounding box center [56, 269] width 7 height 7
checkbox input "true"
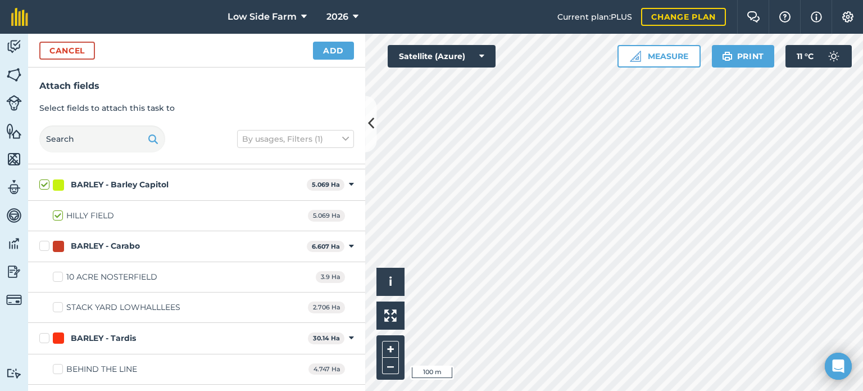
click at [58, 274] on label "10 ACRE NOSTERFIELD" at bounding box center [105, 277] width 105 height 12
click at [58, 274] on input "10 ACRE NOSTERFIELD" at bounding box center [56, 274] width 7 height 7
checkbox input "true"
click at [58, 307] on label "STACK YARD LOWHALLLEES" at bounding box center [117, 307] width 128 height 12
click at [58, 307] on input "STACK YARD LOWHALLLEES" at bounding box center [56, 304] width 7 height 7
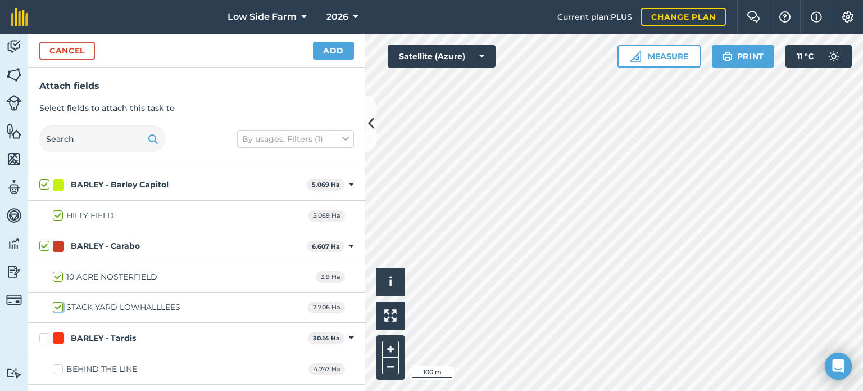
checkbox input "true"
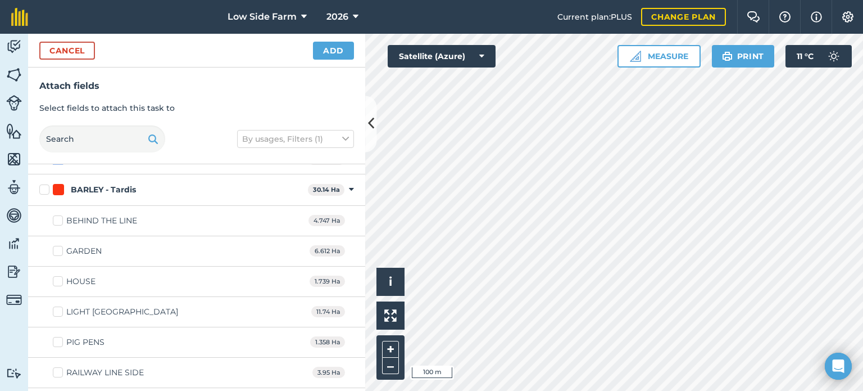
scroll to position [225, 0]
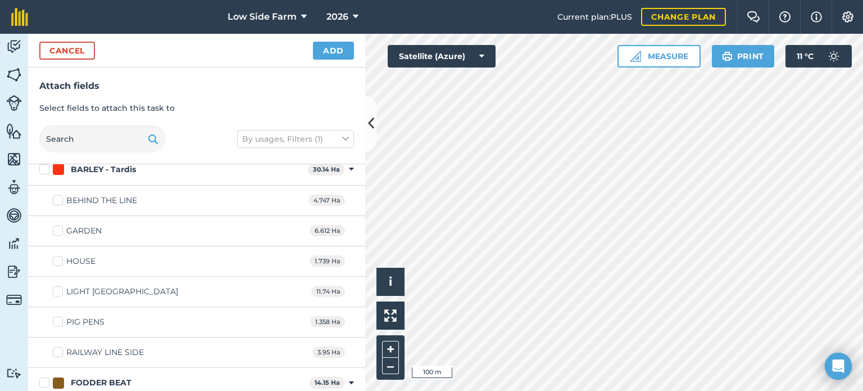
click at [43, 170] on label "BARLEY - Tardis" at bounding box center [171, 170] width 264 height 12
click at [43, 170] on input "BARLEY - Tardis" at bounding box center [42, 167] width 7 height 7
checkbox input "true"
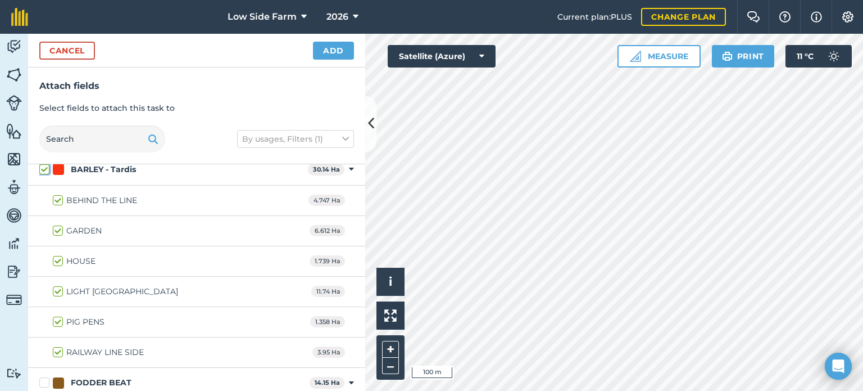
checkbox input "true"
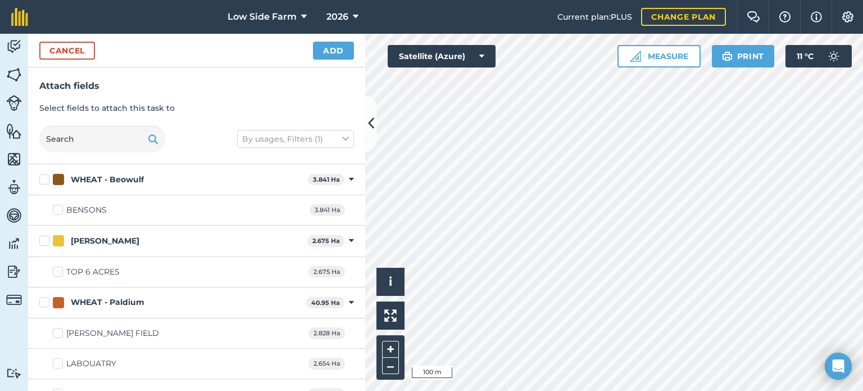
scroll to position [2977, 0]
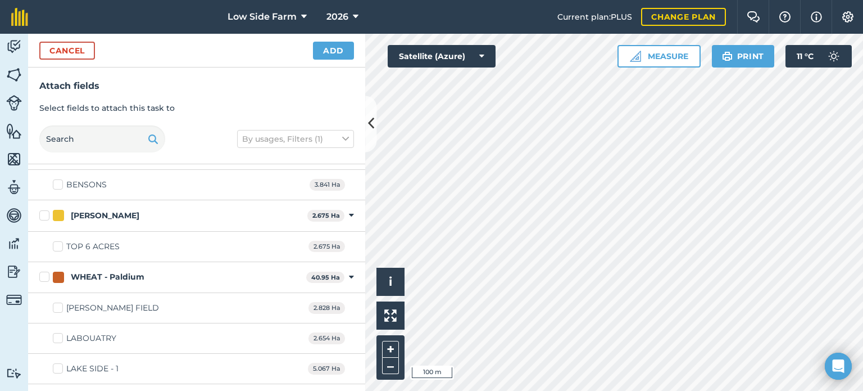
click at [56, 302] on label "[PERSON_NAME] FIELD" at bounding box center [106, 308] width 106 height 12
click at [56, 302] on input "[PERSON_NAME] FIELD" at bounding box center [56, 305] width 7 height 7
checkbox input "true"
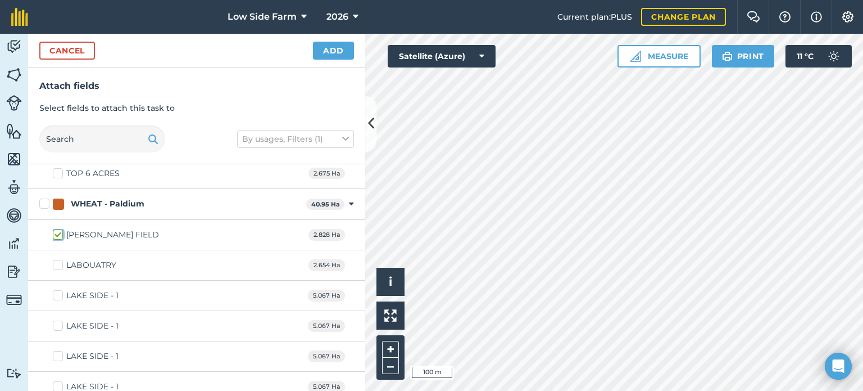
scroll to position [3075, 0]
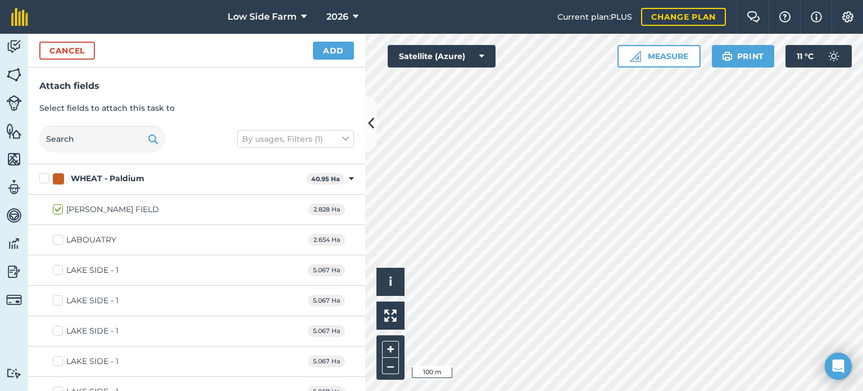
click at [58, 264] on label "LAKE SIDE - 1" at bounding box center [86, 270] width 66 height 12
click at [58, 264] on input "LAKE SIDE - 1" at bounding box center [56, 267] width 7 height 7
checkbox input "true"
click at [338, 46] on button "Add" at bounding box center [333, 51] width 41 height 18
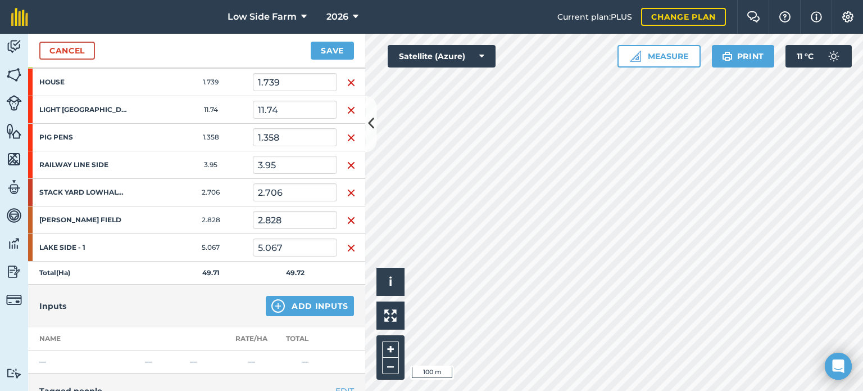
scroll to position [393, 0]
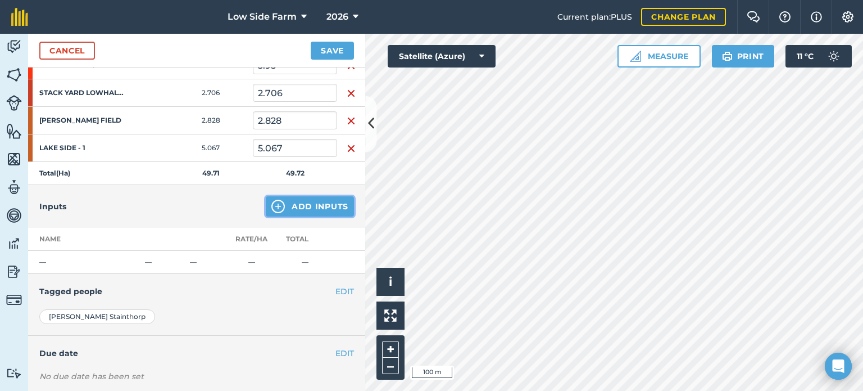
click at [275, 202] on img at bounding box center [277, 206] width 13 height 13
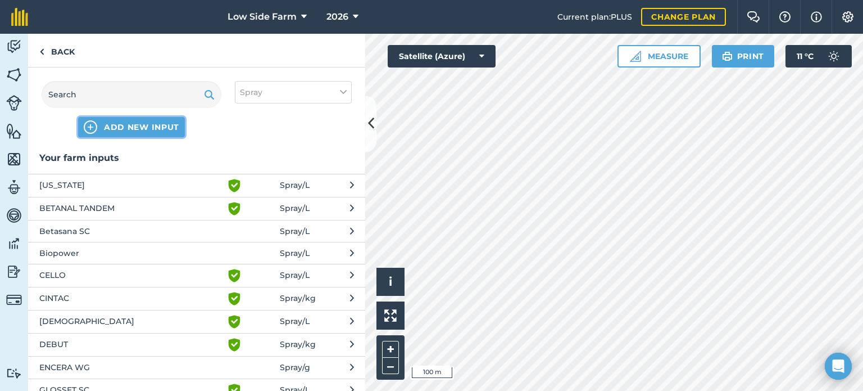
click at [119, 130] on span "ADD NEW INPUT" at bounding box center [141, 126] width 75 height 11
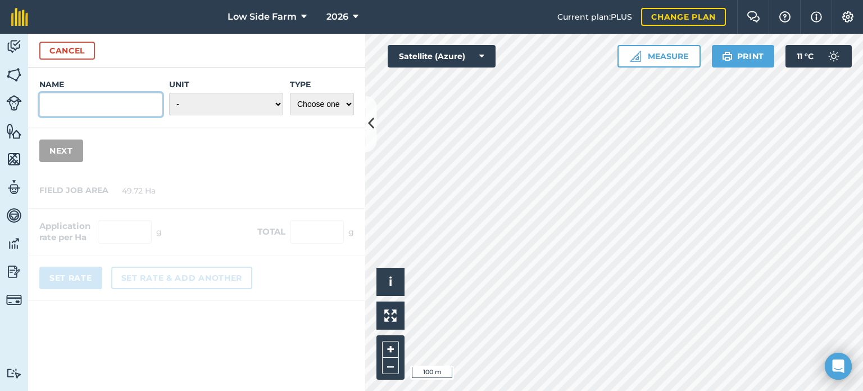
click at [81, 102] on input "Name" at bounding box center [100, 105] width 123 height 24
click at [59, 51] on button "Cancel" at bounding box center [67, 51] width 56 height 18
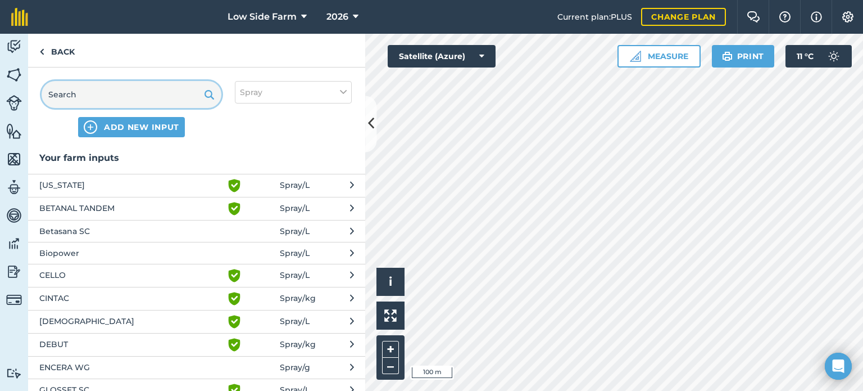
click at [85, 99] on input "text" at bounding box center [132, 94] width 180 height 27
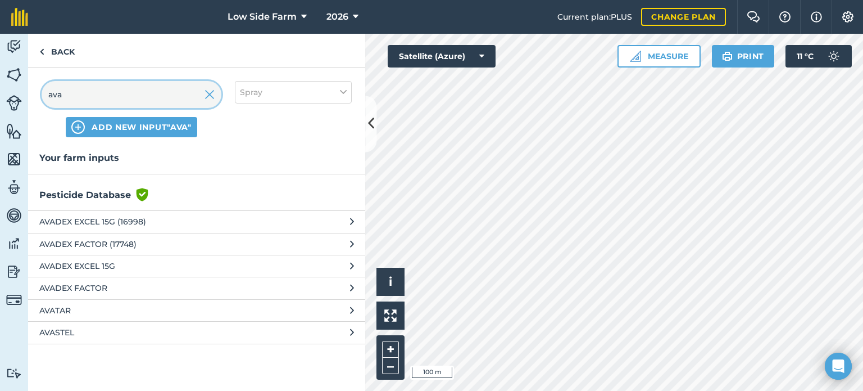
type input "ava"
click at [87, 286] on span "AVADEX FACTOR" at bounding box center [131, 288] width 184 height 12
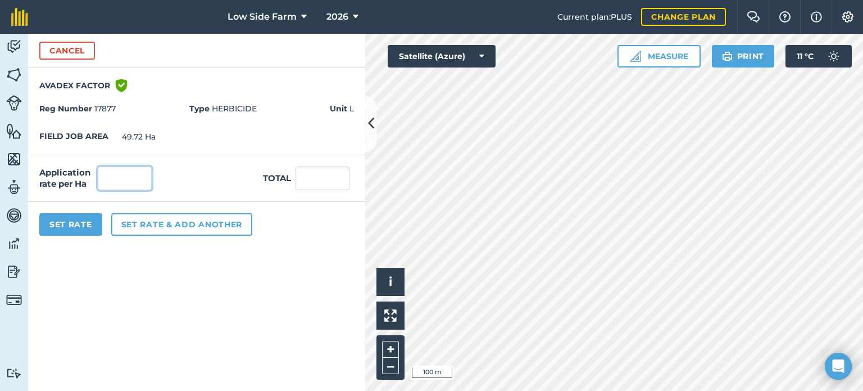
click at [136, 179] on input "text" at bounding box center [125, 178] width 54 height 24
type input "3.6"
type input "178.992"
click at [79, 221] on button "Set Rate" at bounding box center [70, 224] width 63 height 22
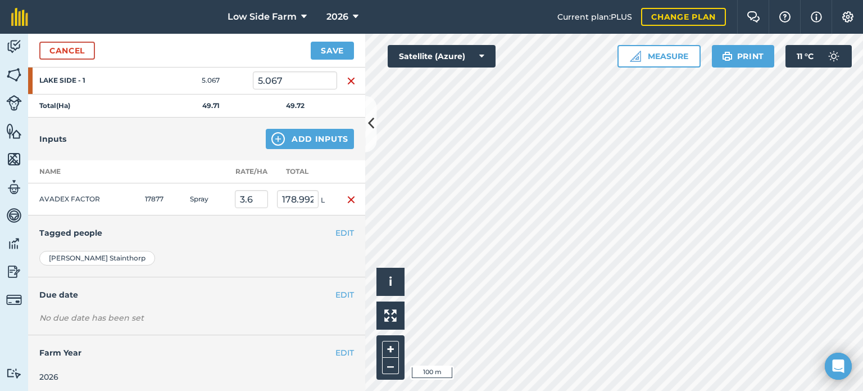
scroll to position [461, 0]
click at [339, 55] on button "Save" at bounding box center [332, 51] width 43 height 18
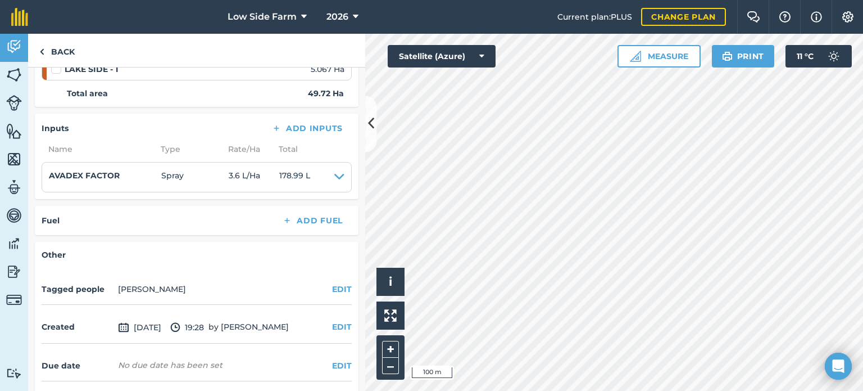
scroll to position [465, 0]
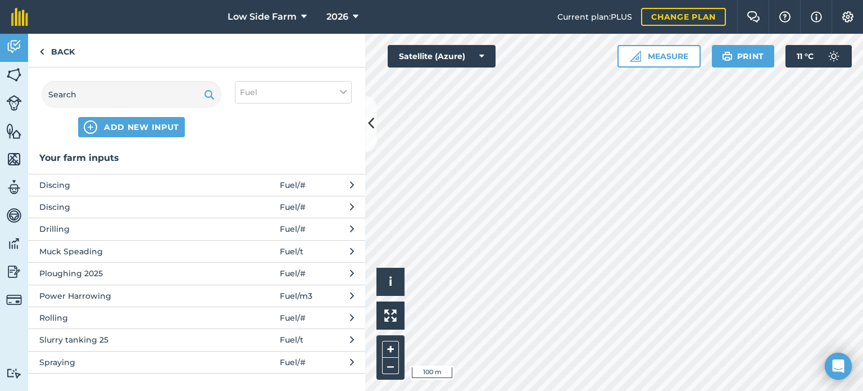
click at [65, 359] on span "Spraying" at bounding box center [131, 362] width 184 height 12
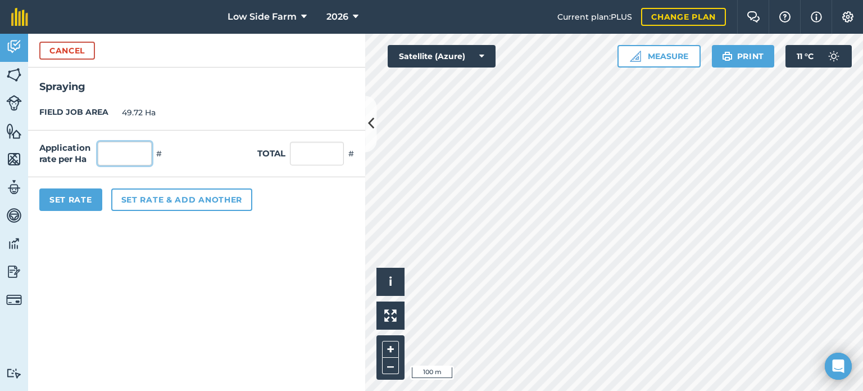
click at [127, 152] on input "text" at bounding box center [125, 154] width 54 height 24
type input "1"
type input "49.72"
click at [79, 201] on button "Set Rate" at bounding box center [70, 199] width 63 height 22
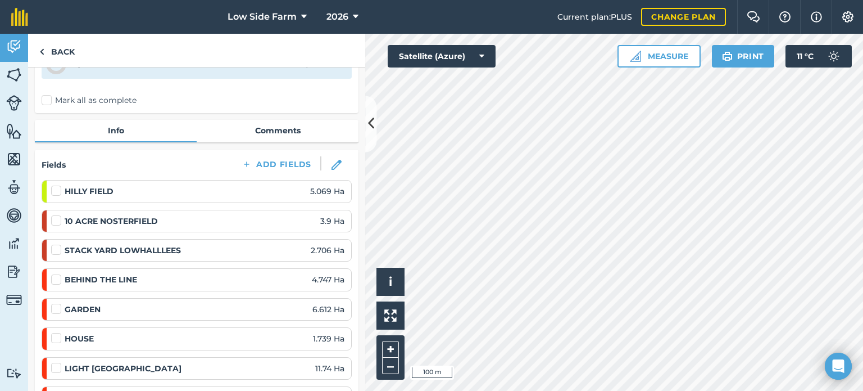
scroll to position [112, 0]
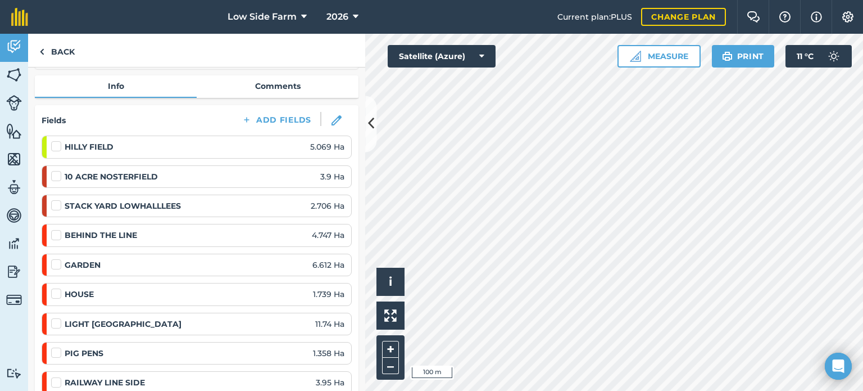
click at [57, 140] on label at bounding box center [57, 140] width 13 height 0
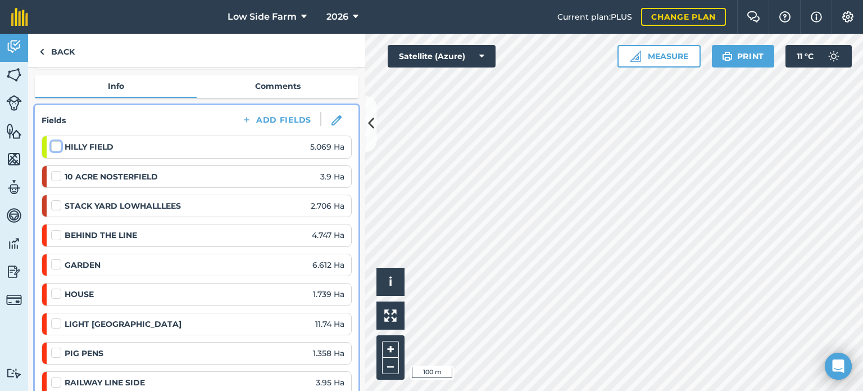
click at [57, 146] on input "checkbox" at bounding box center [54, 143] width 7 height 7
checkbox input "false"
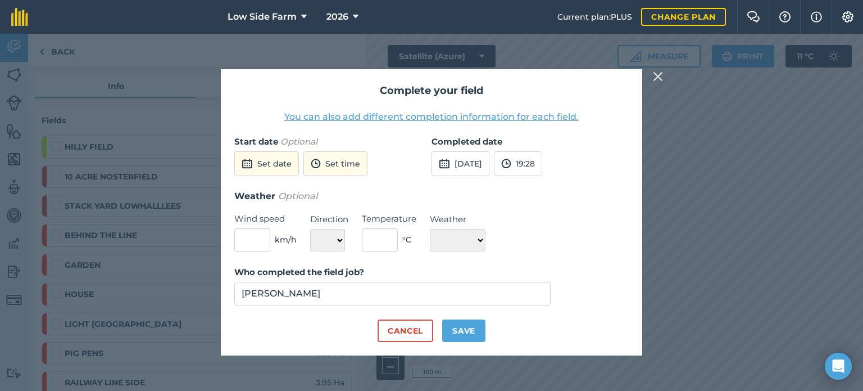
click at [76, 119] on div "Complete your field You can also add different completion information for each …" at bounding box center [431, 212] width 863 height 357
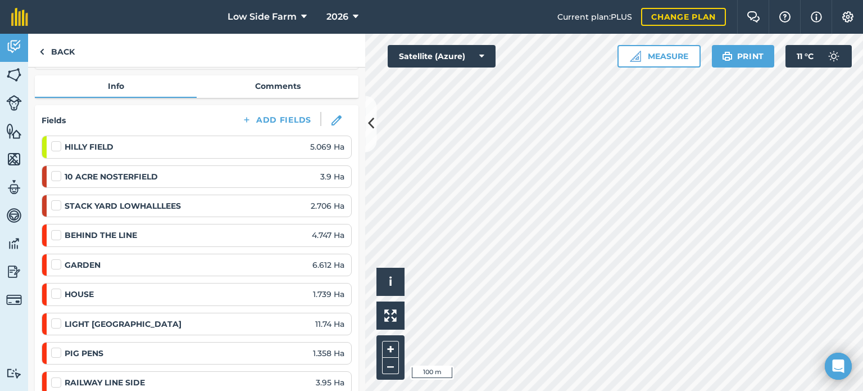
click at [56, 170] on label at bounding box center [57, 170] width 13 height 0
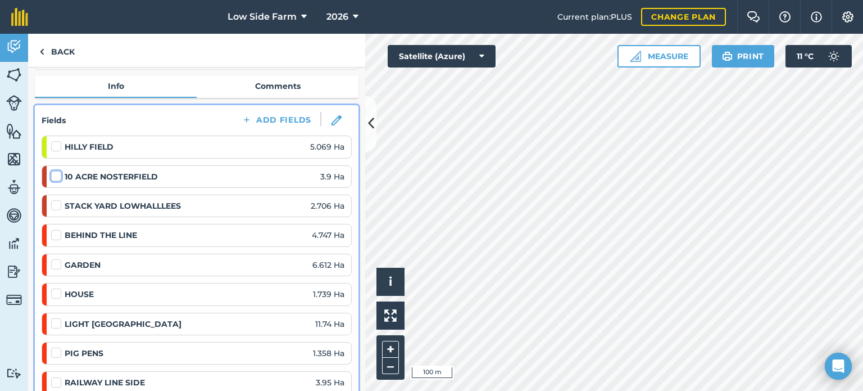
click at [56, 175] on input "checkbox" at bounding box center [54, 173] width 7 height 7
checkbox input "false"
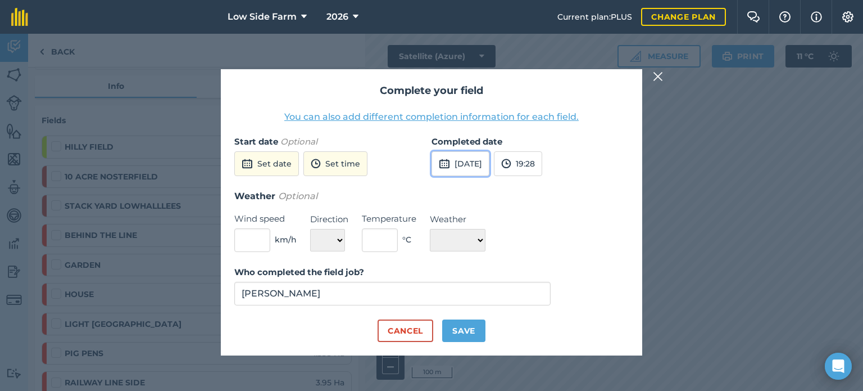
click at [489, 163] on button "[DATE]" at bounding box center [461, 163] width 58 height 25
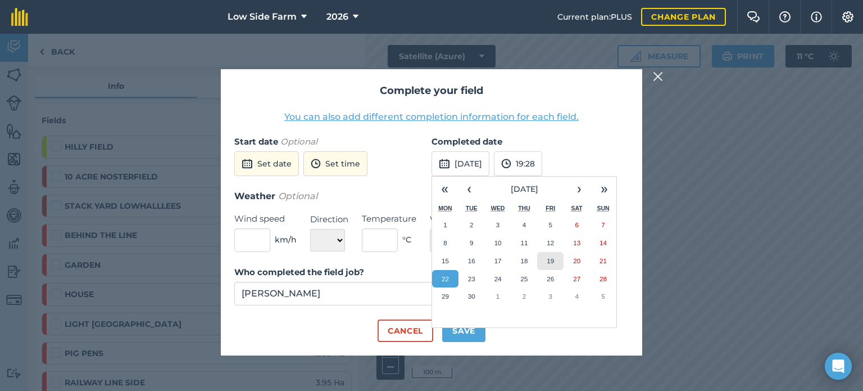
click at [550, 257] on abbr "19" at bounding box center [550, 260] width 7 height 7
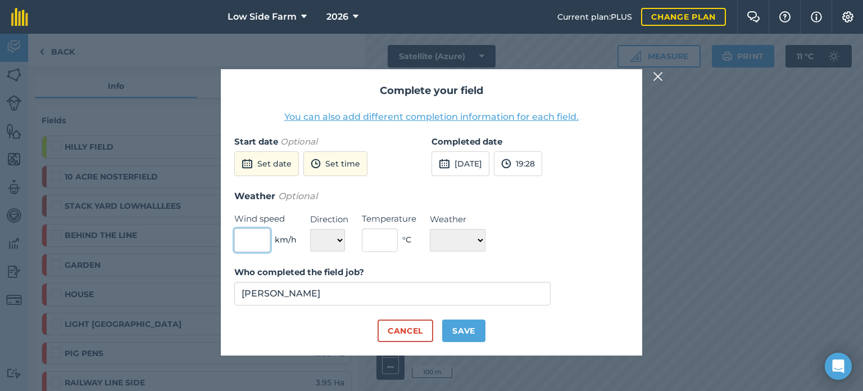
click at [252, 241] on input "text" at bounding box center [252, 240] width 36 height 24
type input "3"
click at [319, 239] on select "N NE E SE S SW W NW" at bounding box center [327, 240] width 35 height 22
select select "SW"
click at [310, 229] on select "N NE E SE S SW W NW" at bounding box center [327, 240] width 35 height 22
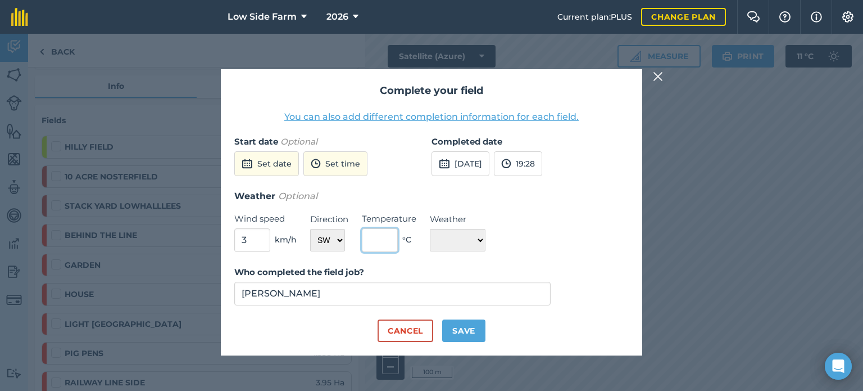
click at [388, 239] on input "text" at bounding box center [380, 240] width 36 height 24
type input "12"
click at [447, 238] on select "☀️ Sunny 🌧 Rainy ⛅️ Cloudy 🌨 Snow ❄️ Icy" at bounding box center [458, 240] width 56 height 22
select select "Sunny"
click at [430, 229] on select "☀️ Sunny 🌧 Rainy ⛅️ Cloudy 🌨 Snow ❄️ Icy" at bounding box center [458, 240] width 56 height 22
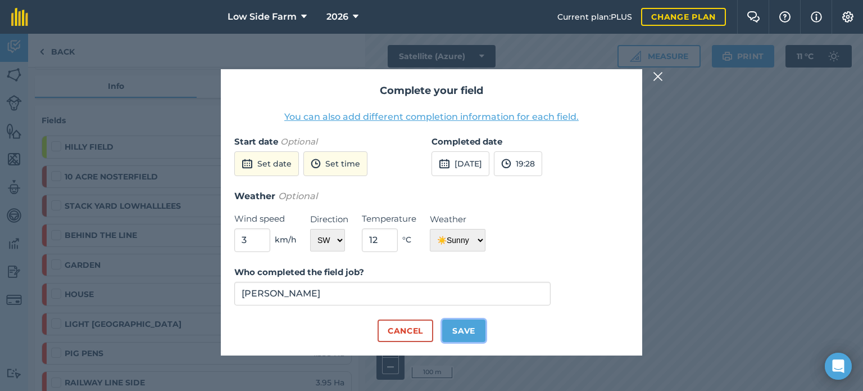
click at [464, 332] on button "Save" at bounding box center [463, 330] width 43 height 22
checkbox input "true"
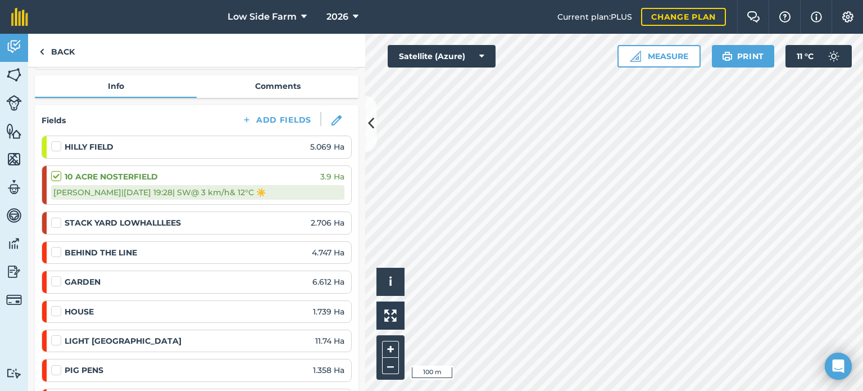
drag, startPoint x: 300, startPoint y: 181, endPoint x: 238, endPoint y: 174, distance: 62.2
click at [238, 174] on div "10 ACRE NOSTERFIELD 3.9 Ha" at bounding box center [197, 176] width 293 height 12
click at [281, 176] on div "10 ACRE NOSTERFIELD 3.9 Ha" at bounding box center [197, 176] width 293 height 12
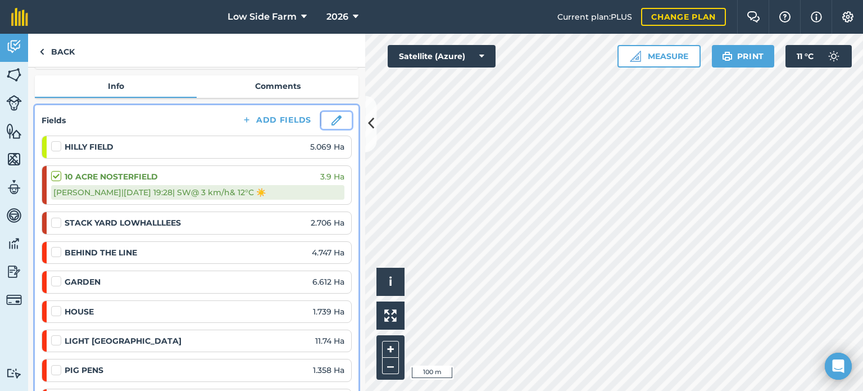
click at [332, 118] on img at bounding box center [337, 120] width 10 height 10
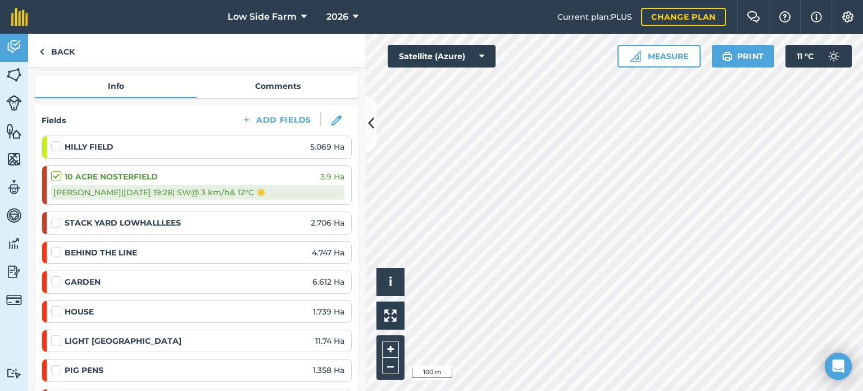
select select "SW"
select select "Sunny"
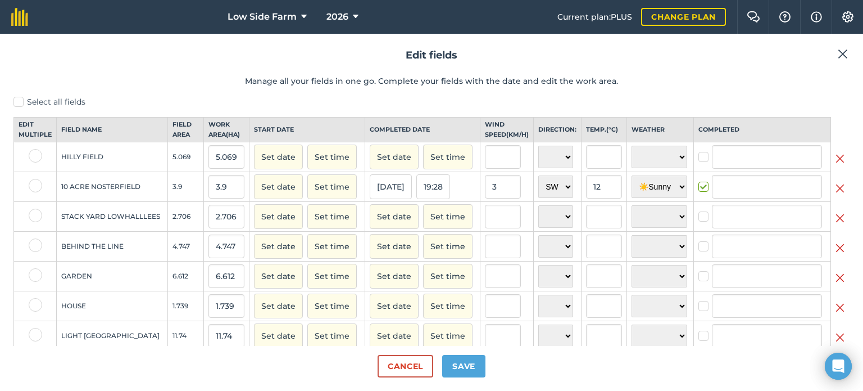
type input "[PERSON_NAME]"
click at [225, 196] on input "3.9" at bounding box center [226, 187] width 36 height 24
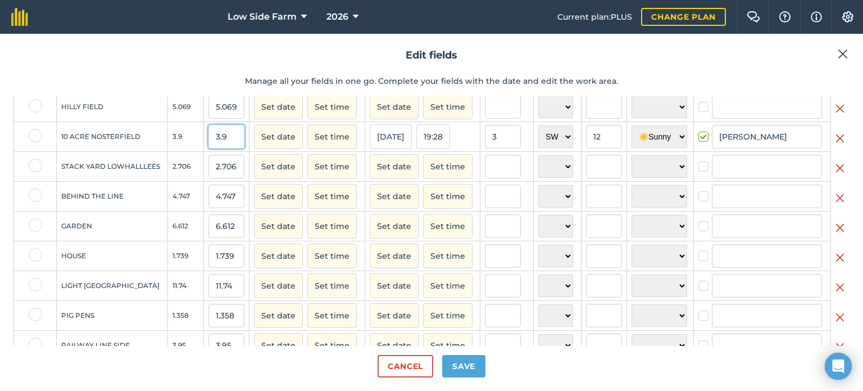
scroll to position [33, 0]
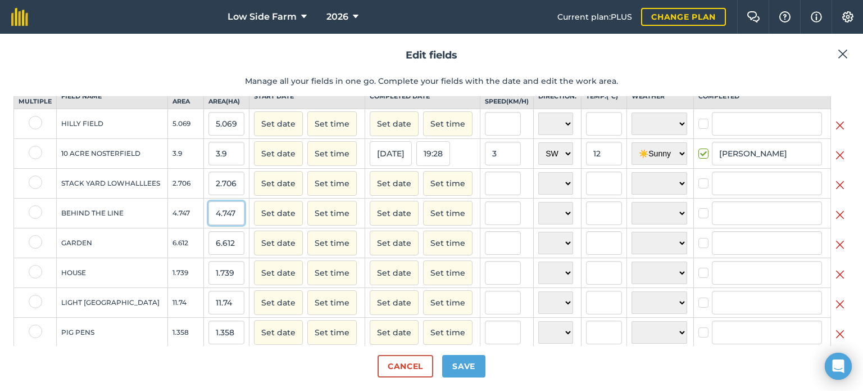
click at [225, 222] on input "4.747" at bounding box center [226, 213] width 36 height 24
click at [236, 220] on input "4.747" at bounding box center [226, 213] width 36 height 24
type input "4"
type input "1.2"
click at [188, 169] on td "3.9" at bounding box center [186, 154] width 36 height 30
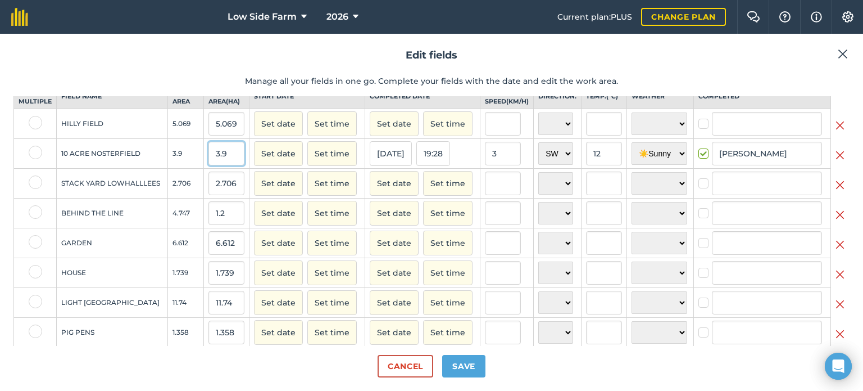
click at [228, 165] on input "3.9" at bounding box center [226, 154] width 36 height 24
type input "3"
click at [236, 250] on input "6.612" at bounding box center [226, 243] width 36 height 24
type input "6"
type input "2"
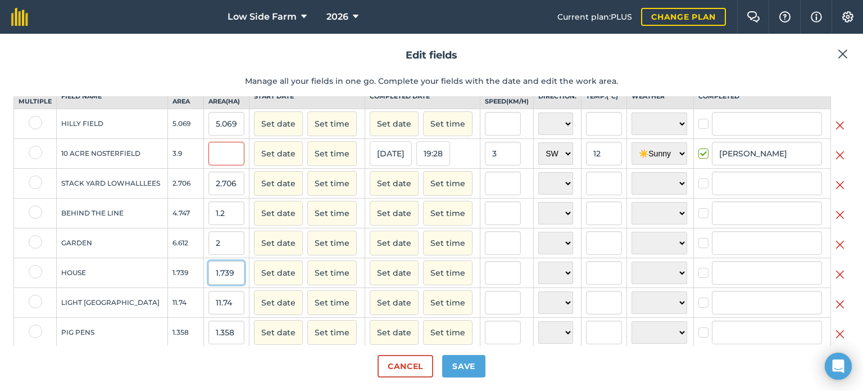
click at [236, 283] on input "1.739" at bounding box center [226, 273] width 36 height 24
click at [234, 193] on input "2.706" at bounding box center [226, 183] width 36 height 24
type input "2"
type input "1"
click at [126, 244] on td "GARDEN" at bounding box center [112, 243] width 111 height 30
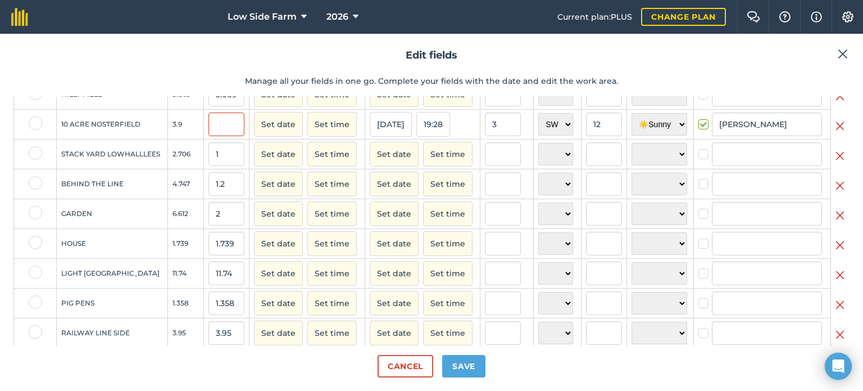
scroll to position [89, 0]
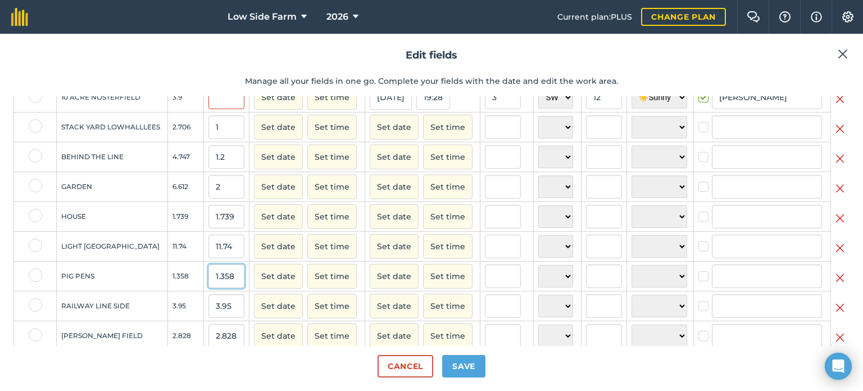
click at [237, 282] on input "1.358" at bounding box center [226, 276] width 36 height 24
type input "1"
drag, startPoint x: 238, startPoint y: 280, endPoint x: 248, endPoint y: 276, distance: 10.3
click at [241, 279] on input ".8" at bounding box center [226, 276] width 36 height 24
type input "0.8"
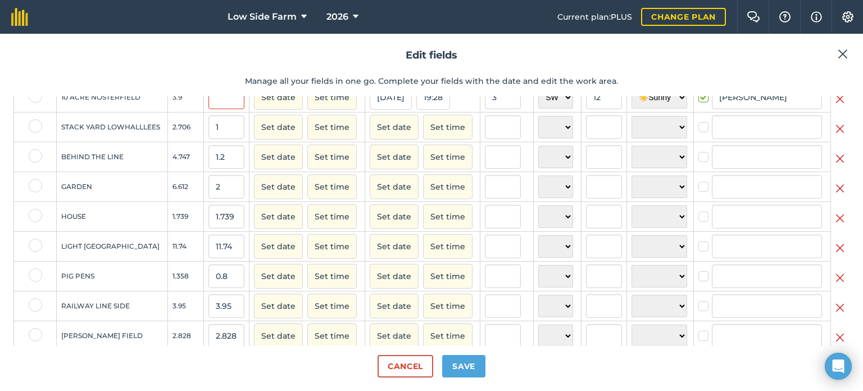
click at [168, 285] on td "1.358" at bounding box center [186, 276] width 36 height 30
click at [238, 224] on input "1.739" at bounding box center [226, 217] width 36 height 24
type input "1"
type input "0.8"
click at [318, 259] on button "Set time" at bounding box center [331, 246] width 49 height 25
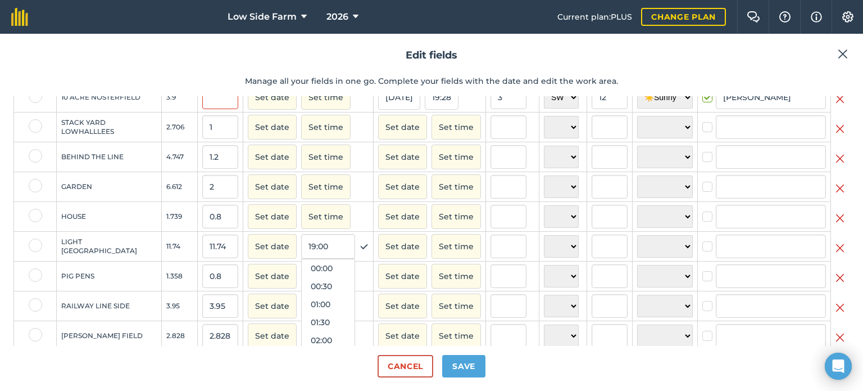
scroll to position [629, 0]
click at [152, 232] on td "HOUSE" at bounding box center [109, 217] width 105 height 30
click at [134, 214] on td "HOUSE" at bounding box center [109, 217] width 105 height 30
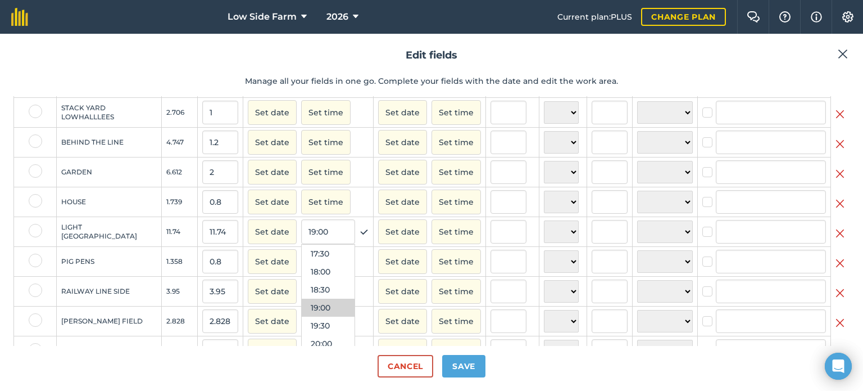
scroll to position [146, 0]
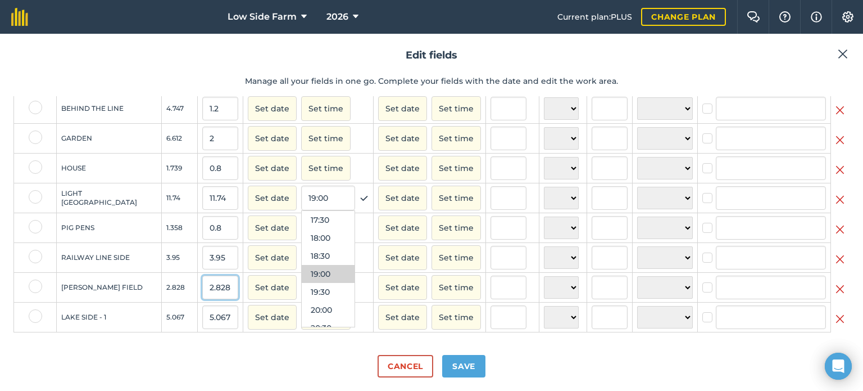
click at [224, 285] on input "2.828" at bounding box center [220, 287] width 36 height 24
click at [228, 285] on input "2.828" at bounding box center [220, 287] width 36 height 24
type input "2"
type input "1.3"
click at [144, 243] on td "RAILWAY LINE SIDE" at bounding box center [109, 258] width 105 height 30
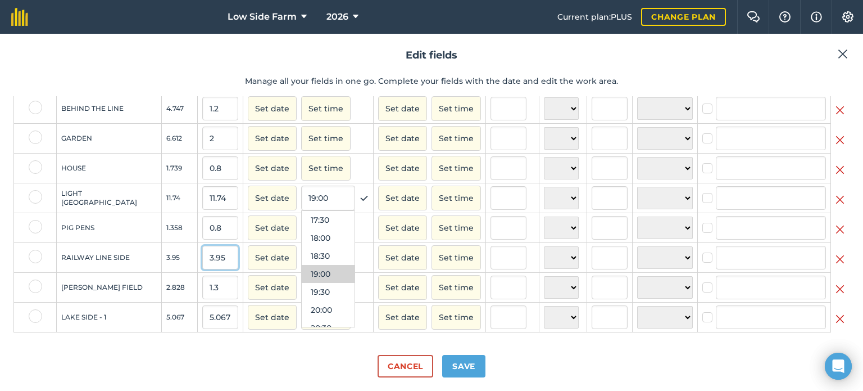
click at [229, 256] on input "3.95" at bounding box center [220, 258] width 36 height 24
type input "3"
type input "1.2"
click at [107, 204] on td "LIGHT [GEOGRAPHIC_DATA]" at bounding box center [109, 198] width 105 height 30
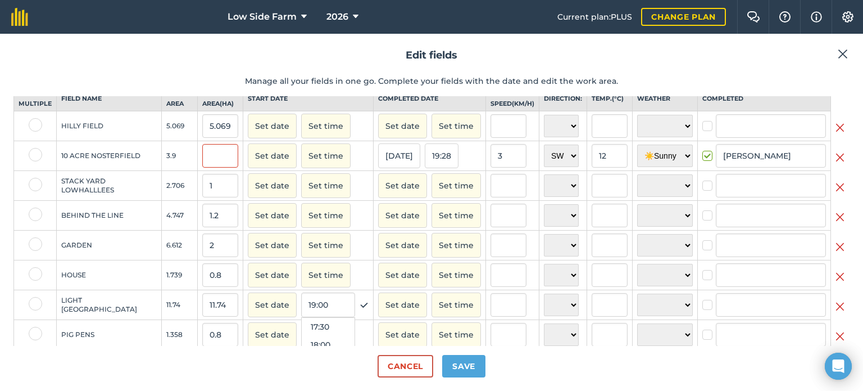
scroll to position [0, 0]
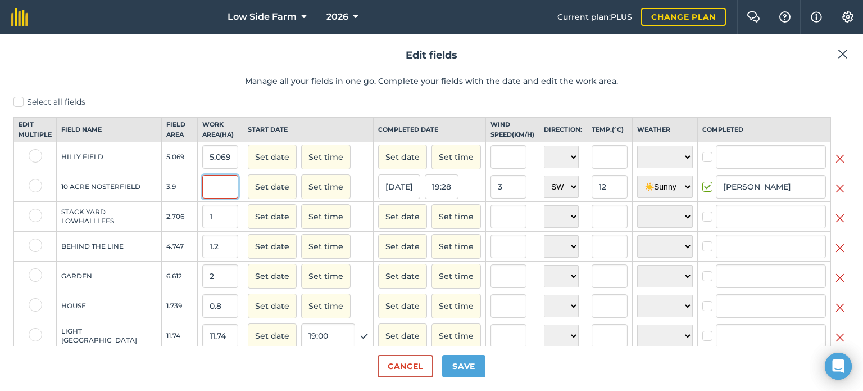
click at [216, 196] on input "text" at bounding box center [220, 187] width 36 height 24
type input "1.8"
click at [128, 202] on td "10 ACRE NOSTERFIELD" at bounding box center [109, 187] width 105 height 30
click at [227, 167] on input "5.069" at bounding box center [220, 157] width 36 height 24
type input "5"
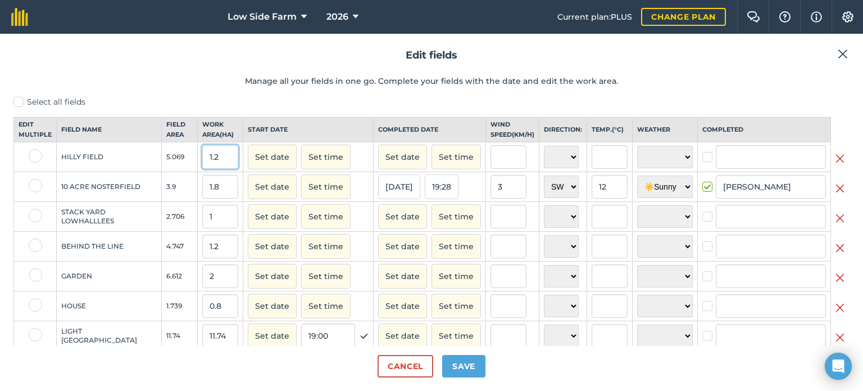
type input "1.2"
click at [157, 232] on td "STACK YARD LOWHALLLEES" at bounding box center [109, 217] width 105 height 30
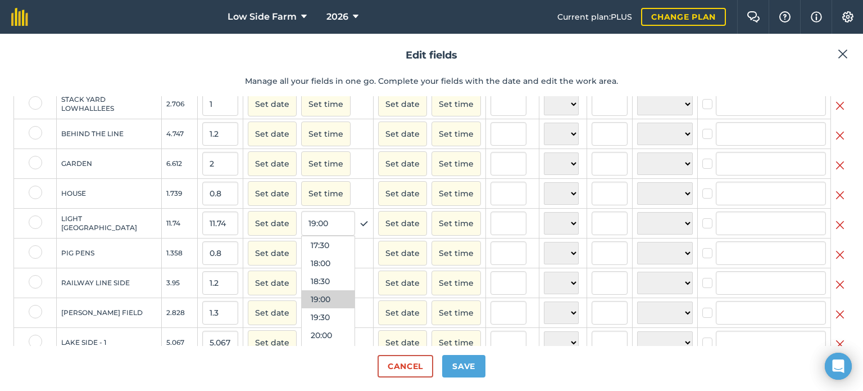
scroll to position [146, 0]
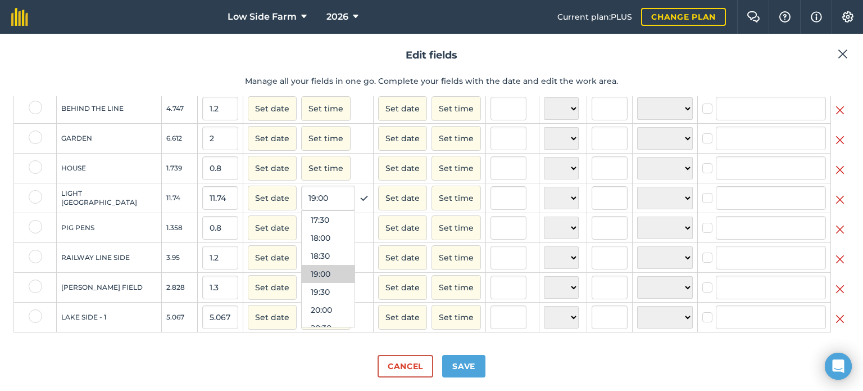
click at [144, 227] on td "PIG PENS" at bounding box center [109, 228] width 105 height 30
click at [225, 321] on input "5.067" at bounding box center [220, 317] width 36 height 24
type input "5"
type input "1.8"
click at [618, 377] on div "Cancel Save" at bounding box center [431, 361] width 836 height 31
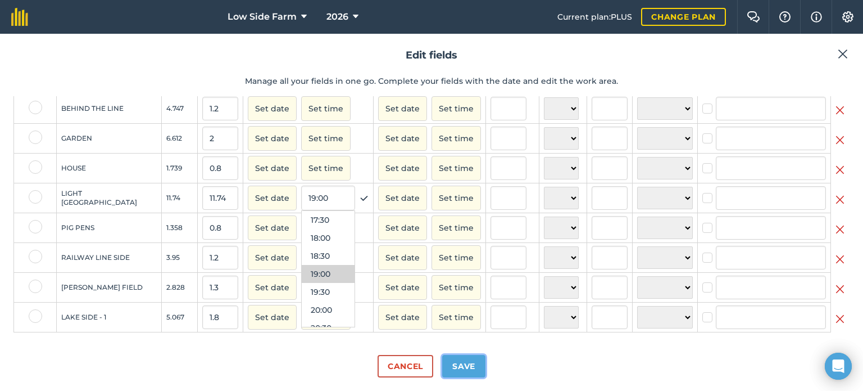
click at [470, 364] on button "Save" at bounding box center [463, 366] width 43 height 22
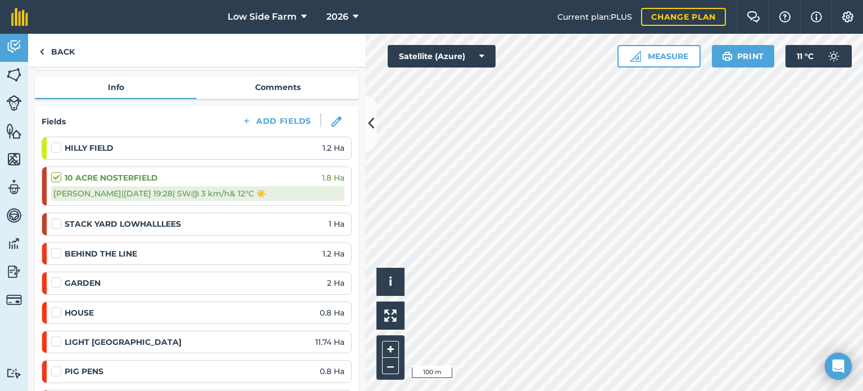
scroll to position [112, 0]
click at [53, 217] on label at bounding box center [57, 217] width 13 height 0
click at [53, 220] on input "checkbox" at bounding box center [54, 220] width 7 height 7
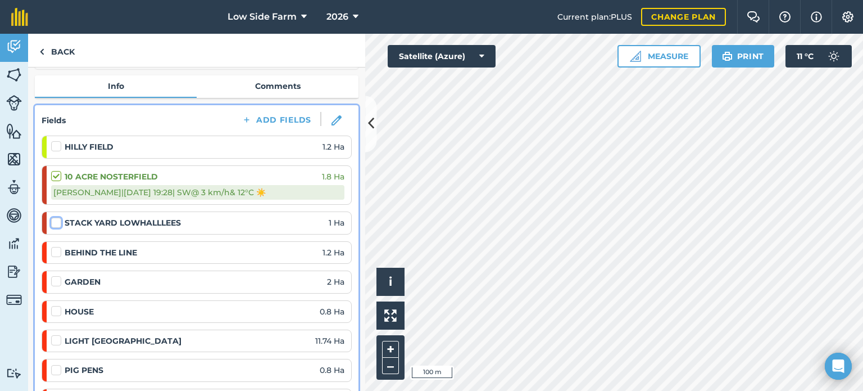
checkbox input "false"
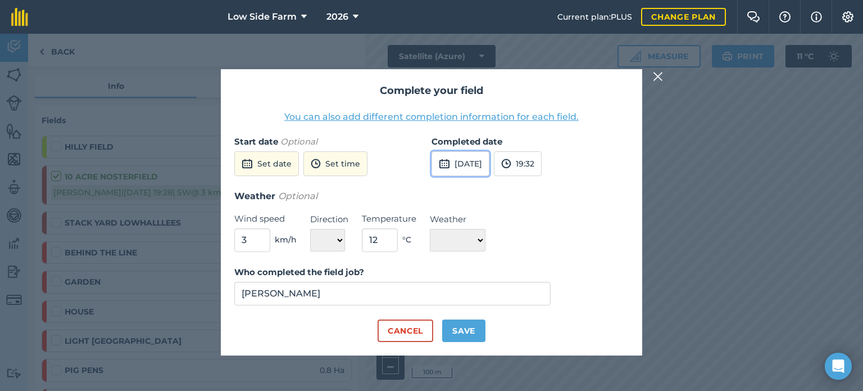
click at [489, 157] on button "[DATE]" at bounding box center [461, 163] width 58 height 25
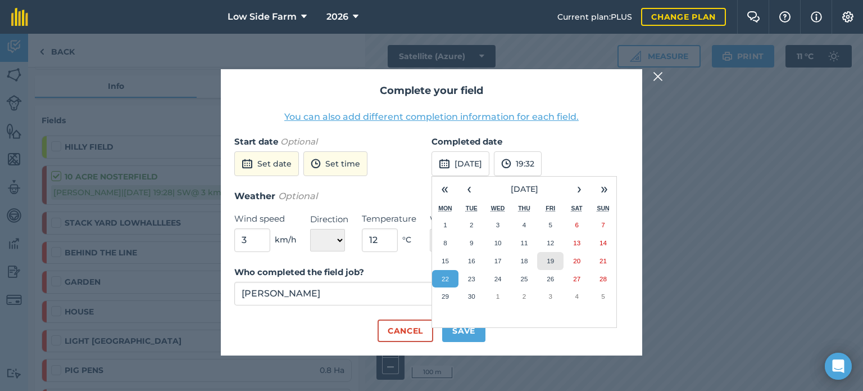
click at [543, 258] on button "19" at bounding box center [550, 261] width 26 height 18
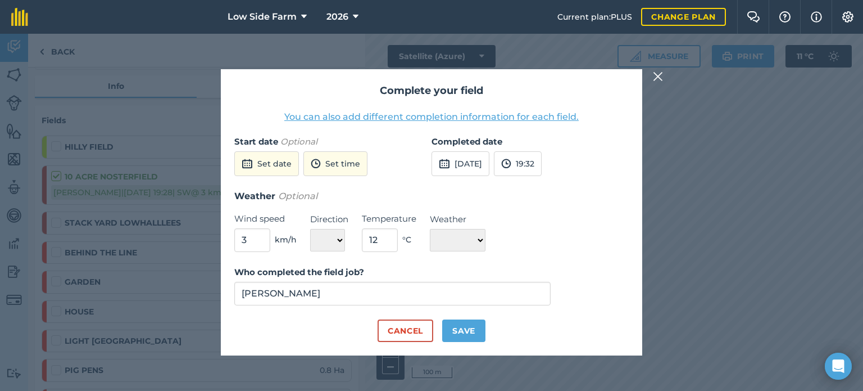
click at [429, 243] on div "Weather Optional Wind speed 3 km/h Direction N NE E SE S SW W NW Temperature 12…" at bounding box center [431, 220] width 395 height 63
drag, startPoint x: 454, startPoint y: 239, endPoint x: 474, endPoint y: 238, distance: 19.7
click at [456, 239] on select "☀️ Sunny 🌧 Rainy ⛅️ Cloudy 🌨 Snow ❄️ Icy" at bounding box center [458, 240] width 56 height 22
select select "Sunny"
click at [430, 229] on select "☀️ Sunny 🌧 Rainy ⛅️ Cloudy 🌨 Snow ❄️ Icy" at bounding box center [458, 240] width 56 height 22
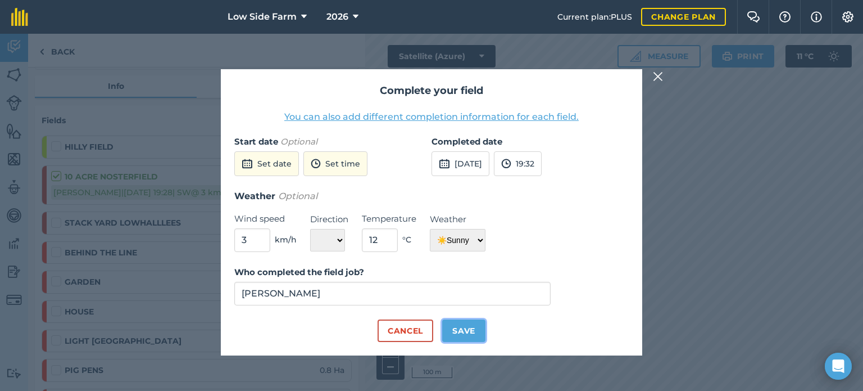
click at [456, 328] on button "Save" at bounding box center [463, 330] width 43 height 22
checkbox input "true"
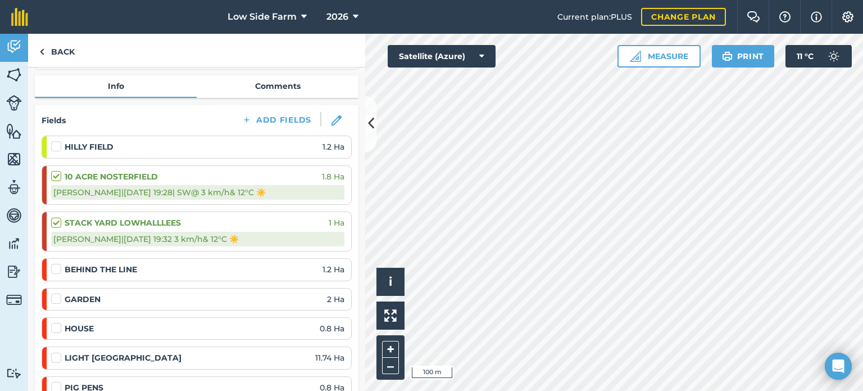
click at [55, 263] on label at bounding box center [57, 263] width 13 height 0
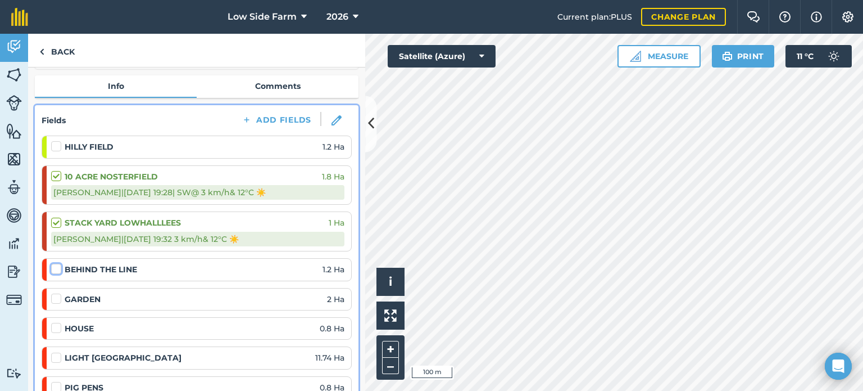
click at [55, 270] on input "checkbox" at bounding box center [54, 266] width 7 height 7
checkbox input "false"
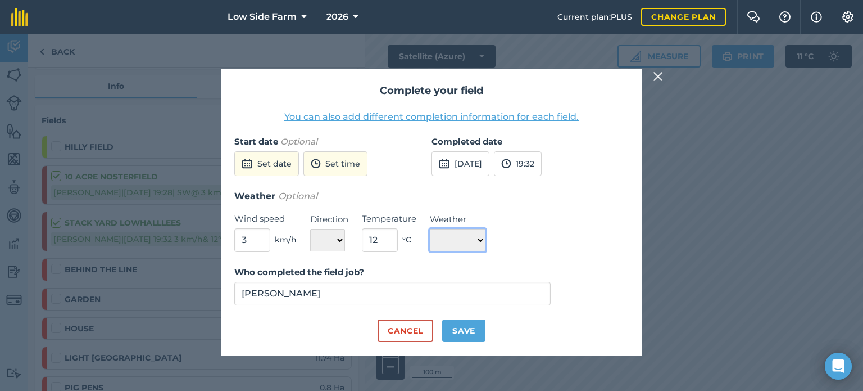
click at [473, 238] on select "☀️ Sunny 🌧 Rainy ⛅️ Cloudy 🌨 Snow ❄️ Icy" at bounding box center [458, 240] width 56 height 22
select select "Sunny"
click at [430, 229] on select "☀️ Sunny 🌧 Rainy ⛅️ Cloudy 🌨 Snow ❄️ Icy" at bounding box center [458, 240] width 56 height 22
click at [479, 162] on button "[DATE]" at bounding box center [461, 163] width 58 height 25
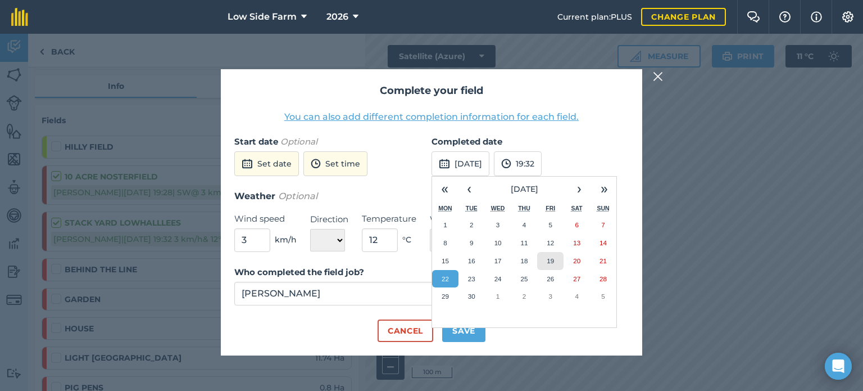
click at [543, 262] on button "19" at bounding box center [550, 261] width 26 height 18
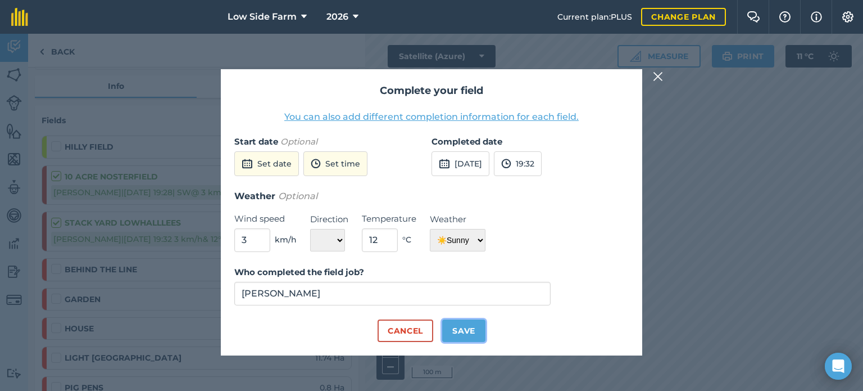
click at [473, 330] on button "Save" at bounding box center [463, 330] width 43 height 22
checkbox input "true"
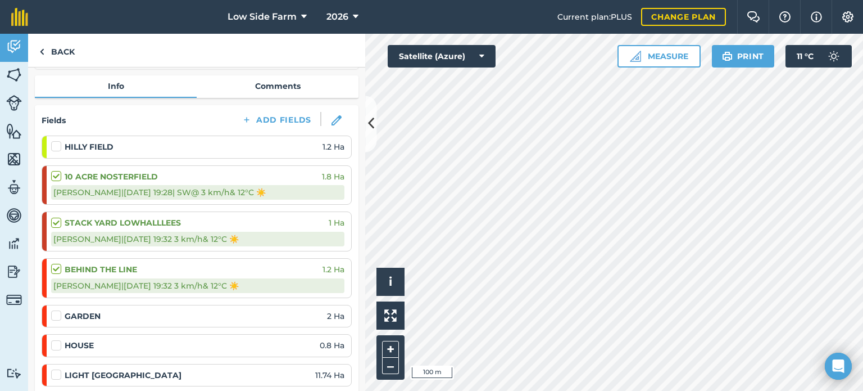
click at [56, 170] on label at bounding box center [57, 170] width 13 height 0
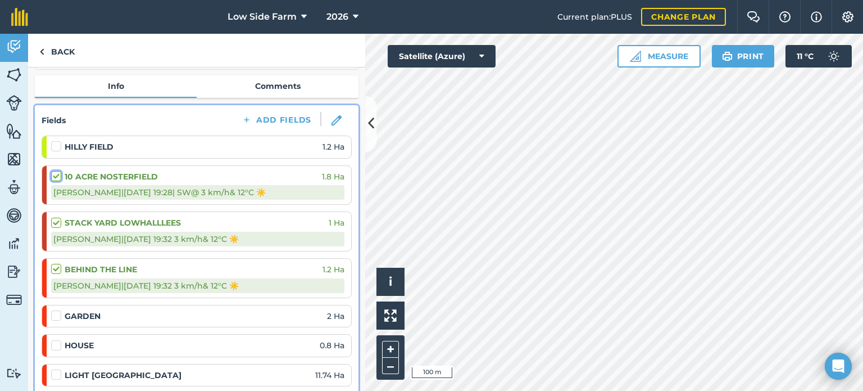
click at [56, 173] on input "checkbox" at bounding box center [54, 173] width 7 height 7
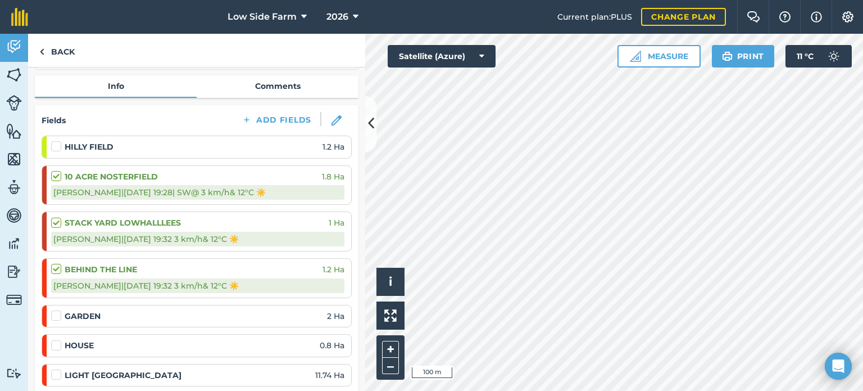
checkbox input "false"
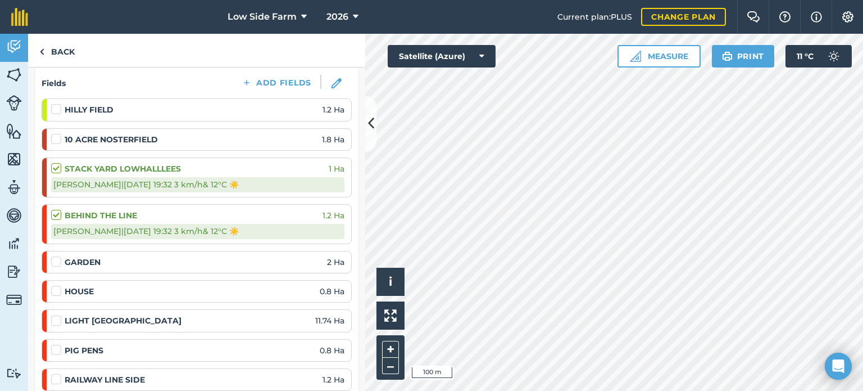
scroll to position [169, 0]
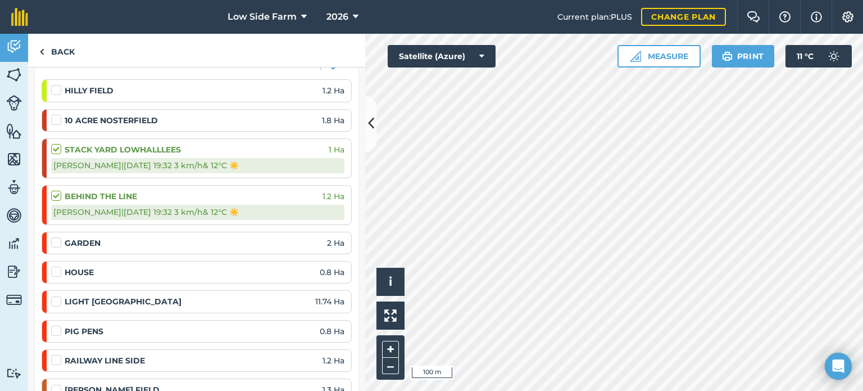
click at [55, 266] on label at bounding box center [57, 266] width 13 height 0
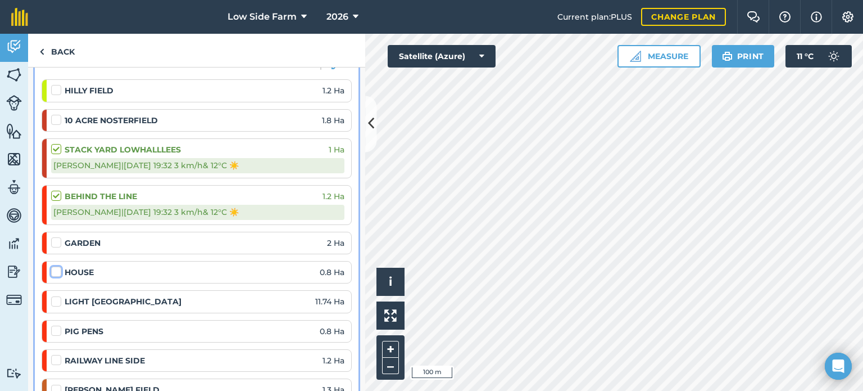
click at [55, 271] on input "checkbox" at bounding box center [54, 269] width 7 height 7
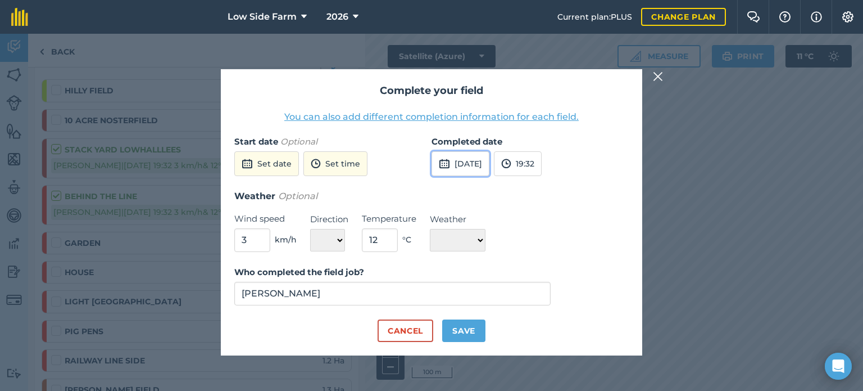
click at [468, 167] on button "[DATE]" at bounding box center [461, 163] width 58 height 25
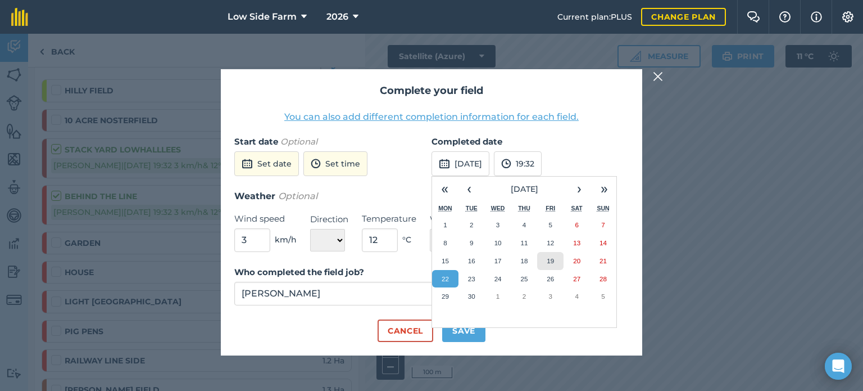
click at [548, 262] on abbr "19" at bounding box center [550, 260] width 7 height 7
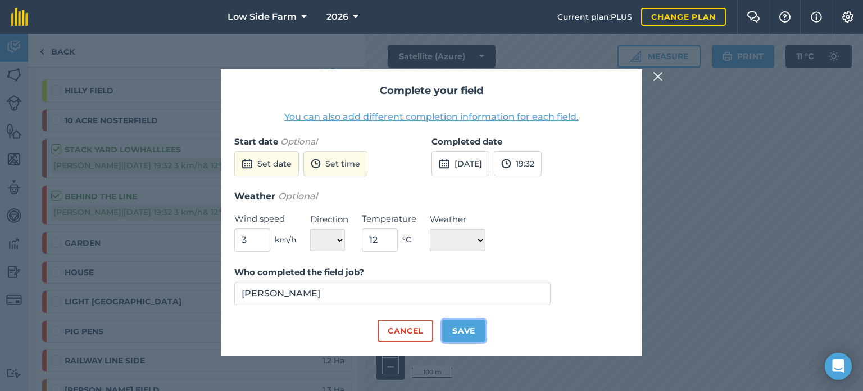
click at [463, 329] on button "Save" at bounding box center [463, 330] width 43 height 22
checkbox input "true"
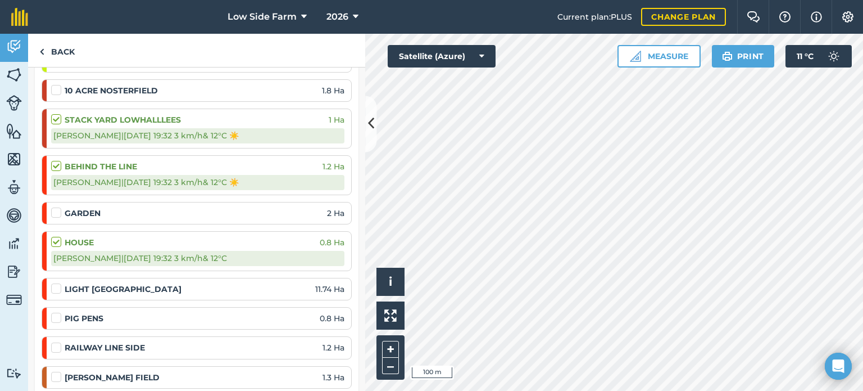
scroll to position [225, 0]
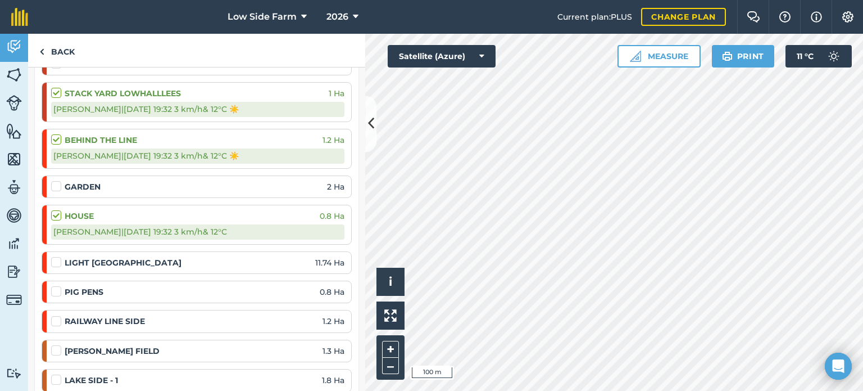
click at [58, 285] on label at bounding box center [57, 285] width 13 height 0
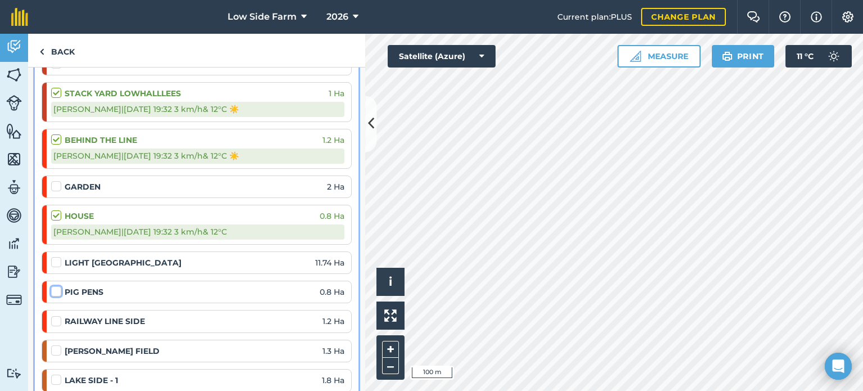
click at [58, 290] on input "checkbox" at bounding box center [54, 288] width 7 height 7
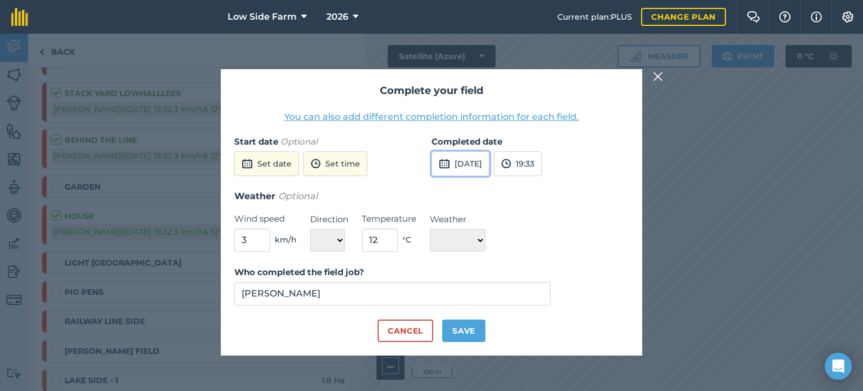
click at [480, 171] on button "[DATE]" at bounding box center [461, 163] width 58 height 25
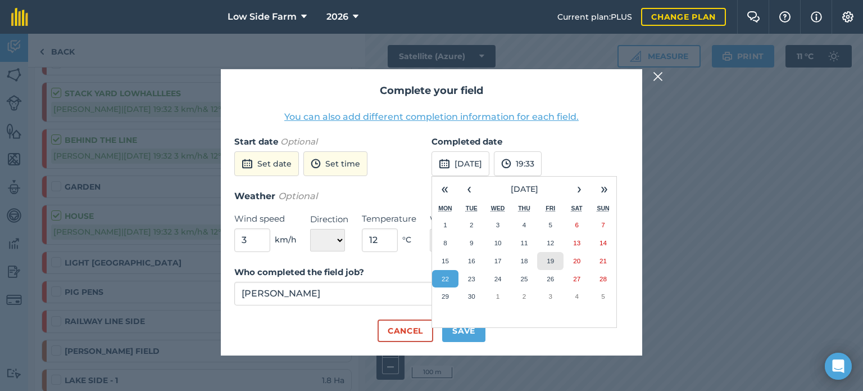
click at [557, 260] on button "19" at bounding box center [550, 261] width 26 height 18
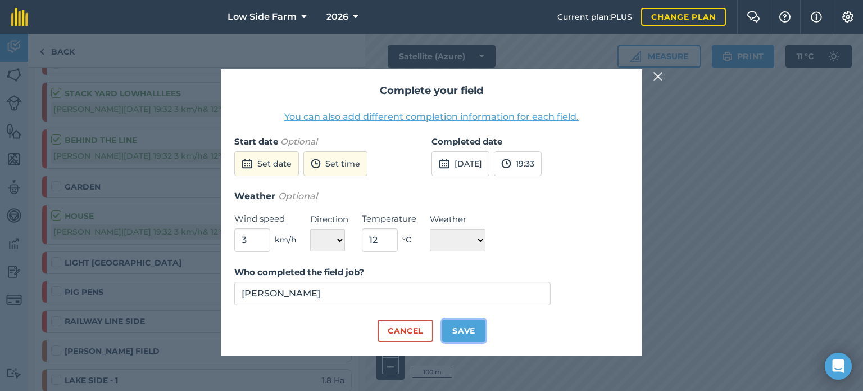
click at [474, 328] on button "Save" at bounding box center [463, 330] width 43 height 22
checkbox input "true"
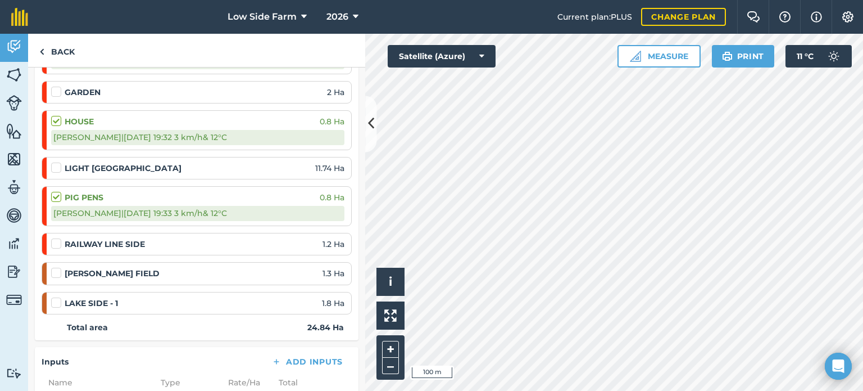
scroll to position [337, 0]
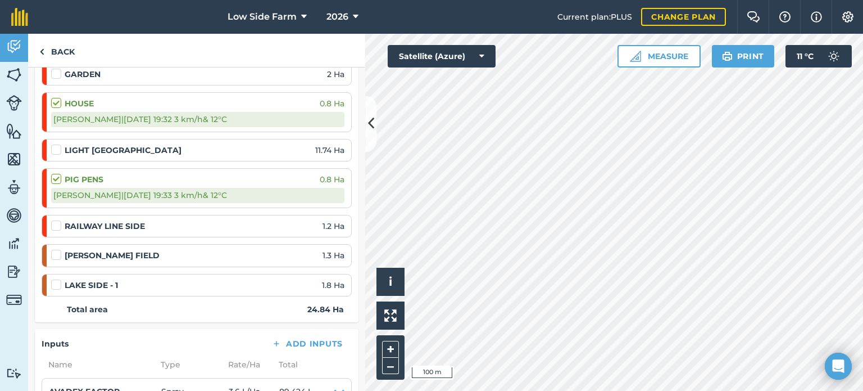
click at [53, 220] on label at bounding box center [57, 220] width 13 height 0
click at [53, 224] on input "checkbox" at bounding box center [54, 223] width 7 height 7
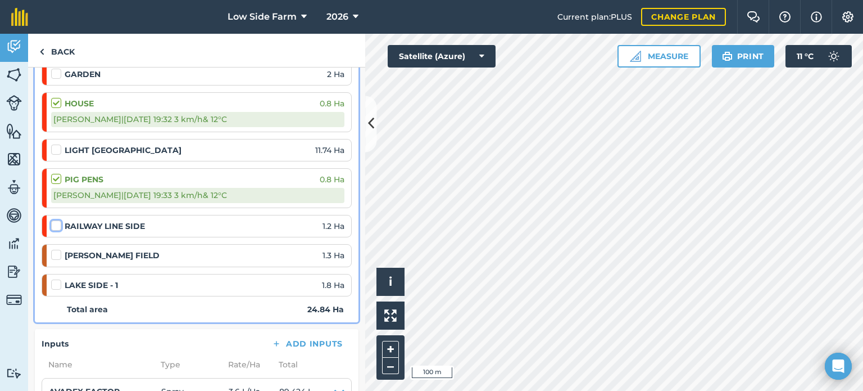
checkbox input "false"
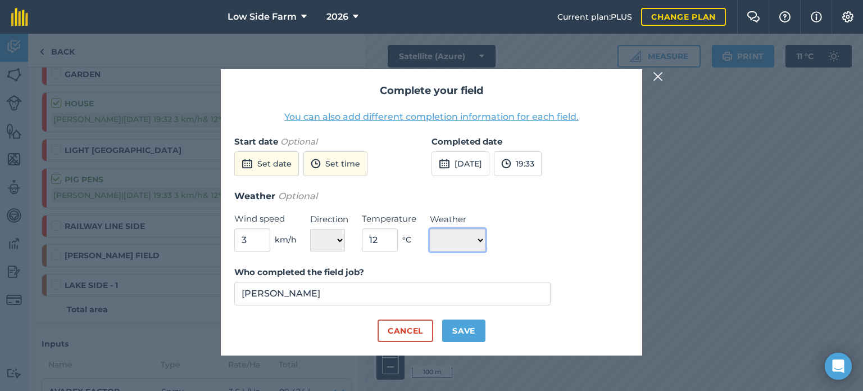
click at [481, 239] on select "☀️ Sunny 🌧 Rainy ⛅️ Cloudy 🌨 Snow ❄️ Icy" at bounding box center [458, 240] width 56 height 22
select select "Sunny"
click at [430, 229] on select "☀️ Sunny 🌧 Rainy ⛅️ Cloudy 🌨 Snow ❄️ Icy" at bounding box center [458, 240] width 56 height 22
click at [473, 157] on button "[DATE]" at bounding box center [461, 163] width 58 height 25
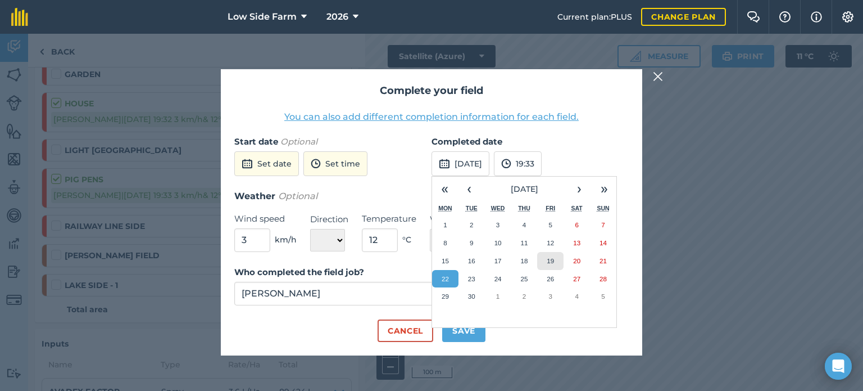
click at [546, 262] on button "19" at bounding box center [550, 261] width 26 height 18
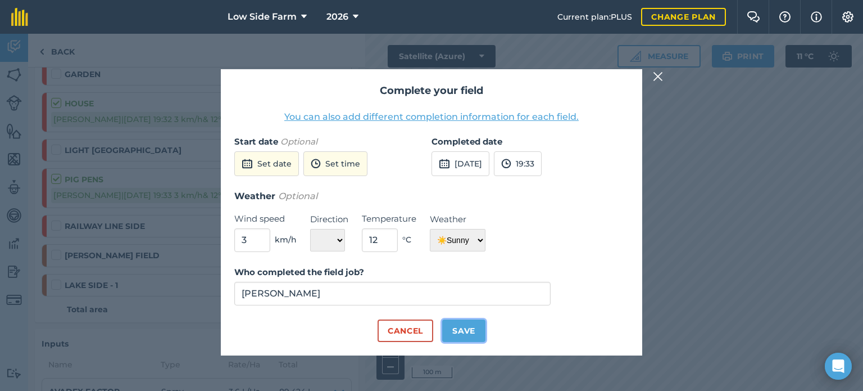
click at [470, 329] on button "Save" at bounding box center [463, 330] width 43 height 22
checkbox input "true"
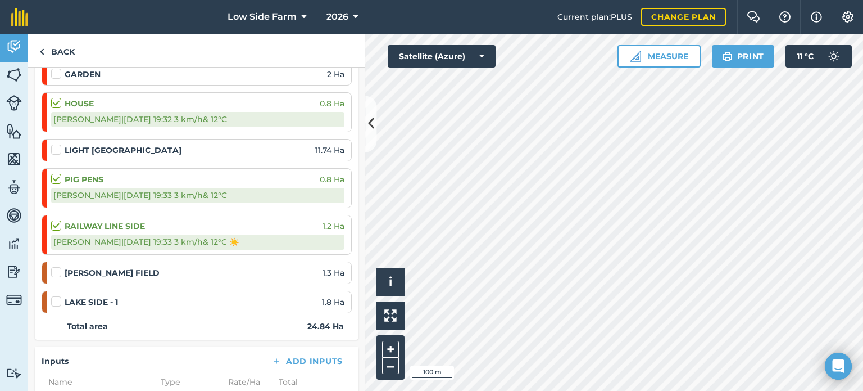
scroll to position [562, 0]
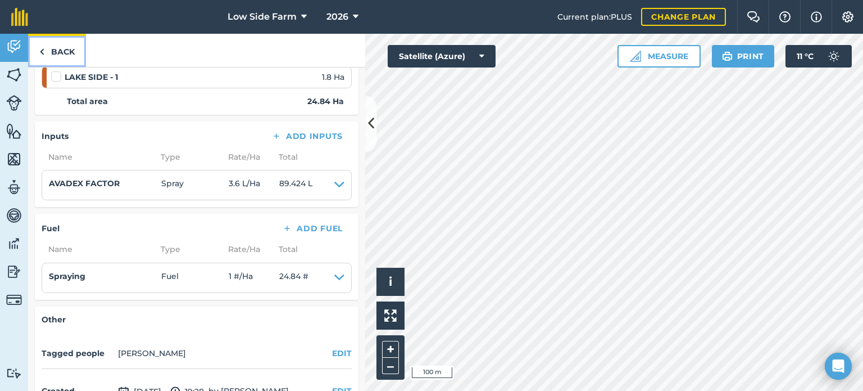
click at [64, 40] on link "Back" at bounding box center [57, 50] width 58 height 33
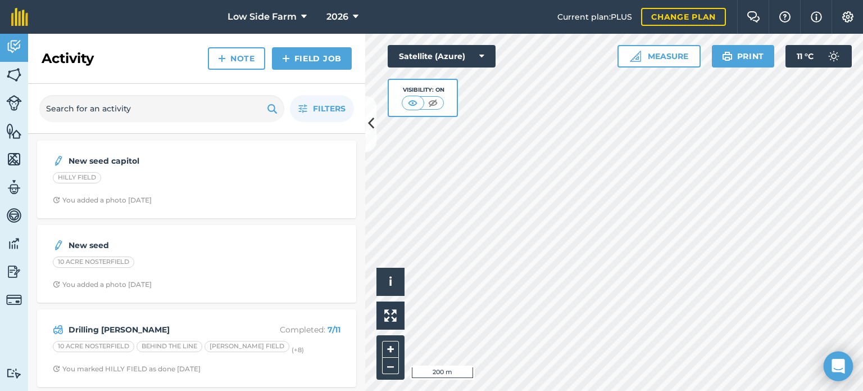
click at [838, 370] on icon "Open Intercom Messenger" at bounding box center [838, 366] width 15 height 15
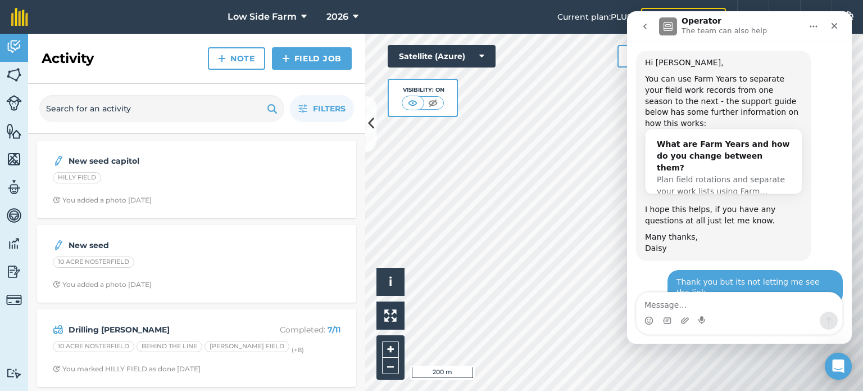
scroll to position [822, 0]
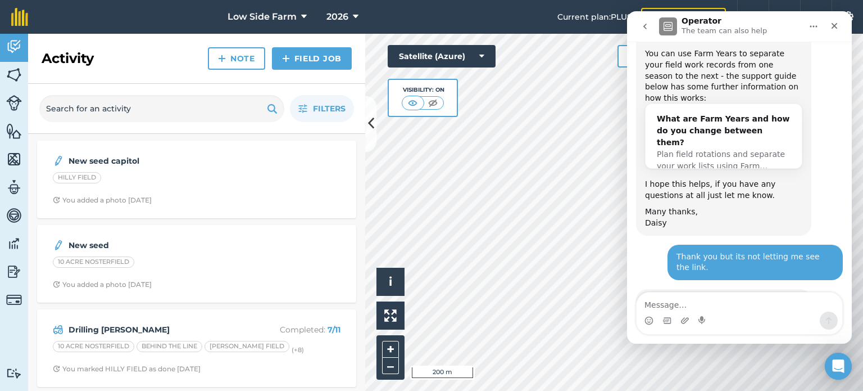
click at [721, 314] on div "Intercom messenger" at bounding box center [740, 320] width 206 height 18
click at [691, 309] on textarea "Message…" at bounding box center [740, 301] width 206 height 19
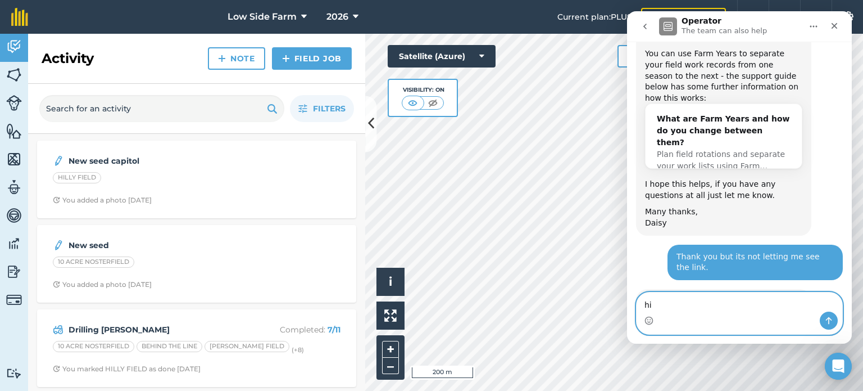
type textarea "h"
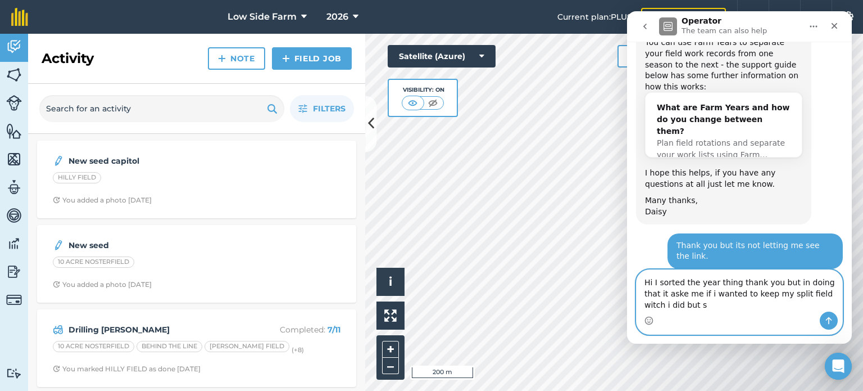
scroll to position [845, 0]
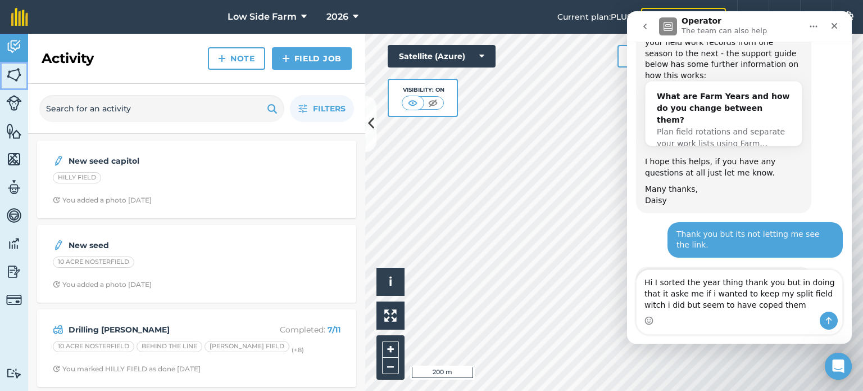
click at [13, 74] on img at bounding box center [14, 74] width 16 height 17
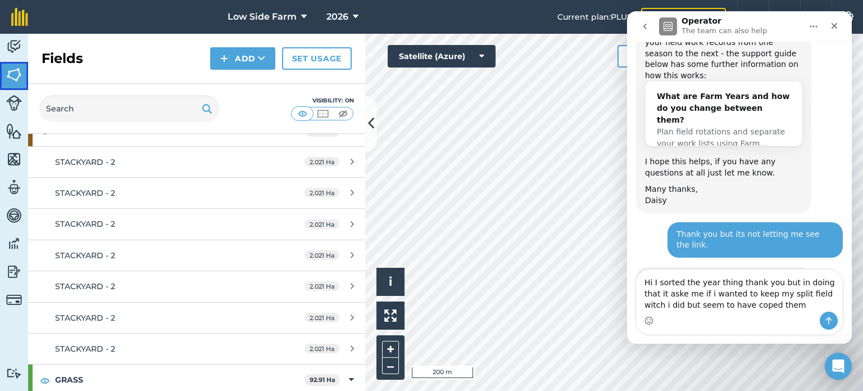
scroll to position [674, 0]
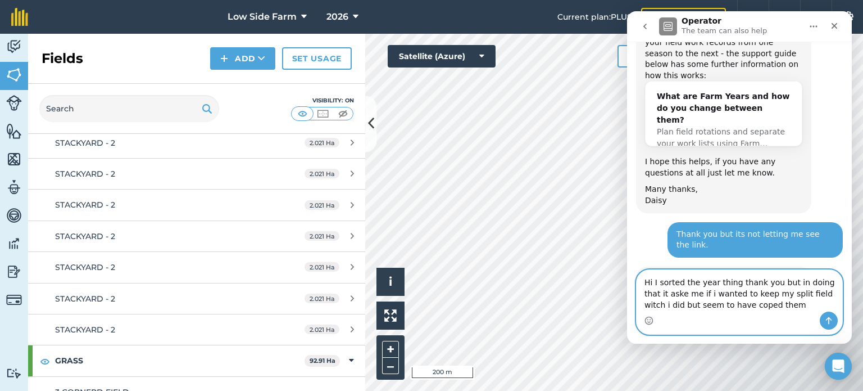
click at [737, 306] on textarea "Hi I sorted the year thing thank you but in doing that it aske me if i wanted t…" at bounding box center [740, 291] width 206 height 42
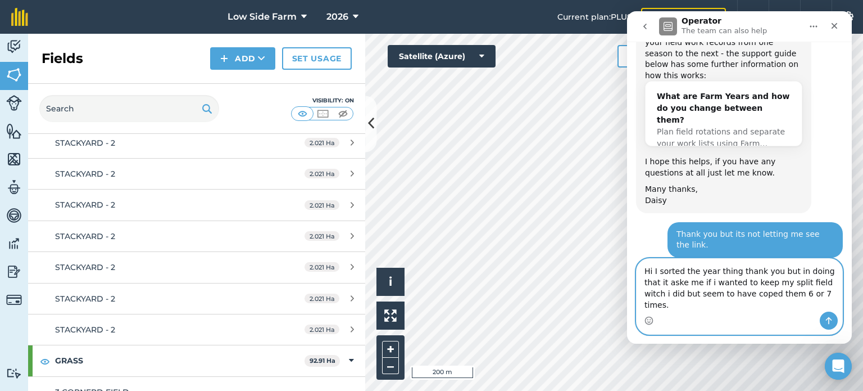
type textarea "Hi I sorted the year thing thank you but in doing that it aske me if i wanted t…"
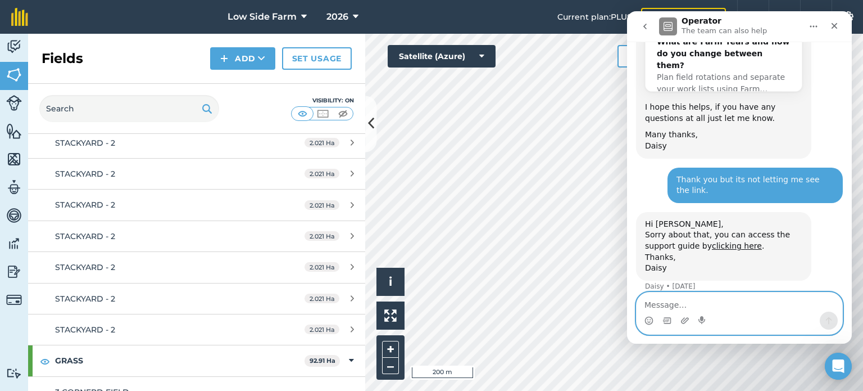
scroll to position [904, 0]
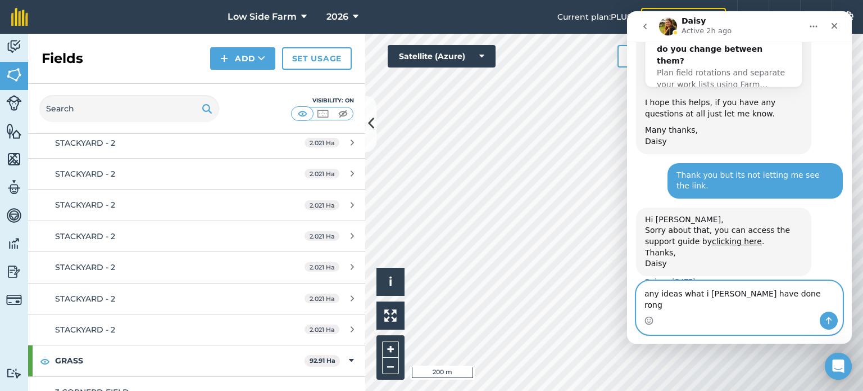
click at [718, 306] on textarea "any ideas what i [PERSON_NAME] have done rong" at bounding box center [740, 296] width 206 height 30
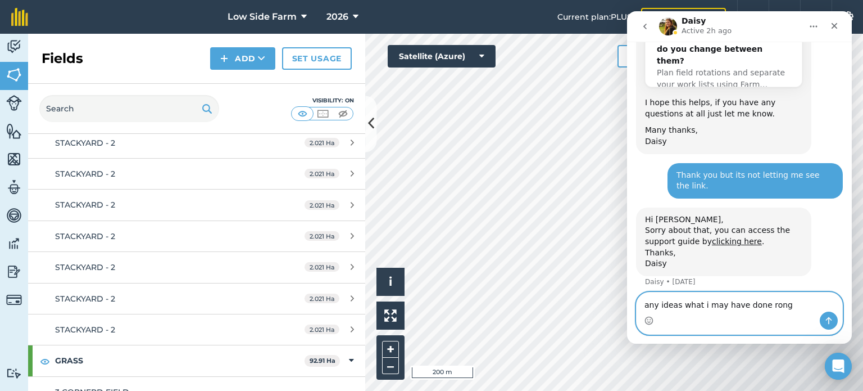
type textarea "any ideas what i may have done rong"
click at [833, 323] on icon "Send a message…" at bounding box center [828, 320] width 9 height 9
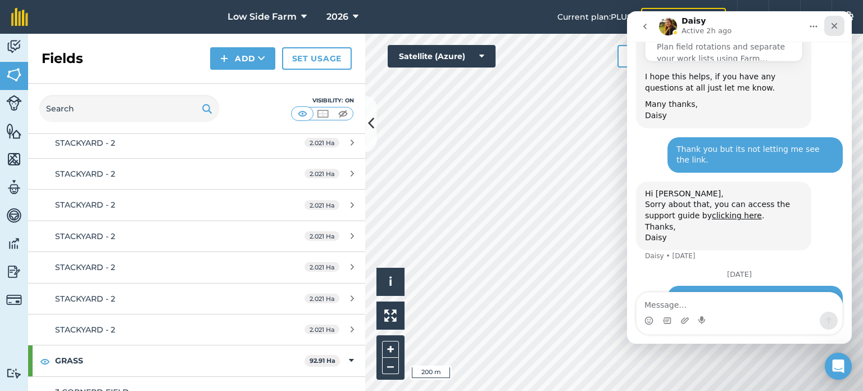
click at [840, 31] on div "Close" at bounding box center [834, 26] width 20 height 20
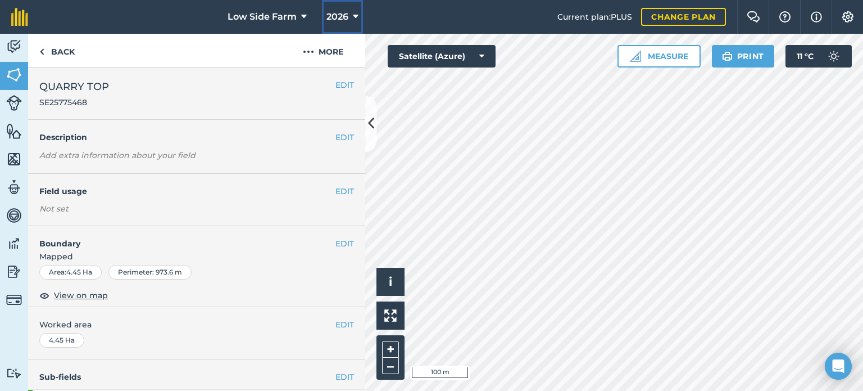
click at [344, 15] on span "2026" at bounding box center [338, 16] width 22 height 13
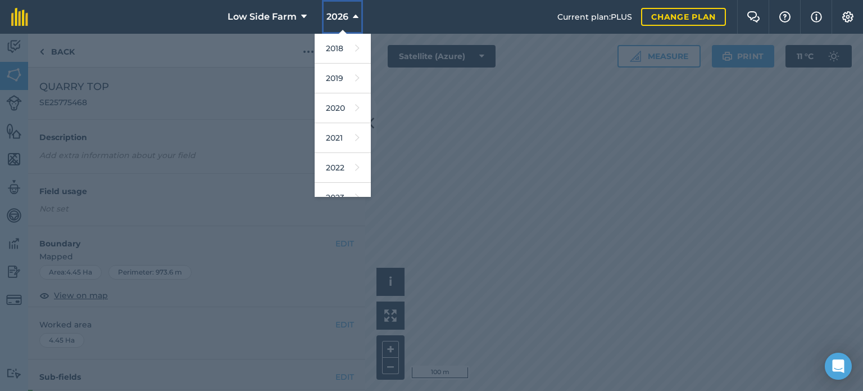
click at [344, 15] on span "2026" at bounding box center [338, 16] width 22 height 13
